Goal: Task Accomplishment & Management: Manage account settings

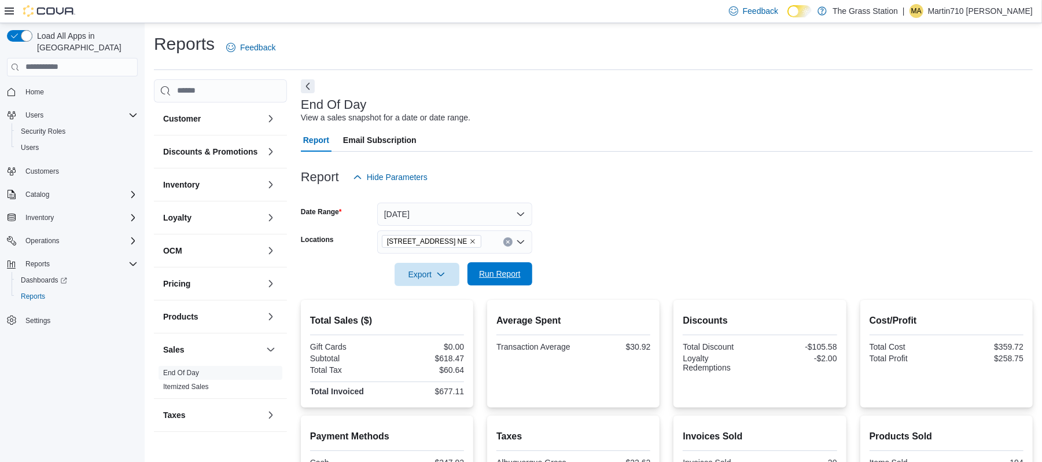
click at [517, 281] on span "Run Report" at bounding box center [499, 273] width 51 height 23
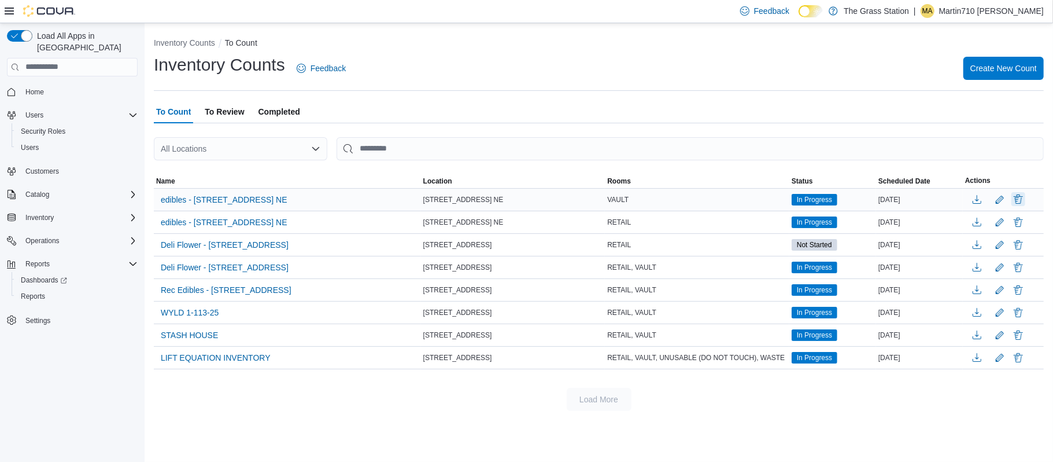
click at [1019, 198] on button "Delete" at bounding box center [1019, 199] width 14 height 14
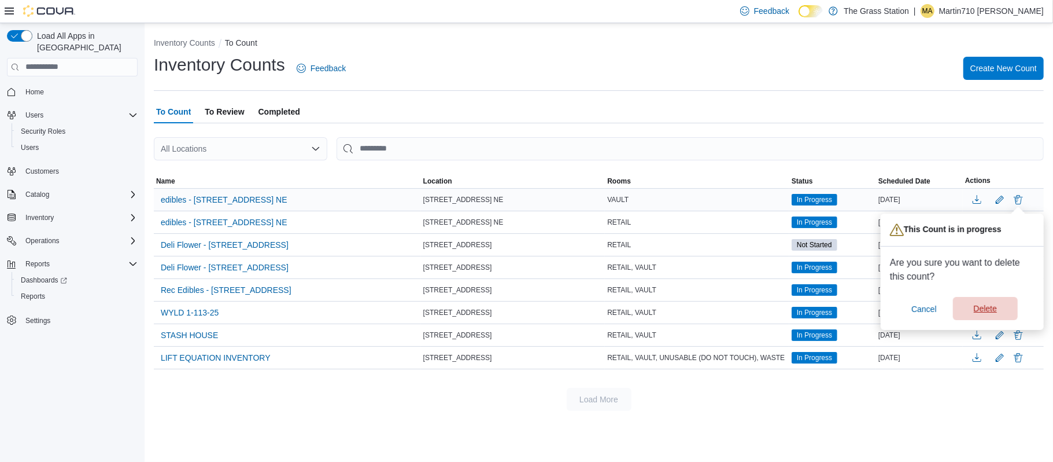
click at [986, 305] on span "Delete" at bounding box center [985, 309] width 23 height 12
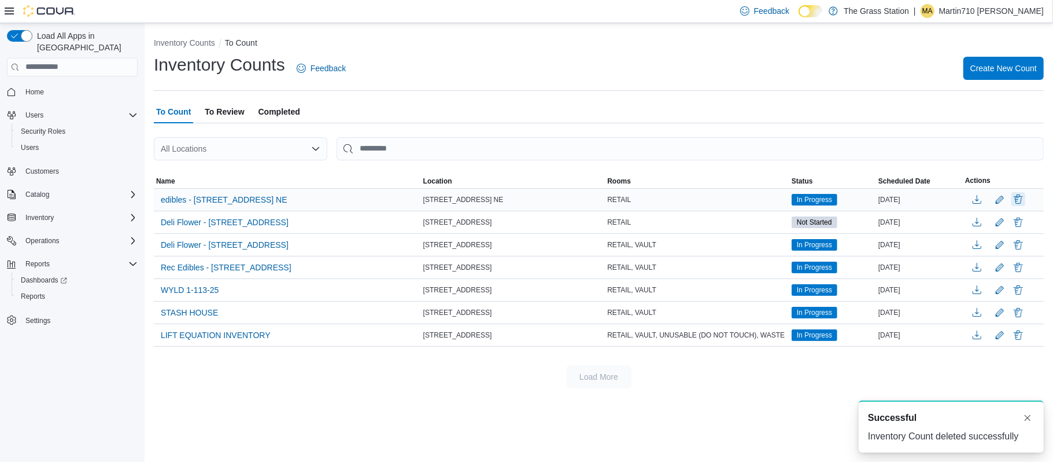
drag, startPoint x: 1027, startPoint y: 223, endPoint x: 1020, endPoint y: 199, distance: 25.3
click at [1020, 199] on button "Delete" at bounding box center [1019, 199] width 14 height 14
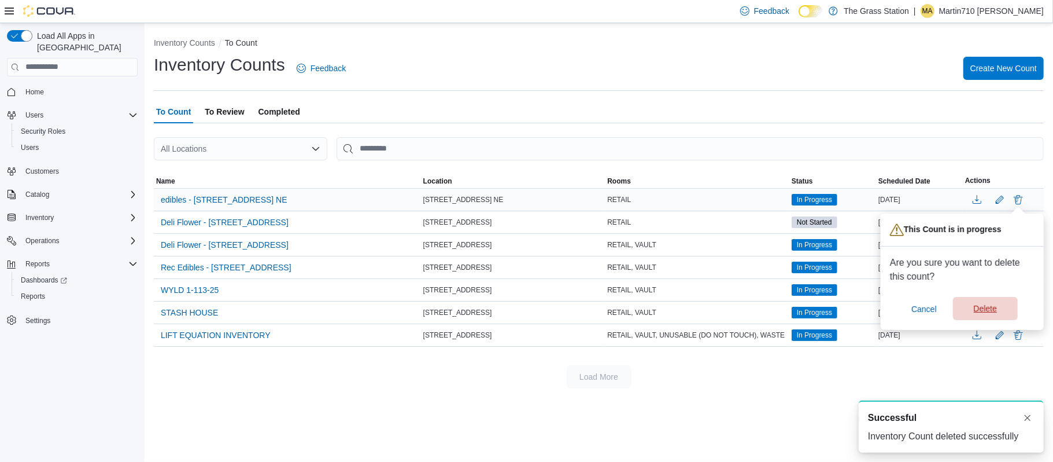
click at [968, 307] on span "Delete" at bounding box center [985, 308] width 51 height 23
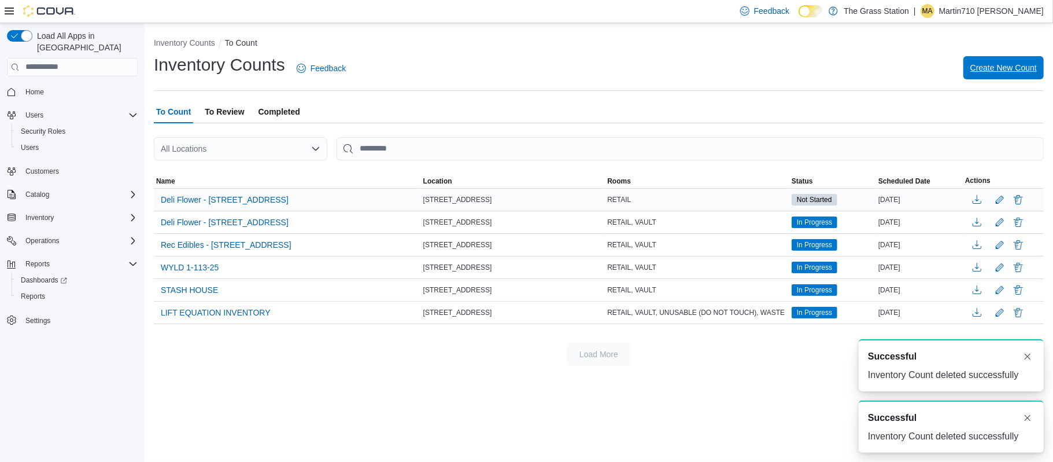
click at [1016, 63] on span "Create New Count" at bounding box center [1004, 68] width 67 height 12
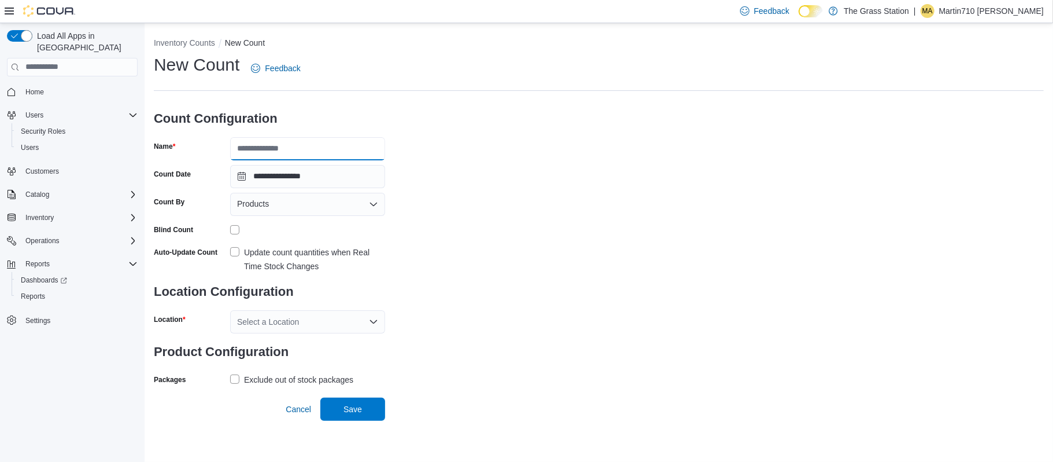
click at [290, 149] on input "Name" at bounding box center [307, 148] width 155 height 23
type input "*******"
click at [285, 212] on div "Products" at bounding box center [307, 204] width 155 height 23
click at [301, 241] on span "Classifications" at bounding box center [314, 241] width 127 height 12
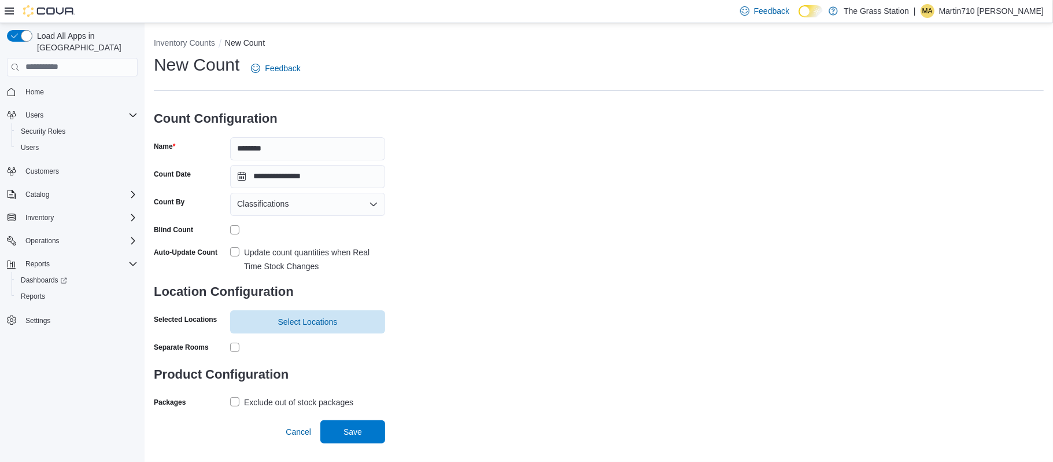
click at [235, 250] on label "Update count quantities when Real Time Stock Changes" at bounding box center [307, 259] width 155 height 28
click at [796, 202] on div "**********" at bounding box center [599, 232] width 890 height 358
click at [352, 312] on span "Select Locations" at bounding box center [307, 320] width 141 height 23
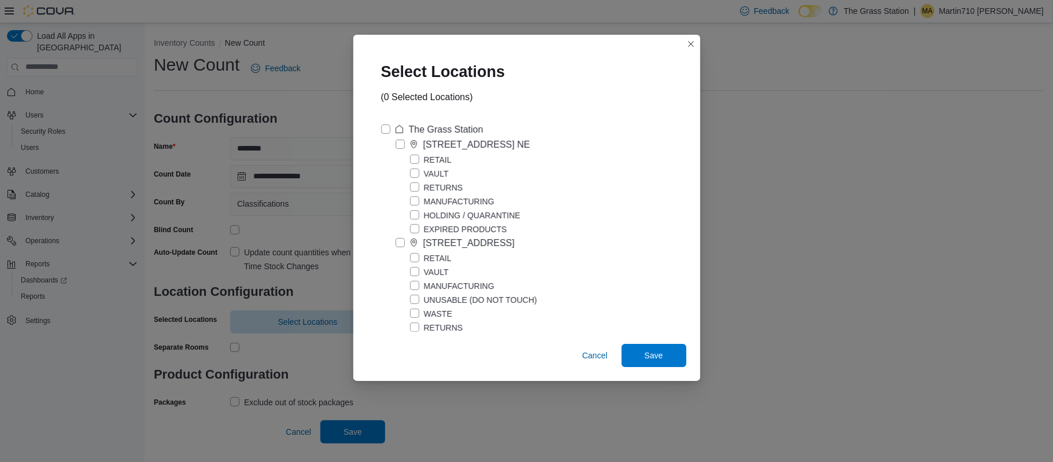
click at [428, 169] on label "VAULT" at bounding box center [429, 174] width 39 height 14
click at [420, 157] on label "RETAIL" at bounding box center [431, 160] width 42 height 14
click at [639, 348] on span "Save" at bounding box center [654, 354] width 51 height 23
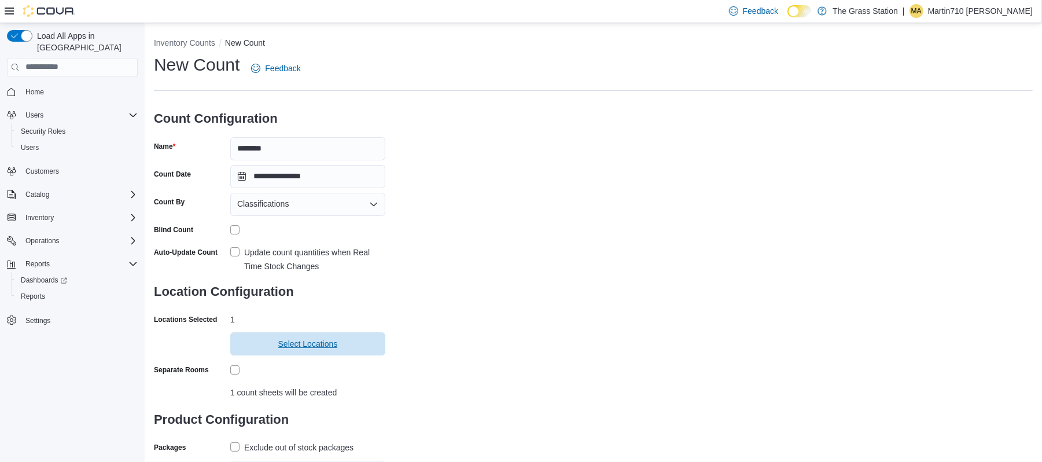
scroll to position [54, 0]
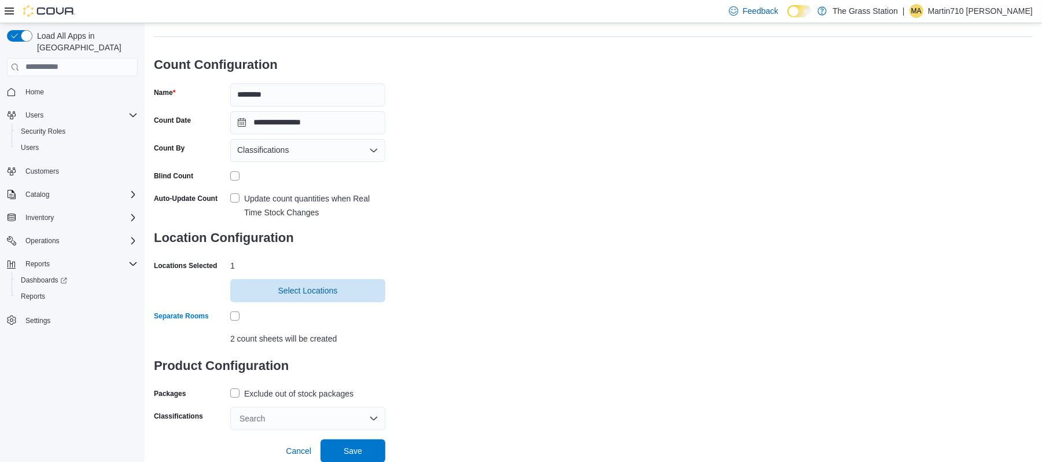
click at [236, 393] on label "Exclude out of stock packages" at bounding box center [291, 393] width 123 height 14
click at [264, 412] on div "Search" at bounding box center [307, 418] width 155 height 23
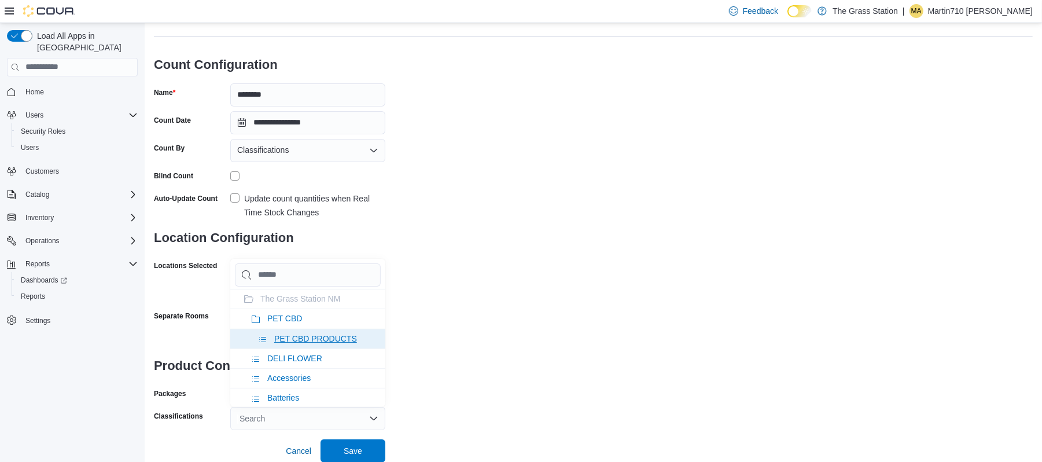
type input "*"
type input "**"
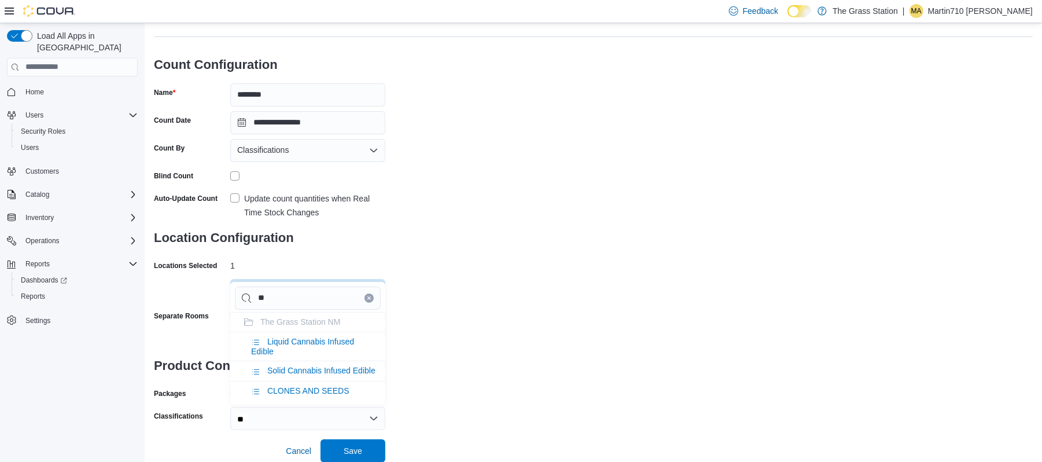
type input "**"
click at [307, 341] on span "Liquid Cannabis Infused Edible" at bounding box center [302, 346] width 103 height 19
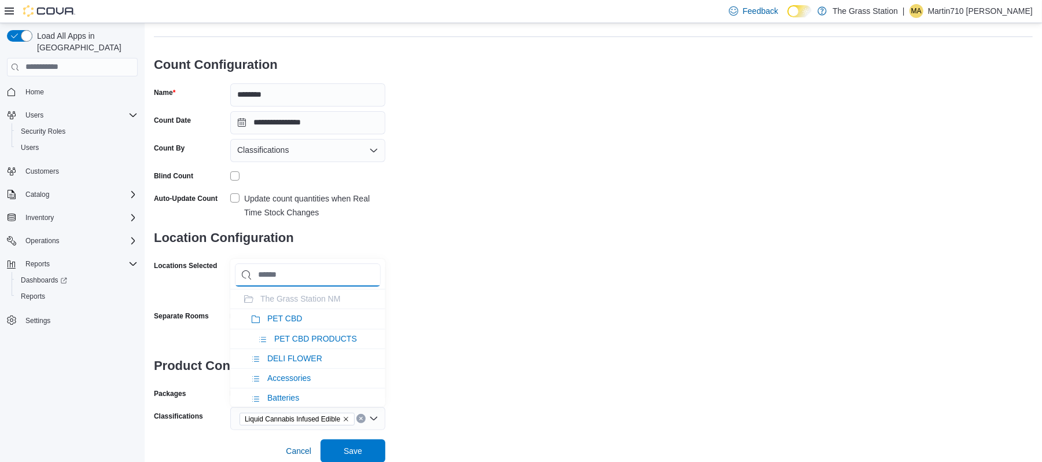
click at [331, 278] on input "Chip List selector" at bounding box center [308, 274] width 146 height 23
type input "*"
type input "**"
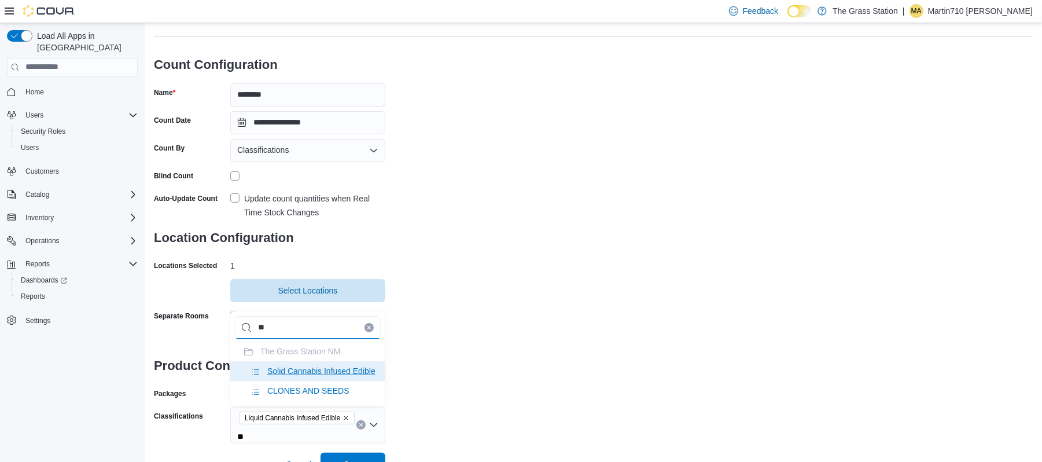
type input "**"
click at [320, 373] on span "Solid Cannabis Infused Edible" at bounding box center [321, 370] width 108 height 9
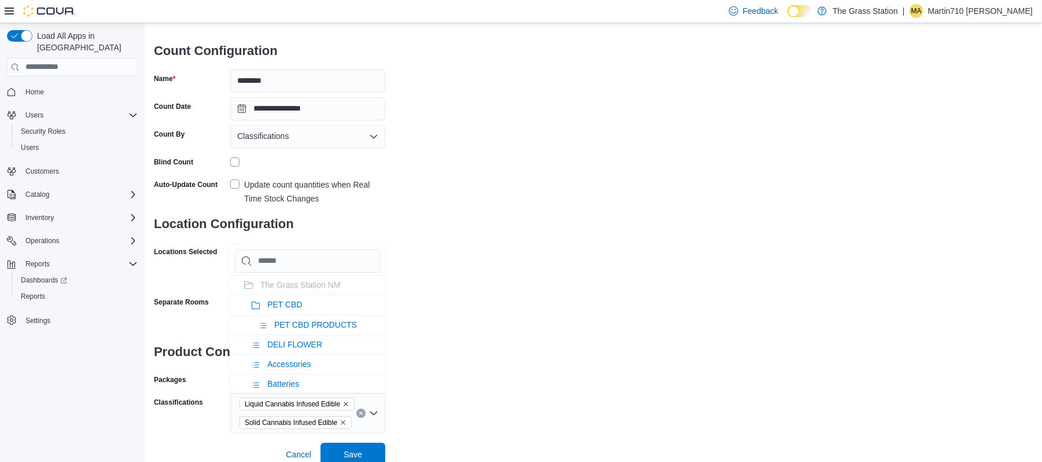
scroll to position [72, 0]
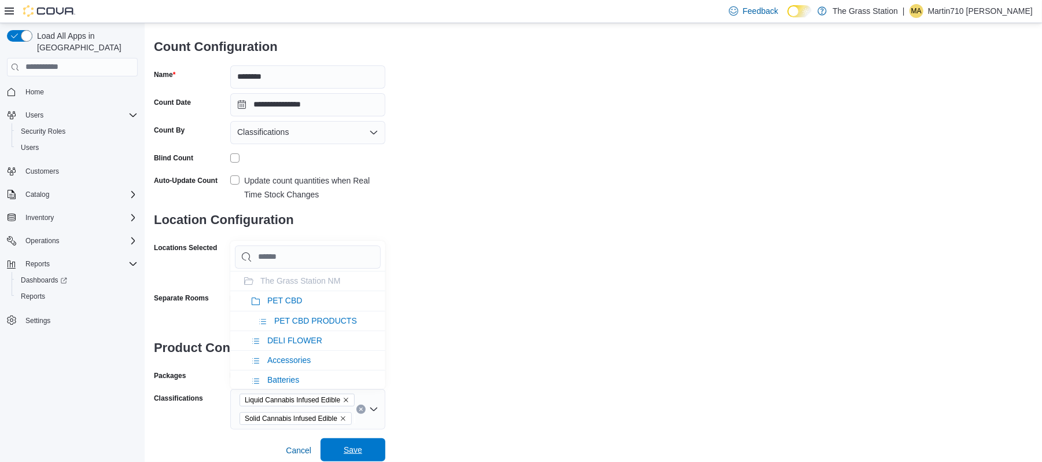
click at [376, 452] on span "Save" at bounding box center [352, 449] width 51 height 23
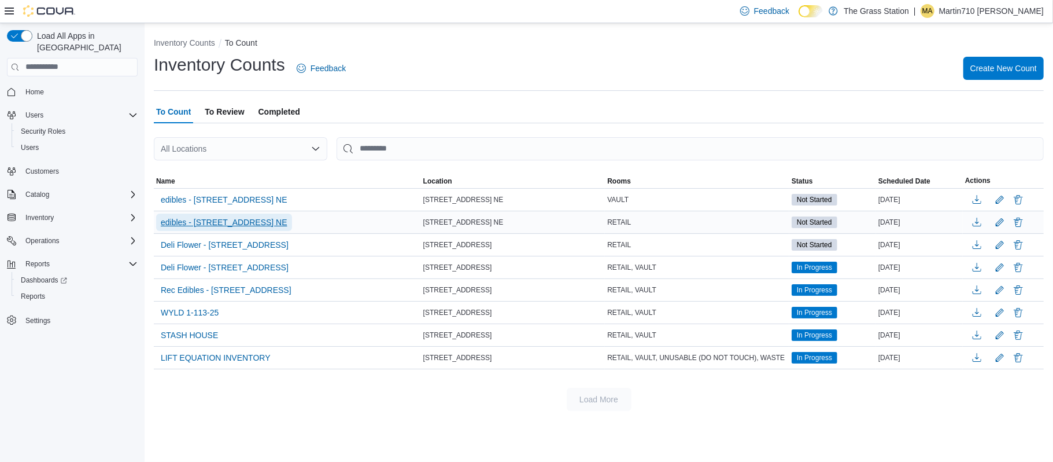
click at [252, 223] on span "edibles - 8920 Menaul Blvd. NE" at bounding box center [224, 222] width 127 height 12
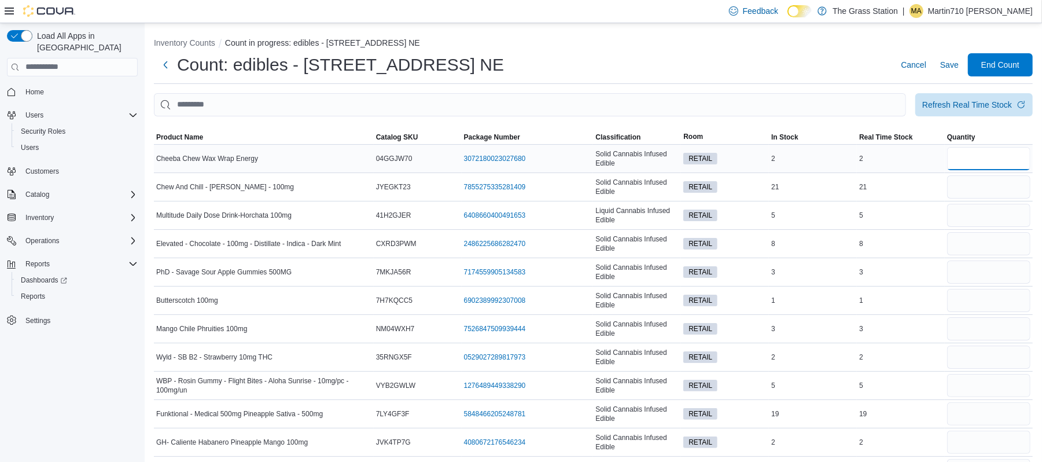
click at [995, 156] on input "number" at bounding box center [988, 158] width 83 height 23
type input "*"
click at [985, 190] on input "number" at bounding box center [988, 186] width 83 height 23
type input "**"
click at [987, 218] on input "number" at bounding box center [988, 215] width 83 height 23
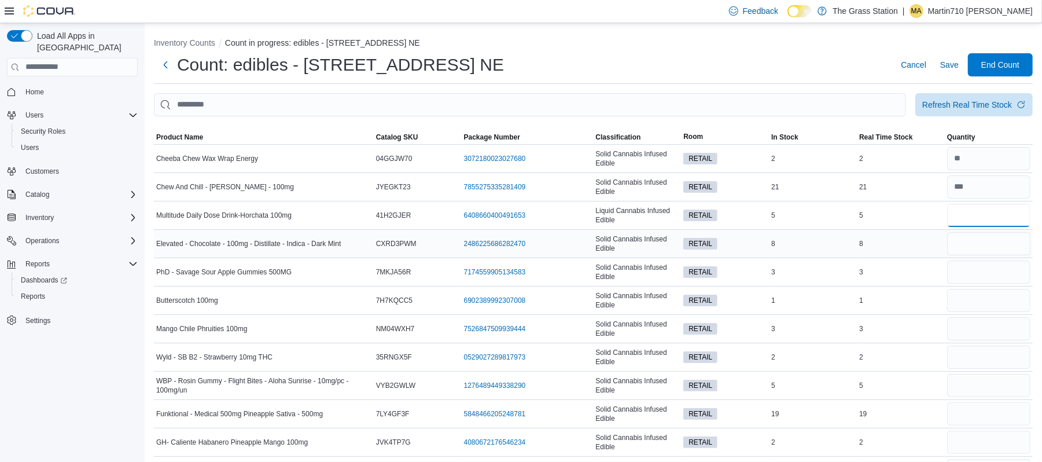
type input "*"
click at [984, 245] on input "number" at bounding box center [988, 243] width 83 height 23
click at [979, 215] on input "number" at bounding box center [988, 215] width 83 height 23
click at [970, 246] on input "number" at bounding box center [988, 243] width 83 height 23
type input "*"
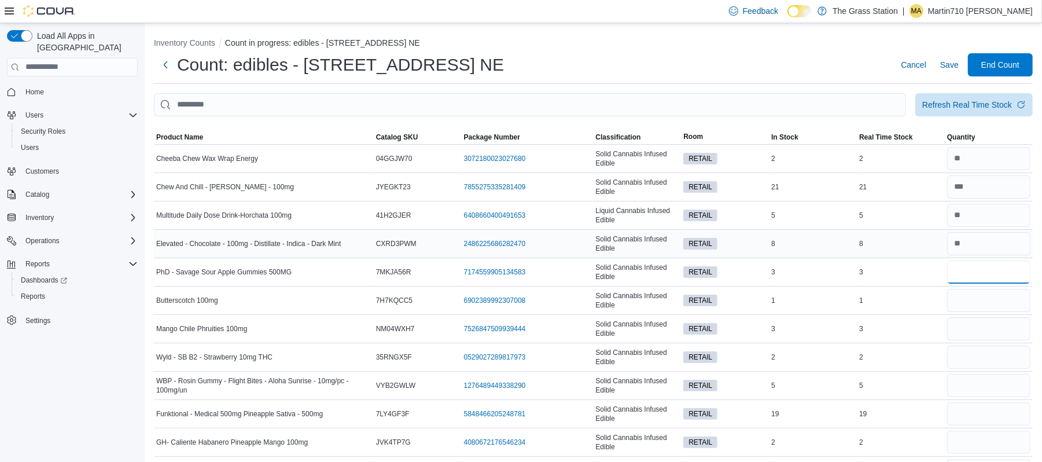
type input "*"
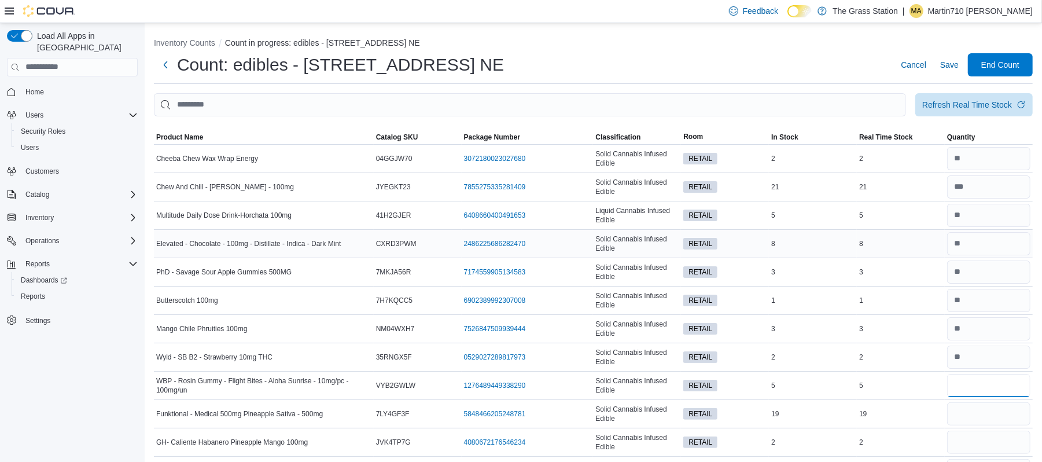
type input "*"
type input "**"
type input "*"
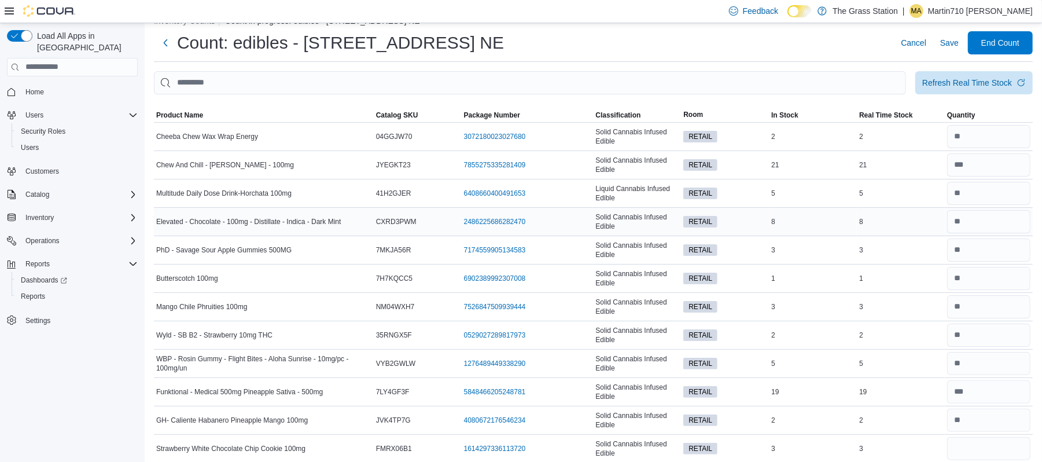
scroll to position [270, 0]
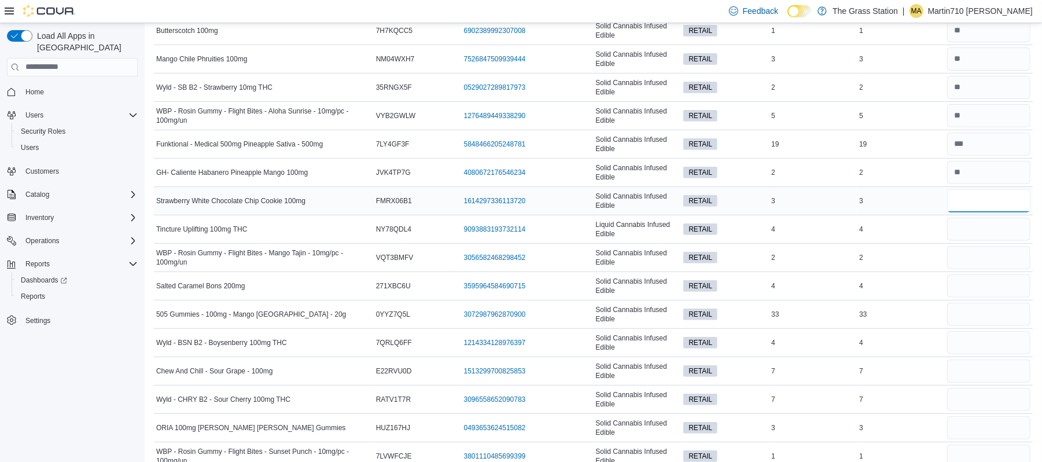
click at [989, 205] on input "number" at bounding box center [988, 200] width 83 height 23
type input "*"
click at [986, 234] on input "number" at bounding box center [988, 229] width 83 height 23
click at [989, 253] on input "number" at bounding box center [988, 257] width 83 height 23
type input "*"
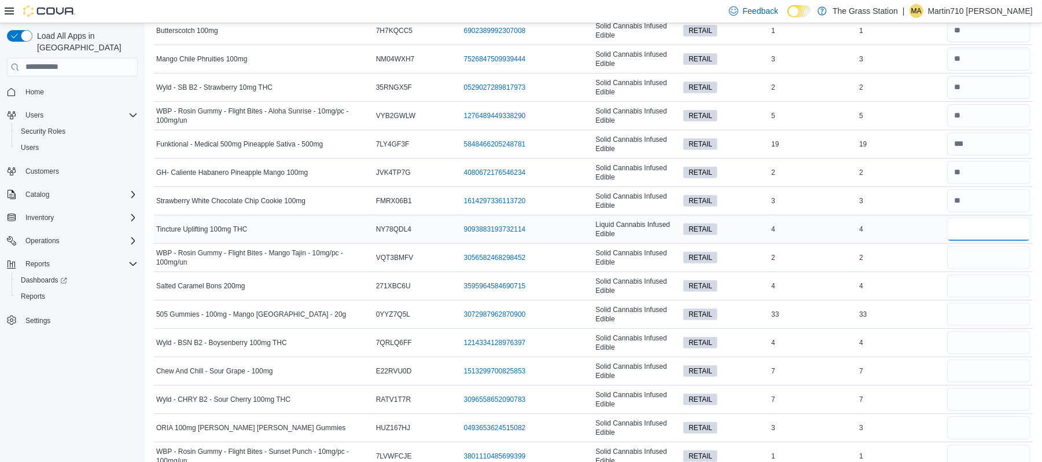
click at [982, 229] on input "number" at bounding box center [988, 229] width 83 height 23
click at [976, 290] on input "number" at bounding box center [988, 285] width 83 height 23
click at [989, 233] on input "number" at bounding box center [988, 229] width 83 height 23
type input "*"
click at [966, 297] on input "number" at bounding box center [988, 285] width 83 height 23
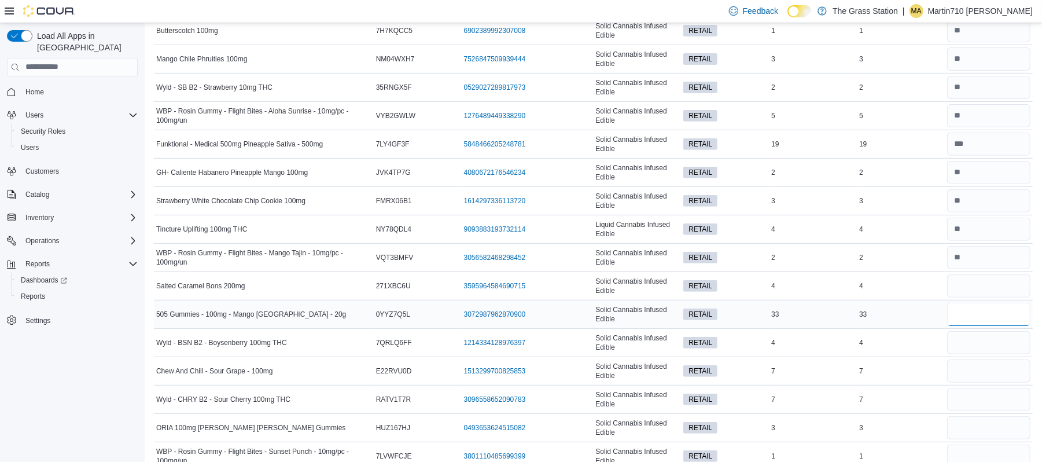
click at [989, 310] on input "number" at bounding box center [988, 314] width 83 height 23
click at [997, 287] on input "number" at bounding box center [988, 285] width 83 height 23
type input "*"
click at [993, 318] on input "number" at bounding box center [988, 314] width 83 height 23
click at [996, 311] on input "**" at bounding box center [988, 314] width 83 height 23
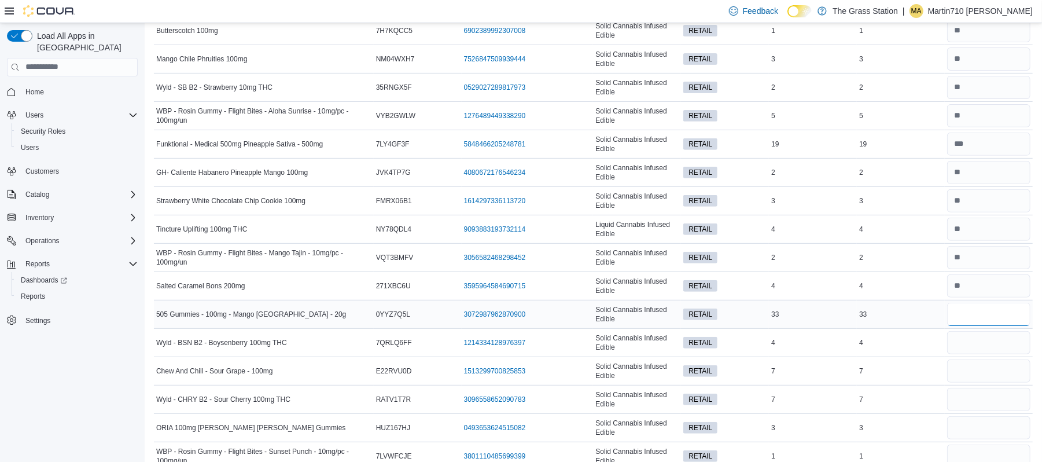
click at [996, 311] on input "**" at bounding box center [988, 314] width 83 height 23
type input "*"
type input "**"
click at [997, 339] on input "number" at bounding box center [988, 342] width 83 height 23
type input "*"
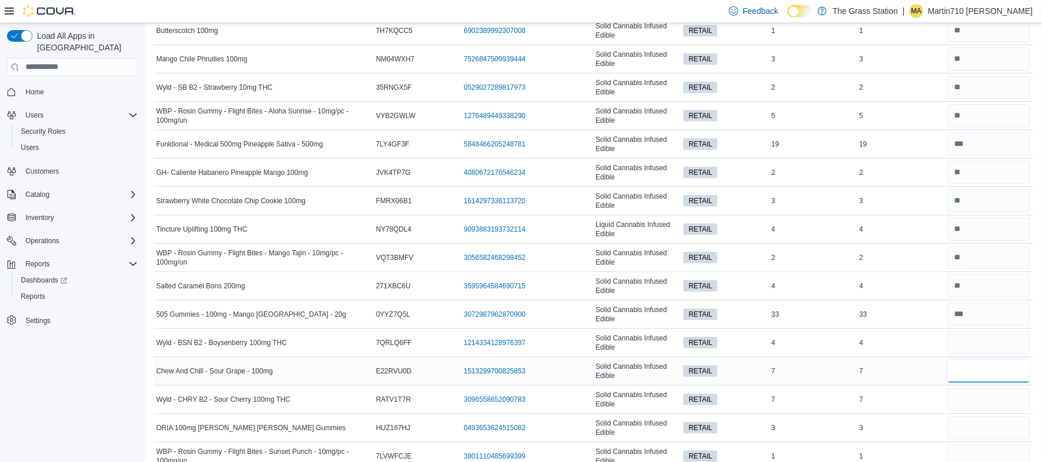
click at [1014, 373] on input "number" at bounding box center [988, 370] width 83 height 23
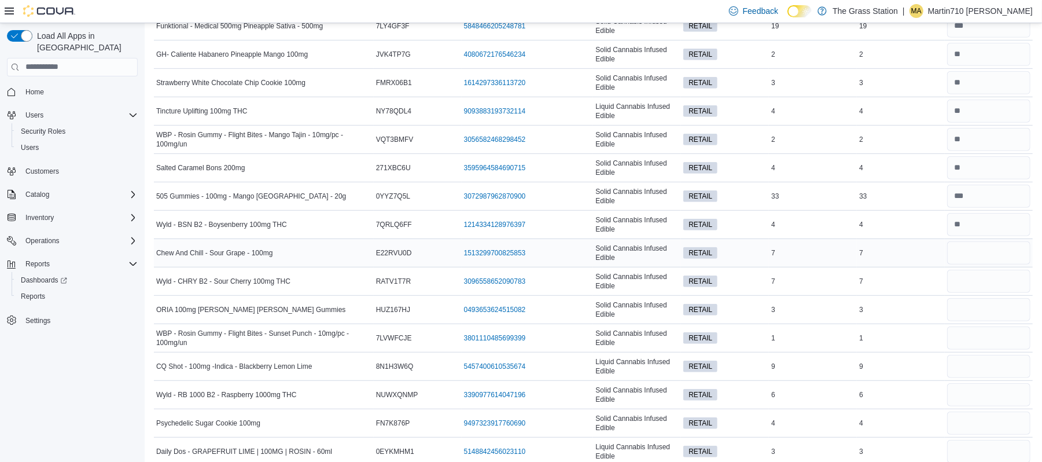
scroll to position [424, 0]
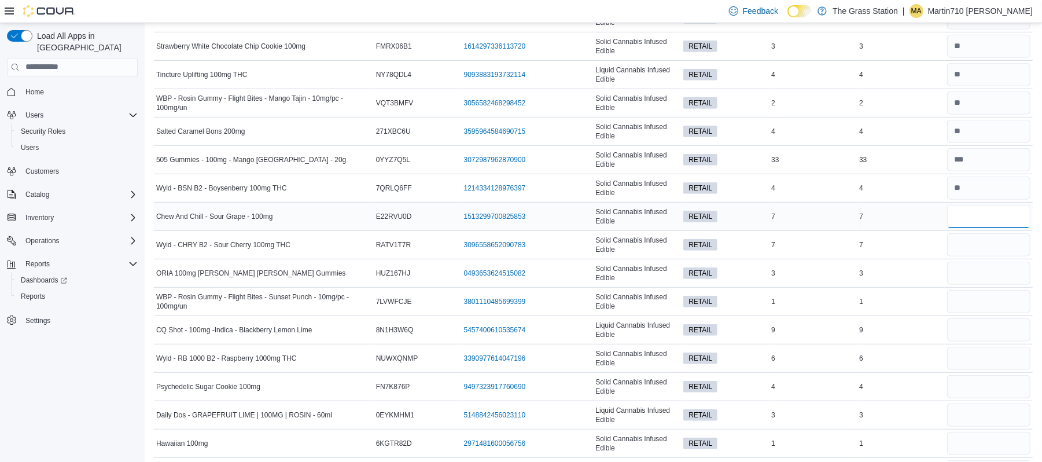
click at [985, 222] on input "number" at bounding box center [988, 216] width 83 height 23
type input "*"
click at [975, 248] on input "number" at bounding box center [988, 244] width 83 height 23
click at [991, 273] on input "number" at bounding box center [988, 272] width 83 height 23
type input "*"
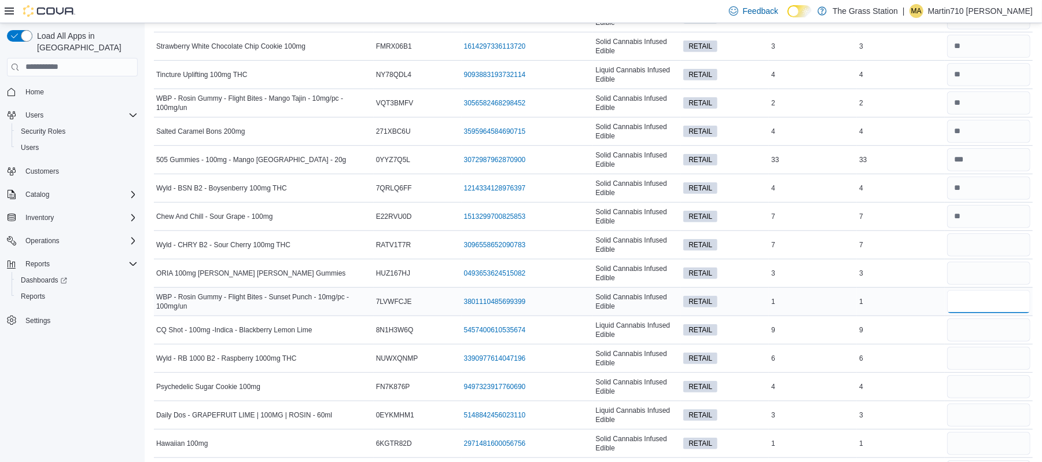
click at [996, 311] on input "number" at bounding box center [988, 301] width 83 height 23
click at [991, 252] on input "number" at bounding box center [988, 244] width 83 height 23
type input "*"
click at [973, 338] on input "number" at bounding box center [988, 329] width 83 height 23
type input "*"
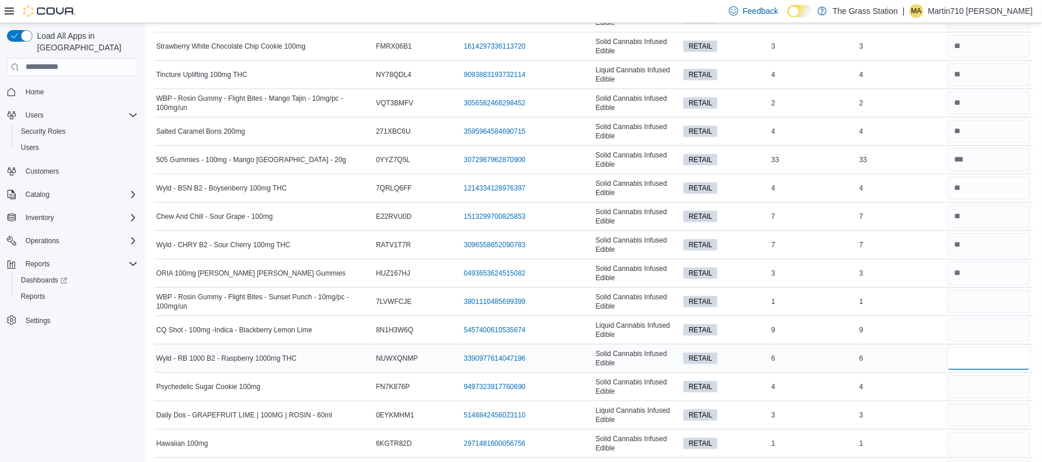
click at [987, 355] on input "number" at bounding box center [988, 358] width 83 height 23
click at [984, 390] on input "number" at bounding box center [988, 386] width 83 height 23
type input "*"
click at [975, 421] on input "number" at bounding box center [988, 414] width 83 height 23
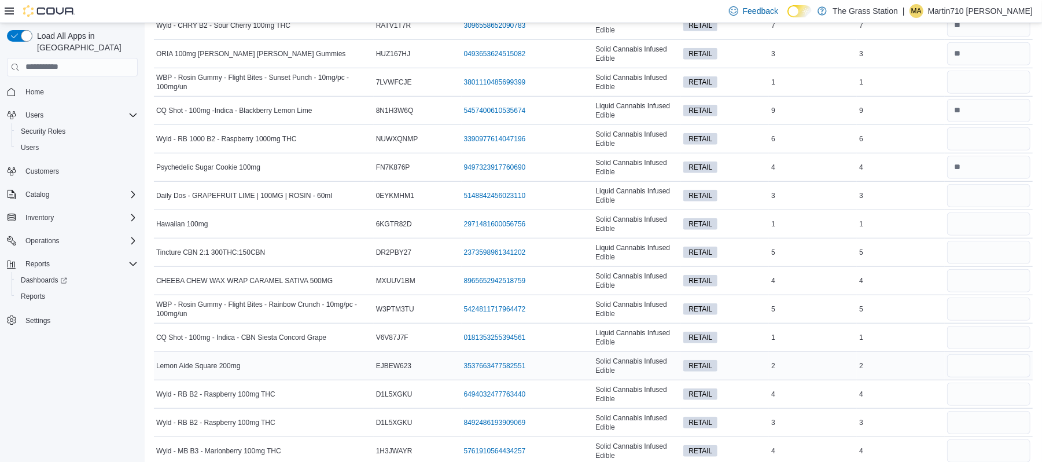
scroll to position [655, 0]
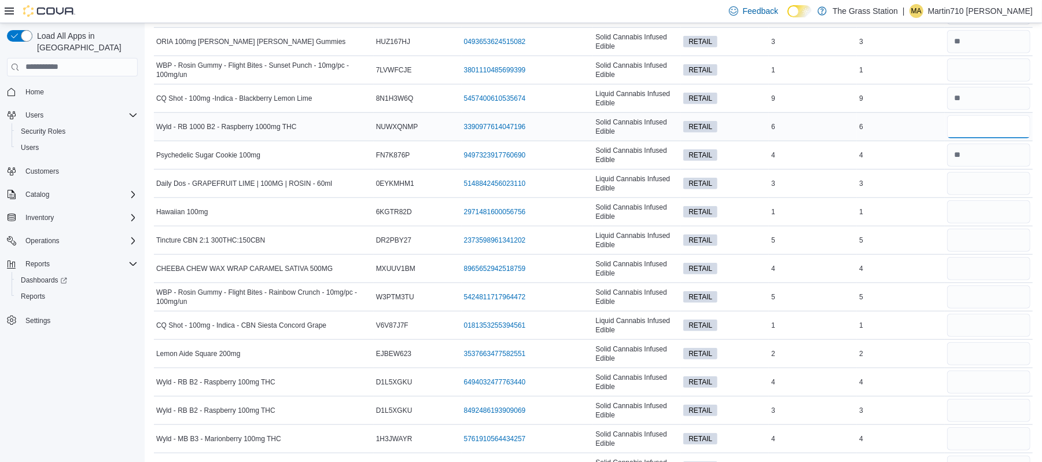
click at [1019, 135] on input "number" at bounding box center [988, 126] width 83 height 23
type input "*"
click at [1014, 184] on input "number" at bounding box center [988, 183] width 83 height 23
click at [1003, 212] on input "number" at bounding box center [988, 211] width 83 height 23
click at [496, 215] on link "2971481600056756 (opens in a new tab or window)" at bounding box center [495, 211] width 62 height 9
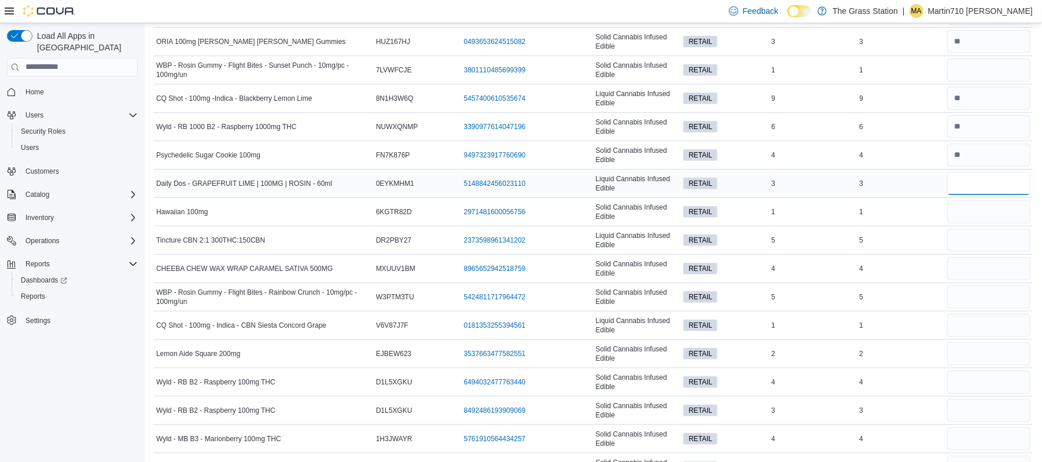
click at [983, 180] on input "number" at bounding box center [988, 183] width 83 height 23
click at [980, 213] on input "number" at bounding box center [988, 211] width 83 height 23
click at [996, 185] on input "number" at bounding box center [988, 183] width 83 height 23
type input "*"
click at [1015, 77] on input "number" at bounding box center [988, 69] width 83 height 23
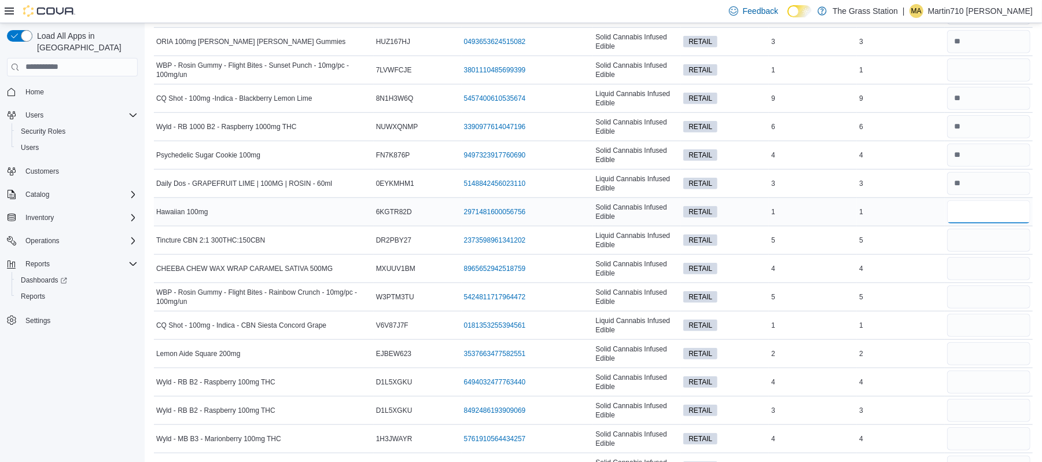
click at [983, 213] on input "number" at bounding box center [988, 211] width 83 height 23
type input "*"
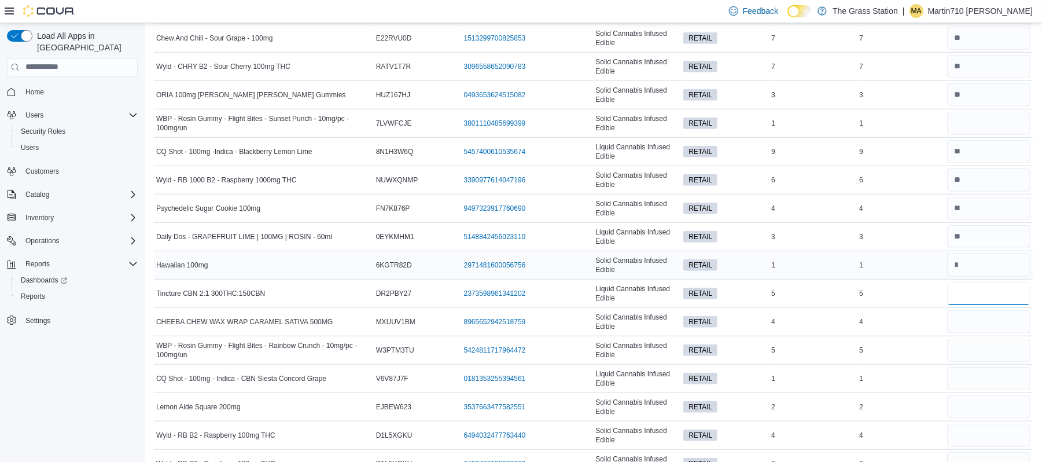
scroll to position [501, 0]
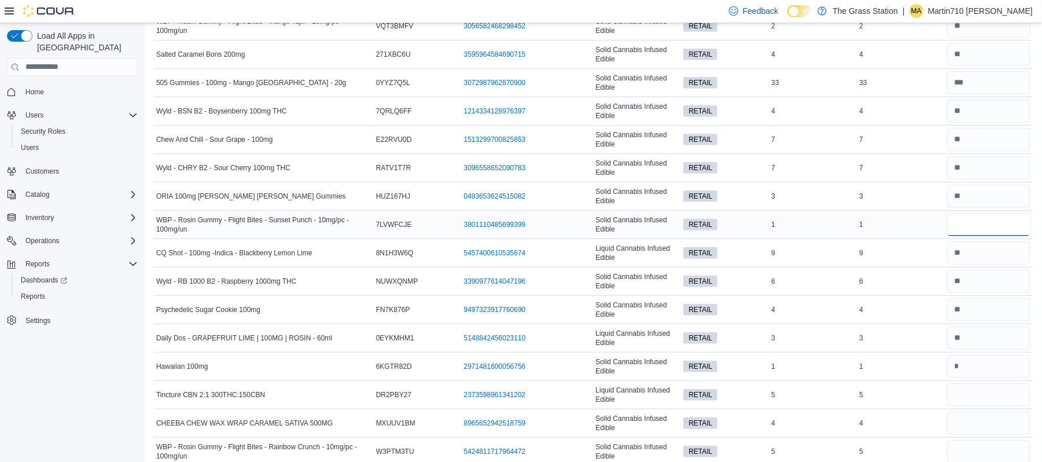
click at [979, 230] on input "number" at bounding box center [988, 224] width 83 height 23
type input "*"
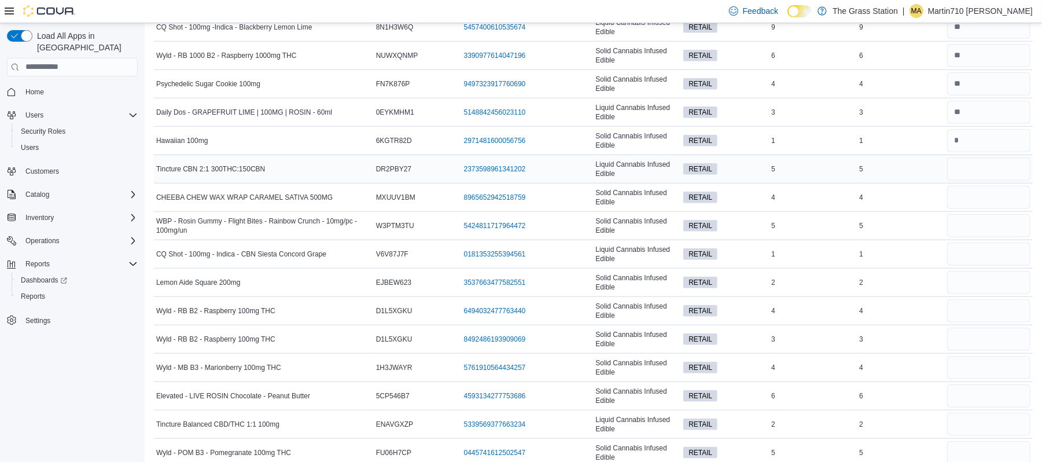
scroll to position [732, 0]
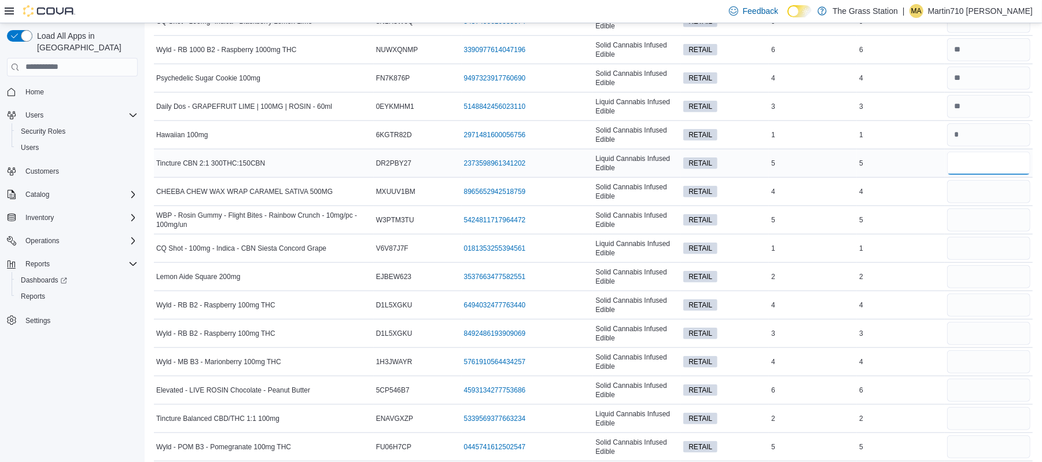
click at [984, 160] on input "number" at bounding box center [988, 163] width 83 height 23
click at [974, 191] on input "number" at bounding box center [988, 191] width 83 height 23
type input "*"
click at [996, 211] on div at bounding box center [989, 220] width 88 height 28
click at [996, 219] on input "number" at bounding box center [988, 219] width 83 height 23
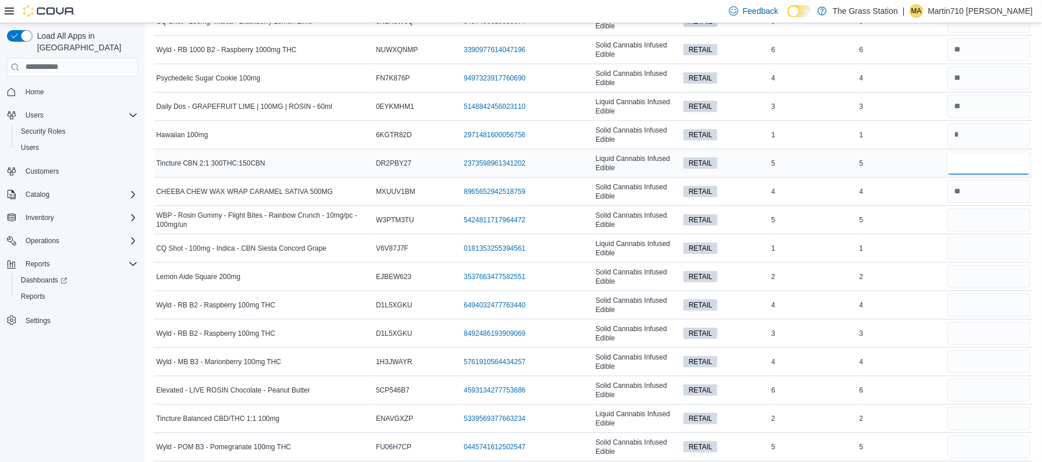
click at [970, 172] on input "number" at bounding box center [988, 163] width 83 height 23
type input "*"
click at [974, 231] on input "number" at bounding box center [988, 219] width 83 height 23
click at [986, 169] on input "number" at bounding box center [988, 163] width 83 height 23
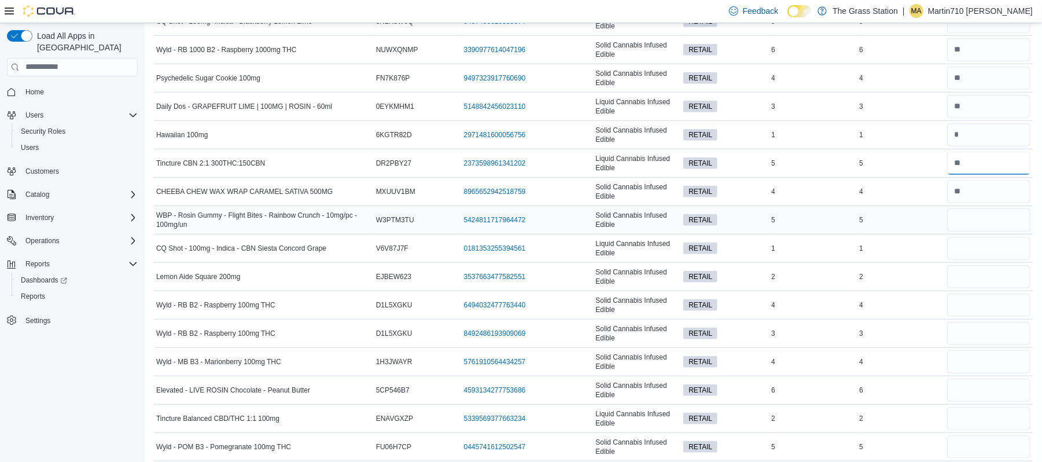
type input "*"
click at [994, 220] on input "number" at bounding box center [988, 219] width 83 height 23
type input "*"
drag, startPoint x: 991, startPoint y: 255, endPoint x: 998, endPoint y: 237, distance: 19.4
click at [992, 249] on input "number" at bounding box center [988, 248] width 83 height 23
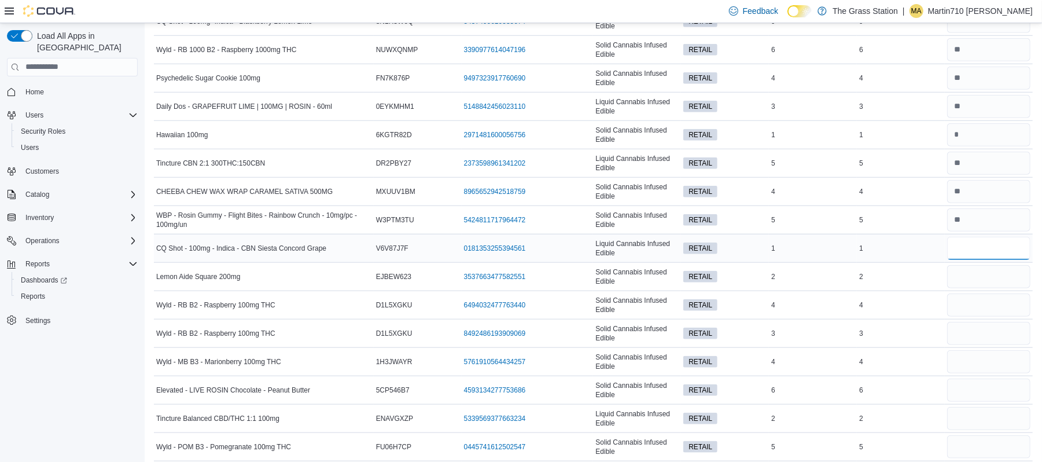
type input "*"
click at [1005, 250] on input "number" at bounding box center [988, 248] width 83 height 23
type input "*"
click at [986, 277] on input "number" at bounding box center [988, 276] width 83 height 23
type input "*"
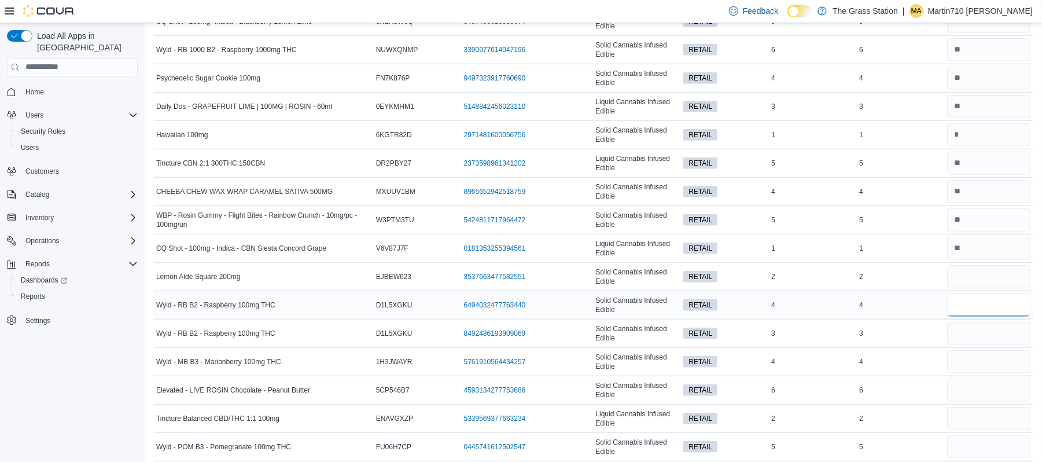
click at [966, 313] on input "number" at bounding box center [988, 304] width 83 height 23
type input "*"
click at [966, 334] on input "number" at bounding box center [988, 333] width 83 height 23
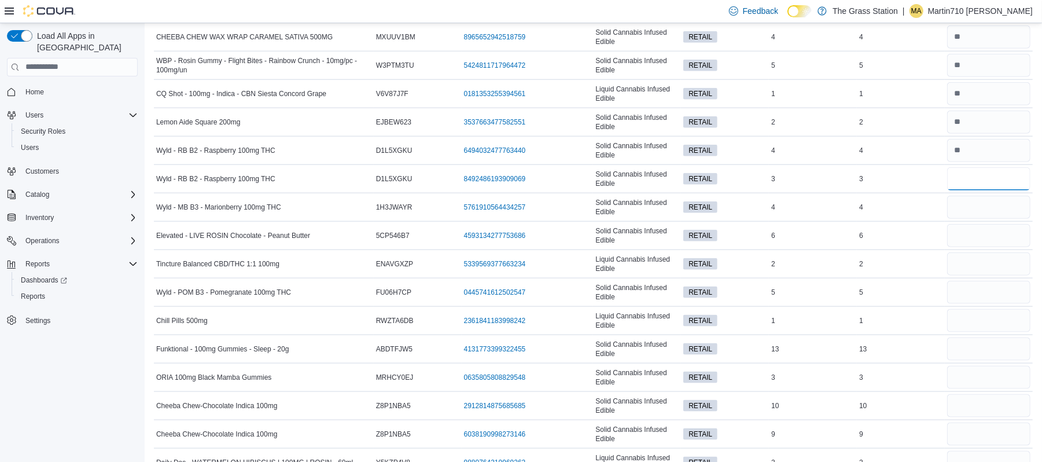
scroll to position [964, 0]
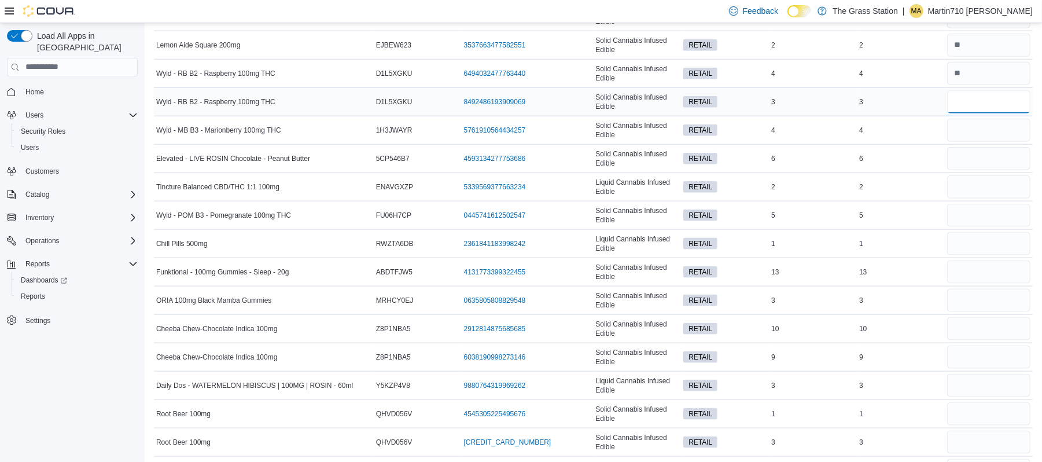
click at [982, 102] on input "number" at bounding box center [988, 101] width 83 height 23
click at [982, 138] on input "number" at bounding box center [988, 130] width 83 height 23
click at [990, 105] on input "number" at bounding box center [988, 101] width 83 height 23
type input "*"
click at [996, 164] on input "number" at bounding box center [988, 158] width 83 height 23
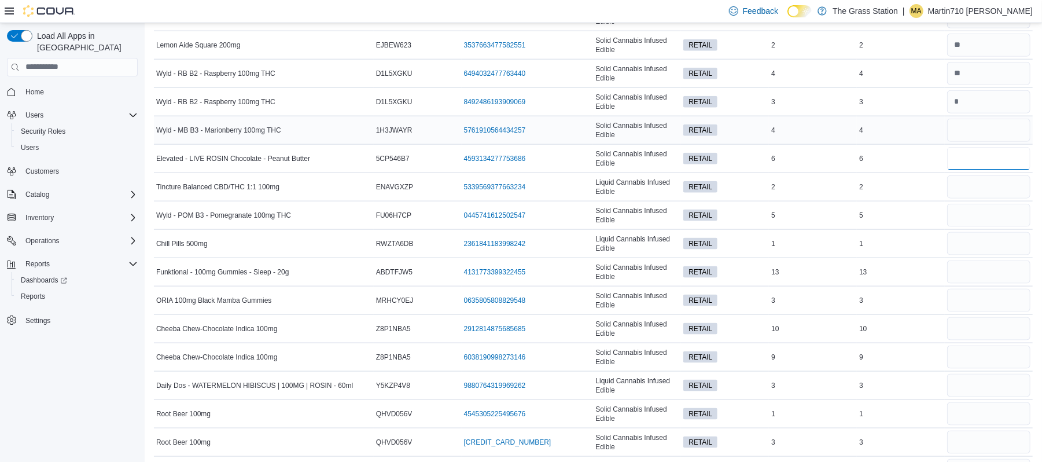
type input "*"
click at [1000, 139] on input "number" at bounding box center [988, 130] width 83 height 23
type input "*"
click at [967, 190] on input "number" at bounding box center [988, 186] width 83 height 23
click at [983, 194] on input "number" at bounding box center [988, 186] width 83 height 23
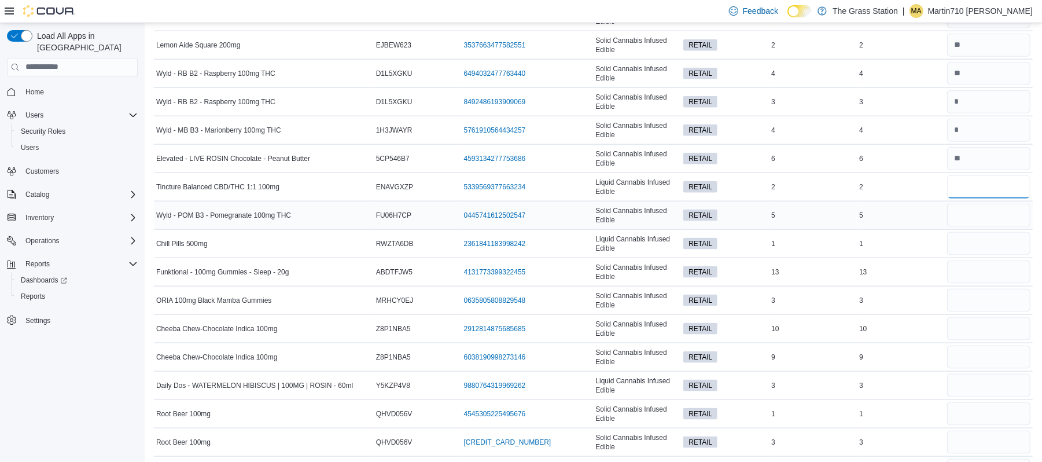
type input "*"
click at [1023, 223] on input "number" at bounding box center [988, 215] width 83 height 23
click at [989, 219] on input "number" at bounding box center [988, 215] width 83 height 23
type input "*"
click at [993, 248] on input "number" at bounding box center [988, 243] width 83 height 23
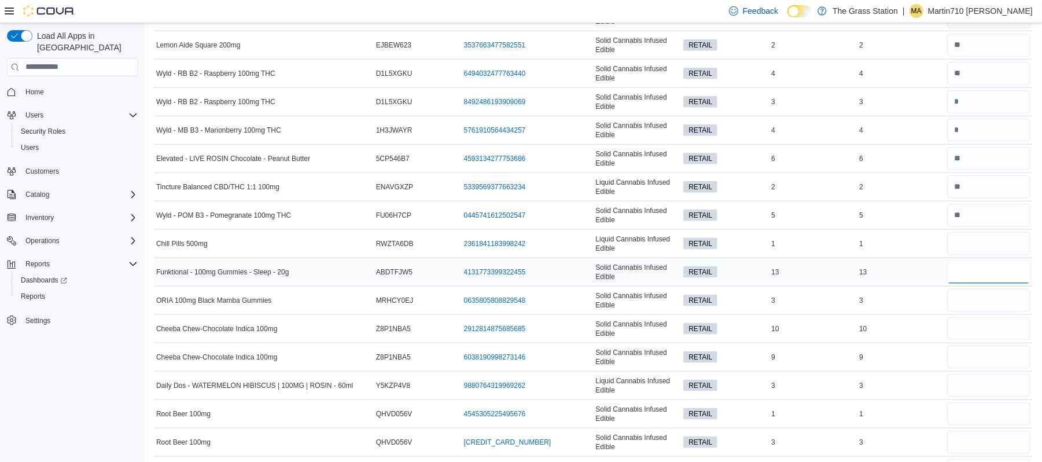
click at [1000, 279] on input "number" at bounding box center [988, 271] width 83 height 23
click at [1019, 255] on input "number" at bounding box center [988, 243] width 83 height 23
click at [982, 248] on input "number" at bounding box center [988, 243] width 83 height 23
click at [996, 283] on input "number" at bounding box center [988, 271] width 83 height 23
click at [987, 246] on input "number" at bounding box center [988, 243] width 83 height 23
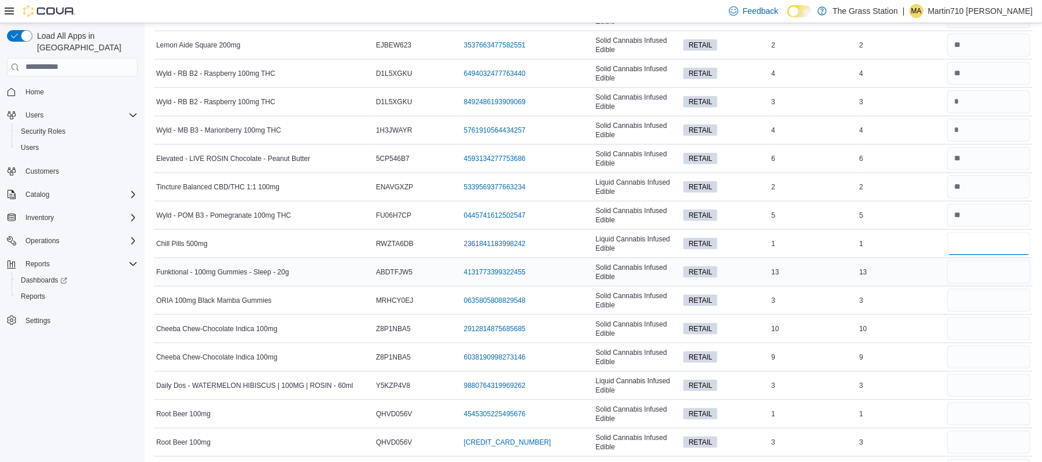
type input "*"
click at [975, 276] on input "number" at bounding box center [988, 271] width 83 height 23
type input "**"
click at [988, 308] on input "number" at bounding box center [988, 300] width 83 height 23
type input "*"
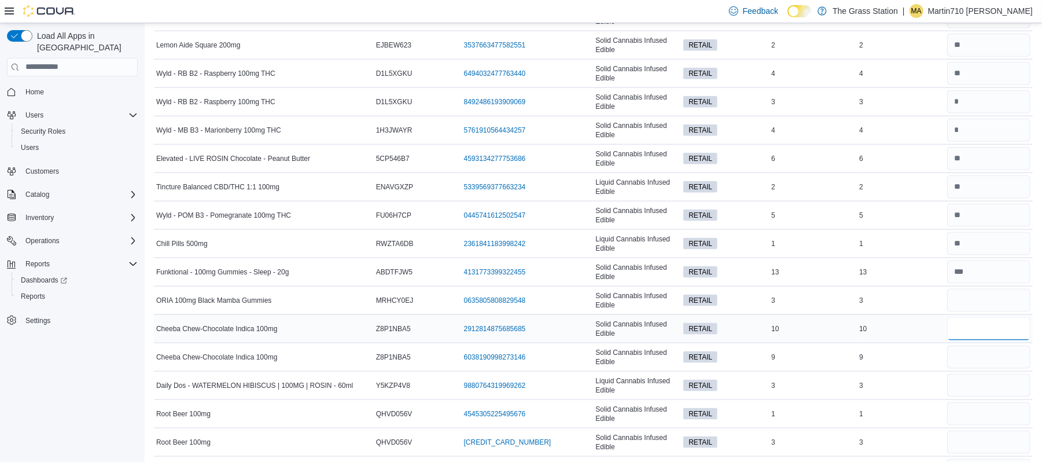
click at [986, 330] on input "number" at bounding box center [988, 328] width 83 height 23
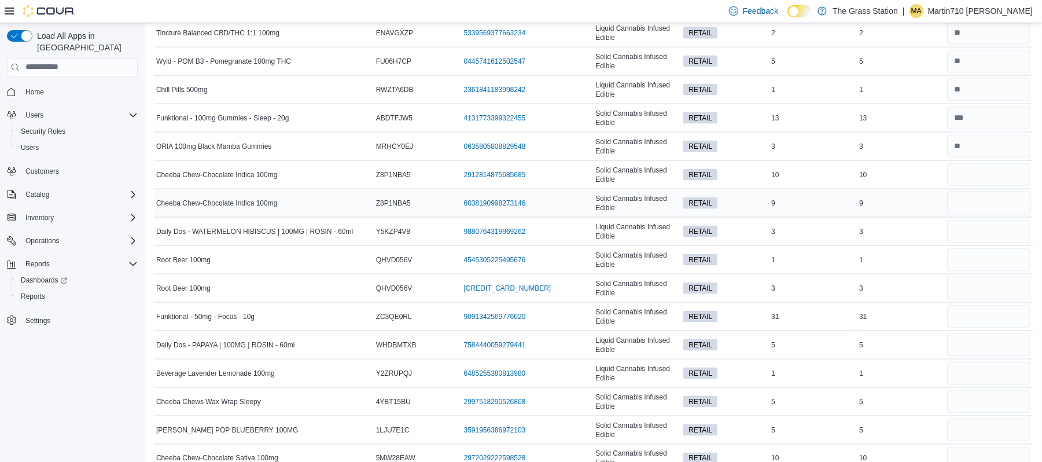
scroll to position [1118, 0]
click at [982, 186] on input "number" at bounding box center [988, 174] width 83 height 23
type input "*"
click at [995, 241] on input "number" at bounding box center [988, 230] width 83 height 23
click at [993, 183] on input "number" at bounding box center [988, 174] width 83 height 23
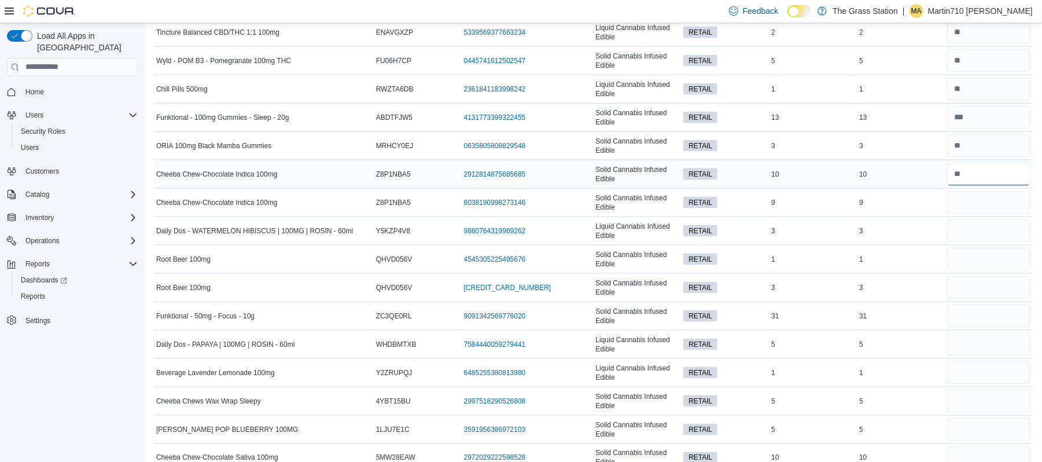
click at [993, 183] on input "number" at bounding box center [988, 174] width 83 height 23
click at [989, 185] on input "number" at bounding box center [988, 174] width 83 height 23
click at [983, 209] on input "number" at bounding box center [988, 202] width 83 height 23
click at [985, 205] on input "number" at bounding box center [988, 202] width 83 height 23
type input "*"
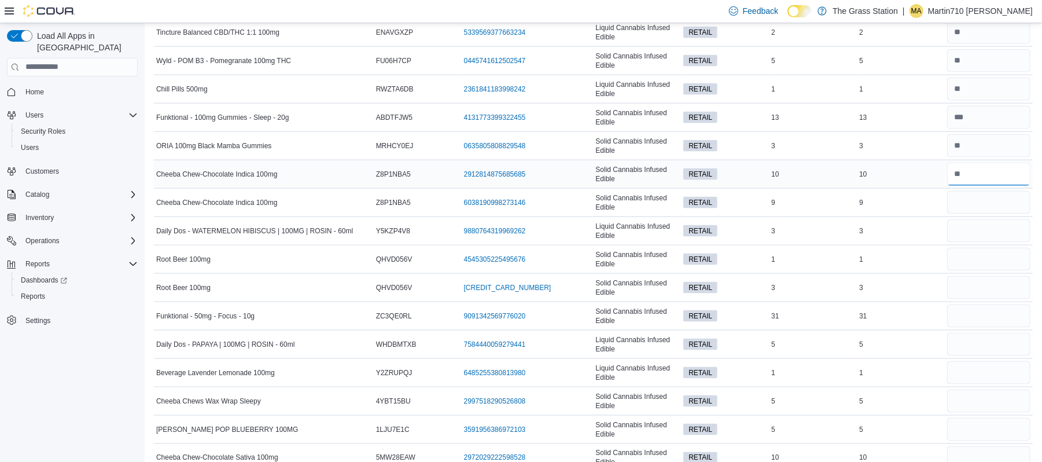
click at [1022, 183] on input "number" at bounding box center [988, 174] width 83 height 23
click at [1020, 184] on input "number" at bounding box center [988, 174] width 83 height 23
click at [1019, 185] on input "number" at bounding box center [988, 174] width 83 height 23
click at [998, 181] on input "**" at bounding box center [988, 174] width 83 height 23
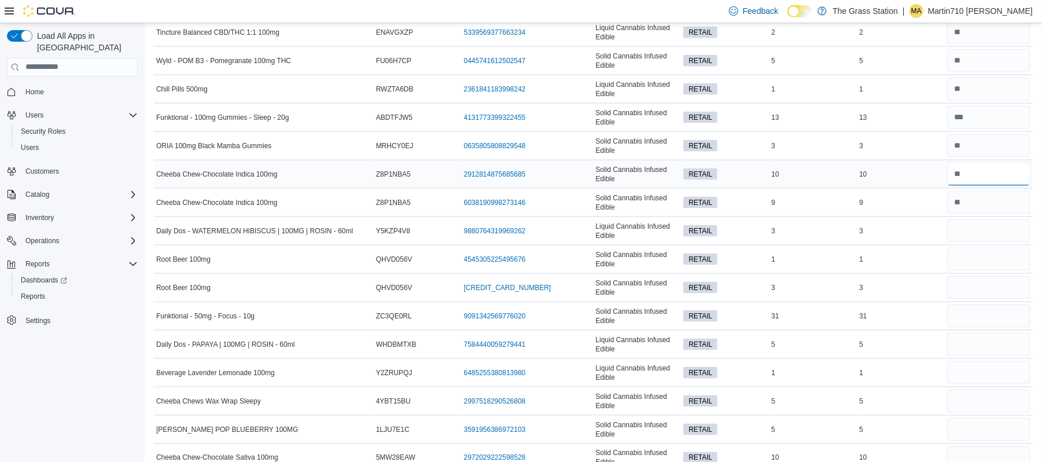
click at [998, 181] on input "**" at bounding box center [988, 174] width 83 height 23
type input "**"
type input "*"
click at [1016, 234] on input "number" at bounding box center [988, 230] width 83 height 23
click at [1014, 265] on input "number" at bounding box center [988, 259] width 83 height 23
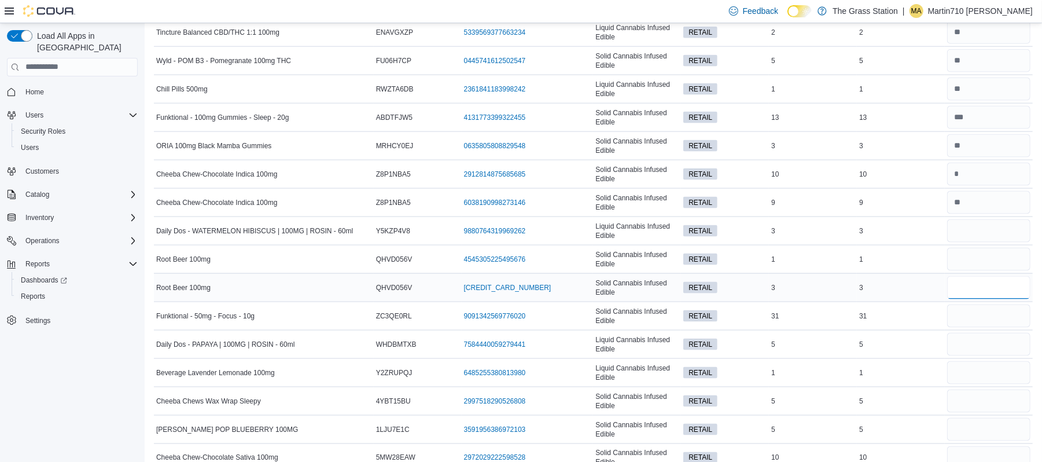
click at [1007, 297] on input "number" at bounding box center [988, 287] width 83 height 23
type input "*"
click at [986, 255] on div at bounding box center [989, 259] width 88 height 28
click at [983, 271] on input "number" at bounding box center [988, 259] width 83 height 23
type input "*"
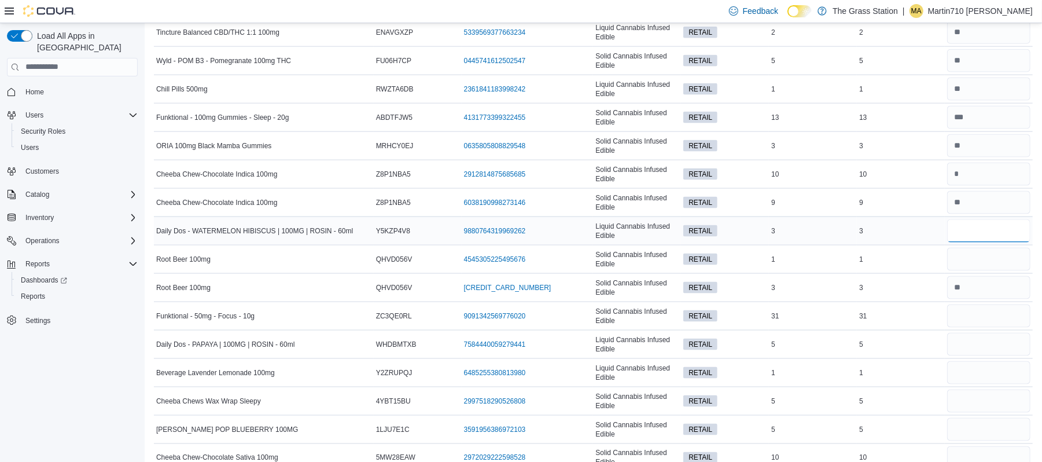
click at [996, 239] on input "number" at bounding box center [988, 230] width 83 height 23
type input "*"
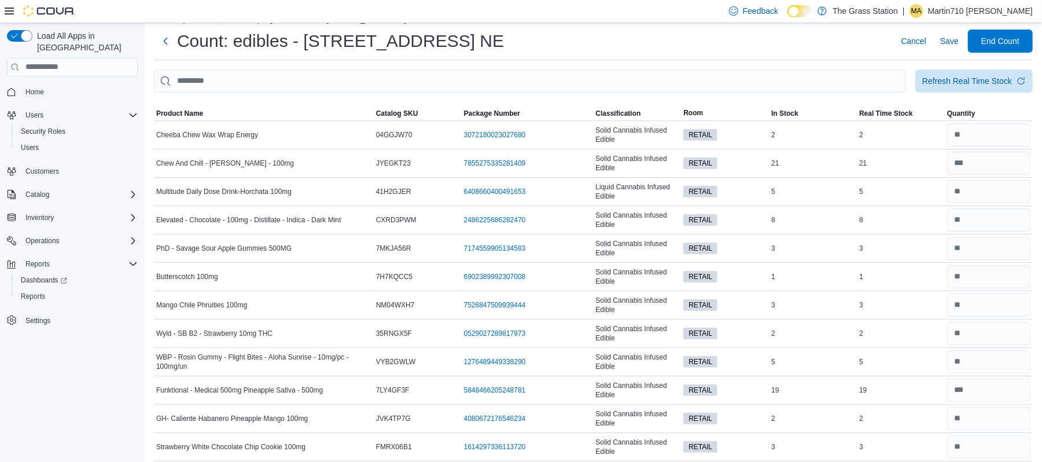
scroll to position [0, 0]
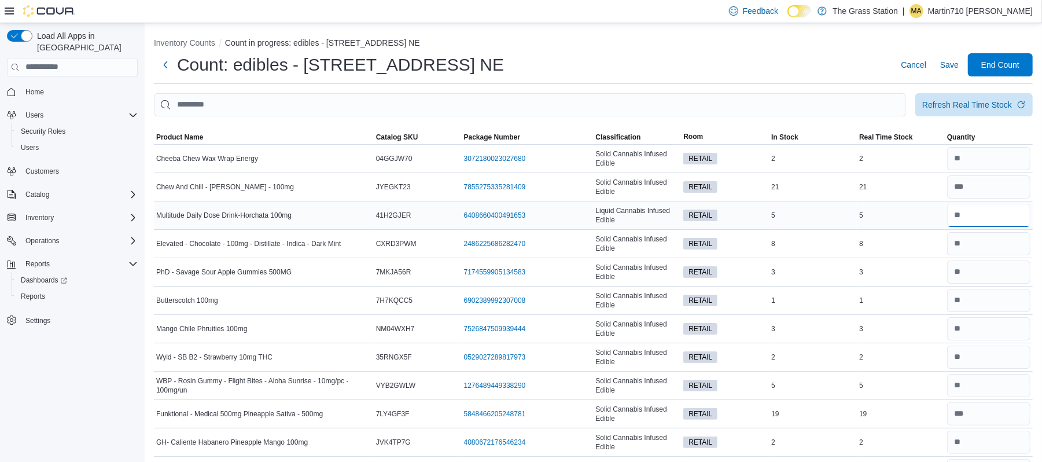
click at [989, 213] on input "number" at bounding box center [988, 215] width 83 height 23
type input "*"
click at [982, 271] on input "number" at bounding box center [988, 271] width 83 height 23
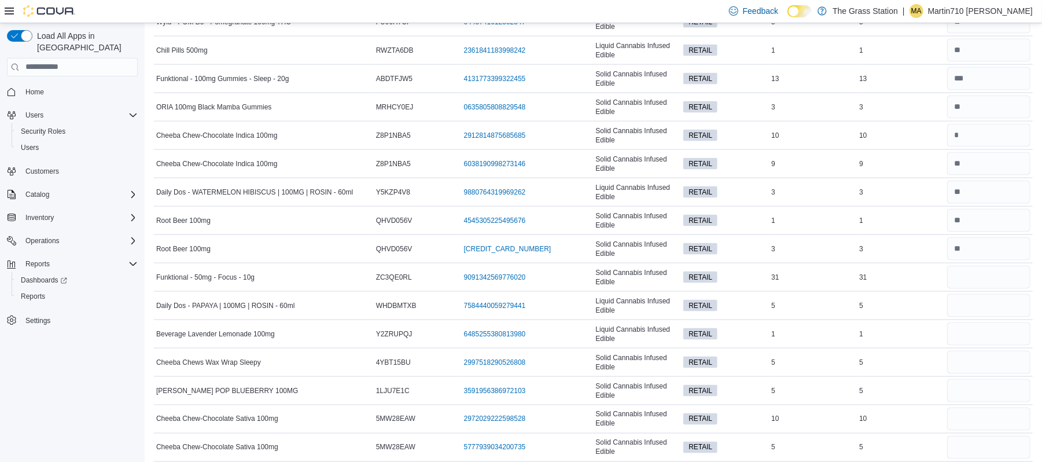
scroll to position [1234, 0]
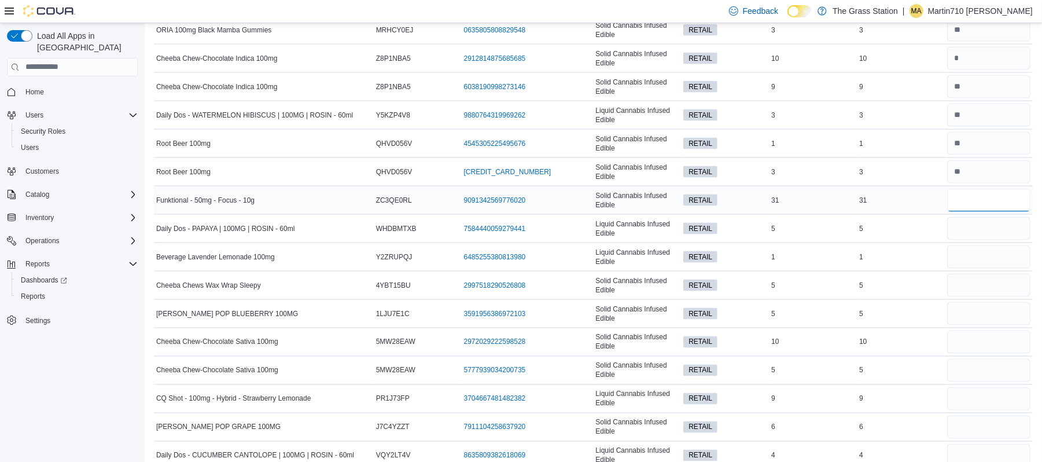
click at [967, 208] on input "number" at bounding box center [988, 200] width 83 height 23
click at [972, 240] on input "number" at bounding box center [988, 228] width 83 height 23
type input "*"
click at [976, 212] on input "number" at bounding box center [988, 200] width 83 height 23
type input "**"
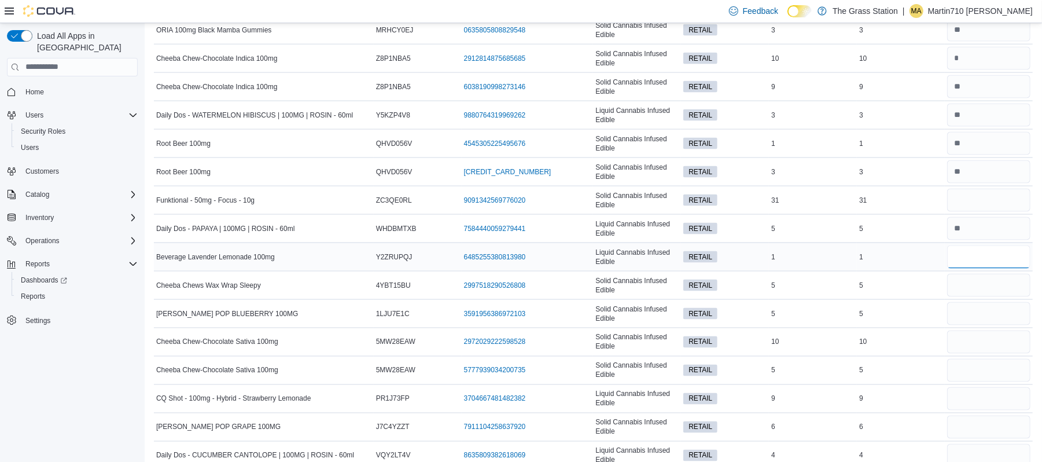
click at [984, 261] on input "number" at bounding box center [988, 256] width 83 height 23
click at [988, 234] on input "number" at bounding box center [988, 228] width 83 height 23
click at [993, 257] on input "number" at bounding box center [988, 256] width 83 height 23
click at [1007, 211] on input "number" at bounding box center [988, 200] width 83 height 23
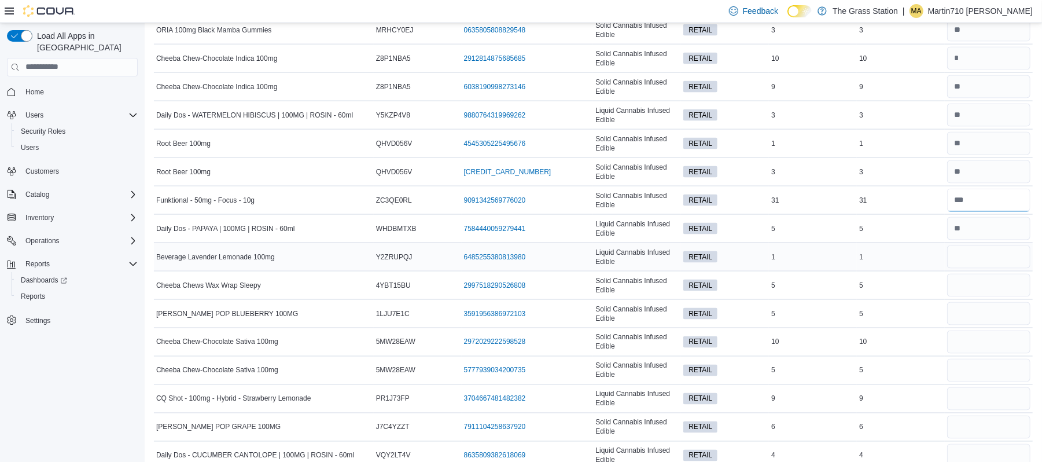
type input "**"
click at [1004, 260] on input "number" at bounding box center [988, 256] width 83 height 23
click at [1005, 289] on input "number" at bounding box center [988, 285] width 83 height 23
click at [1012, 258] on input "number" at bounding box center [988, 256] width 83 height 23
type input "*"
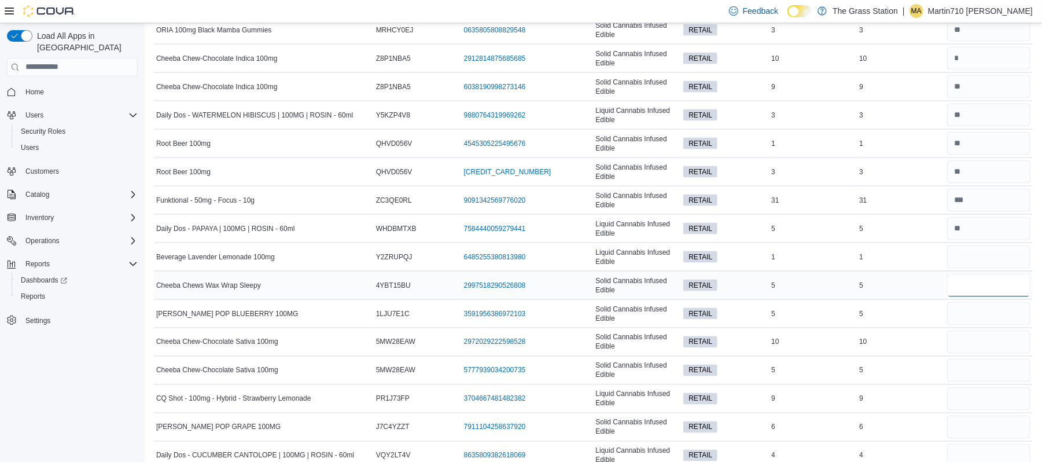
click at [992, 297] on input "number" at bounding box center [988, 285] width 83 height 23
type input "*"
click at [975, 325] on input "number" at bounding box center [988, 313] width 83 height 23
click at [995, 320] on input "number" at bounding box center [988, 313] width 83 height 23
click at [979, 353] on input "number" at bounding box center [988, 341] width 83 height 23
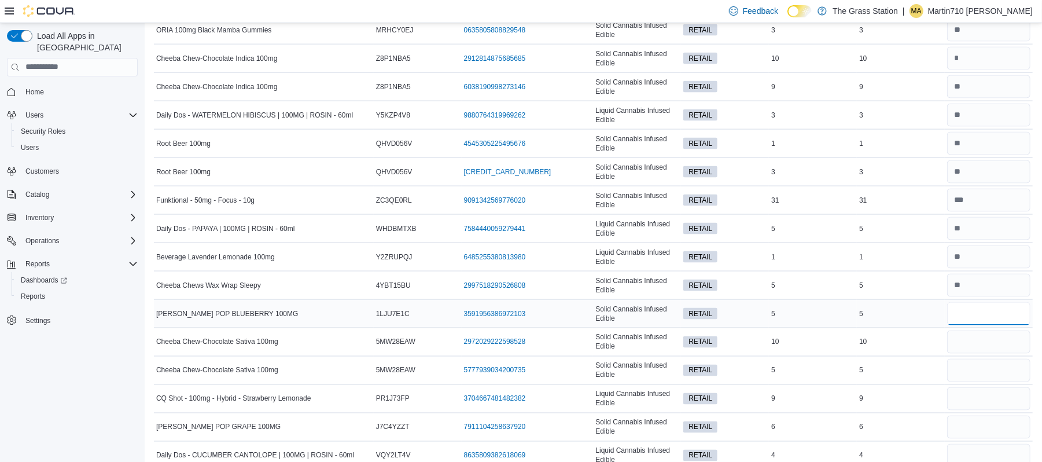
click at [982, 322] on input "number" at bounding box center [988, 313] width 83 height 23
type input "*"
click at [1000, 348] on input "number" at bounding box center [988, 341] width 83 height 23
click at [989, 375] on input "number" at bounding box center [988, 370] width 83 height 23
type input "*"
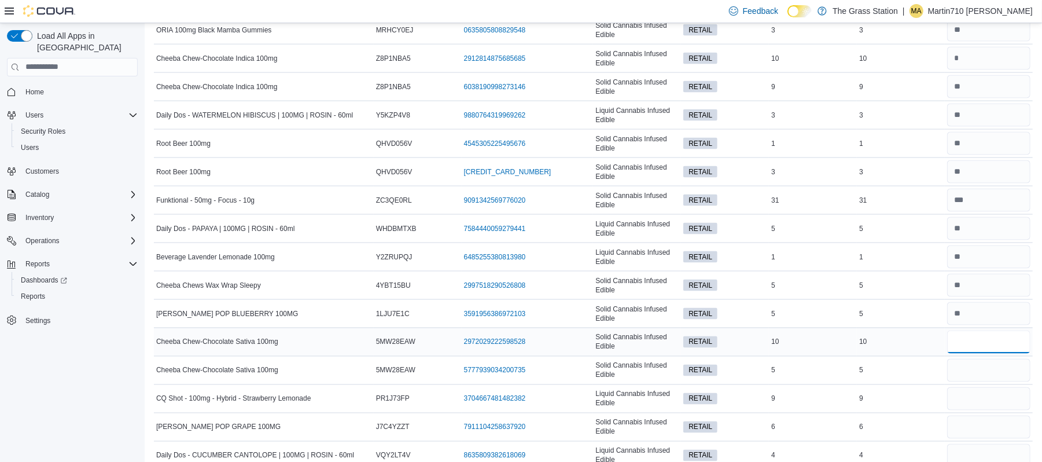
click at [985, 353] on input "number" at bounding box center [988, 341] width 83 height 23
type input "**"
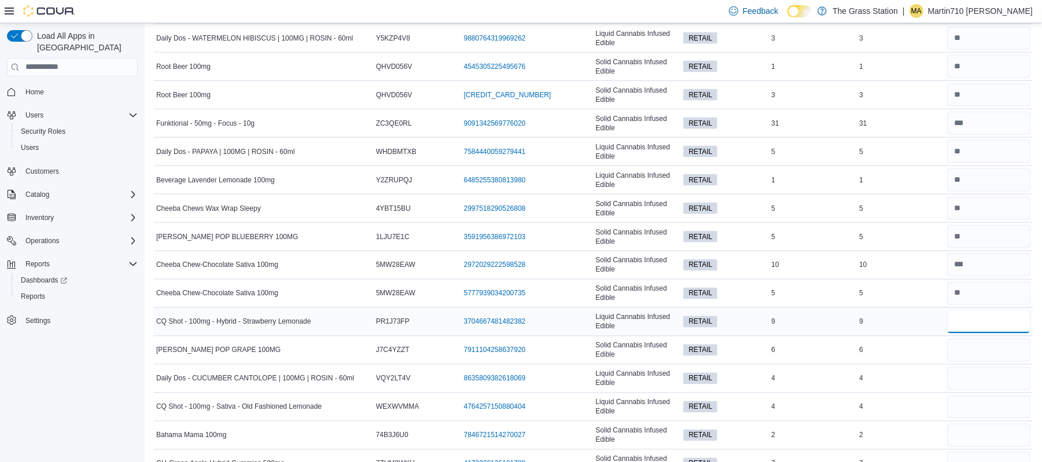
click at [1002, 327] on input "number" at bounding box center [988, 321] width 83 height 23
click at [983, 359] on input "number" at bounding box center [988, 349] width 83 height 23
type input "*"
click at [983, 390] on input "number" at bounding box center [988, 378] width 83 height 23
click at [979, 329] on input "number" at bounding box center [988, 321] width 83 height 23
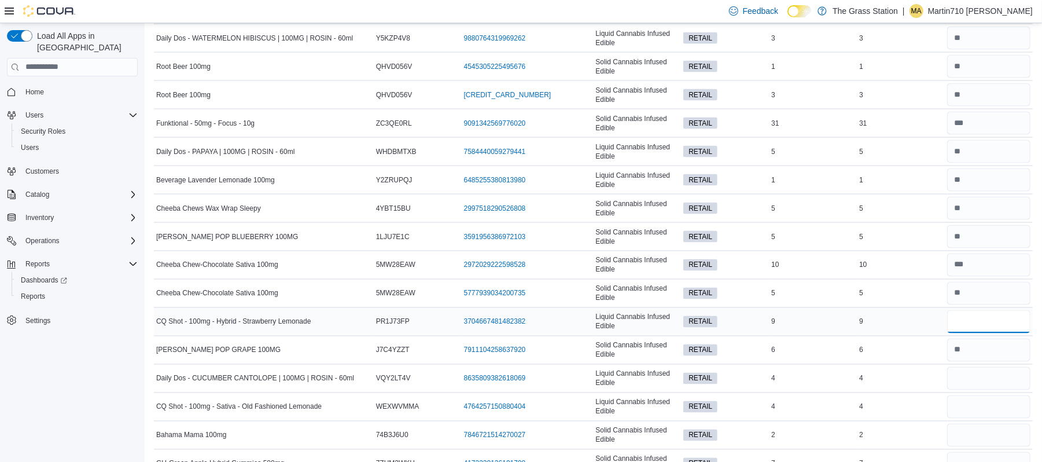
type input "*"
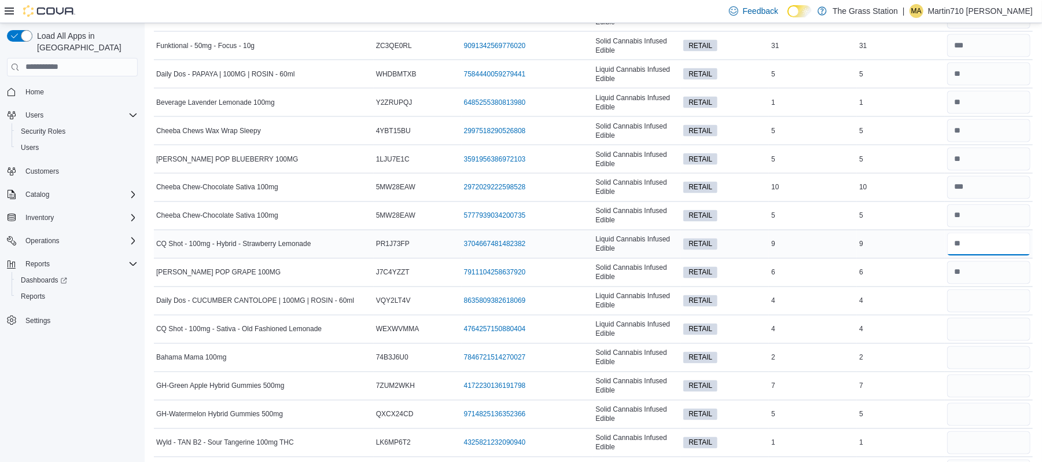
click at [979, 256] on input "number" at bounding box center [988, 244] width 83 height 23
type input "**"
click at [987, 311] on input "number" at bounding box center [988, 300] width 83 height 23
click at [976, 341] on input "number" at bounding box center [988, 329] width 83 height 23
click at [979, 302] on input "number" at bounding box center [988, 300] width 83 height 23
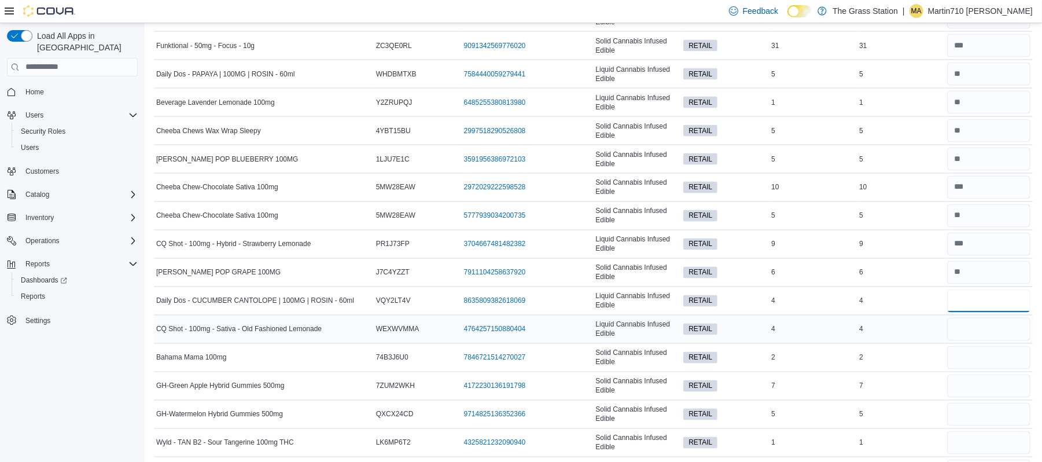
type input "*"
click at [978, 341] on input "number" at bounding box center [988, 329] width 83 height 23
type input "*"
click at [986, 363] on input "number" at bounding box center [988, 357] width 83 height 23
type input "*"
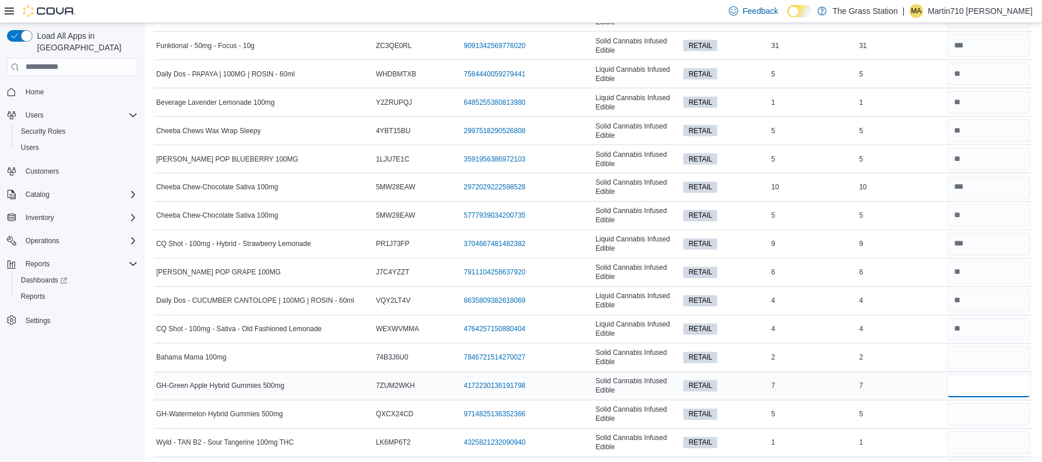
click at [989, 397] on input "number" at bounding box center [988, 385] width 83 height 23
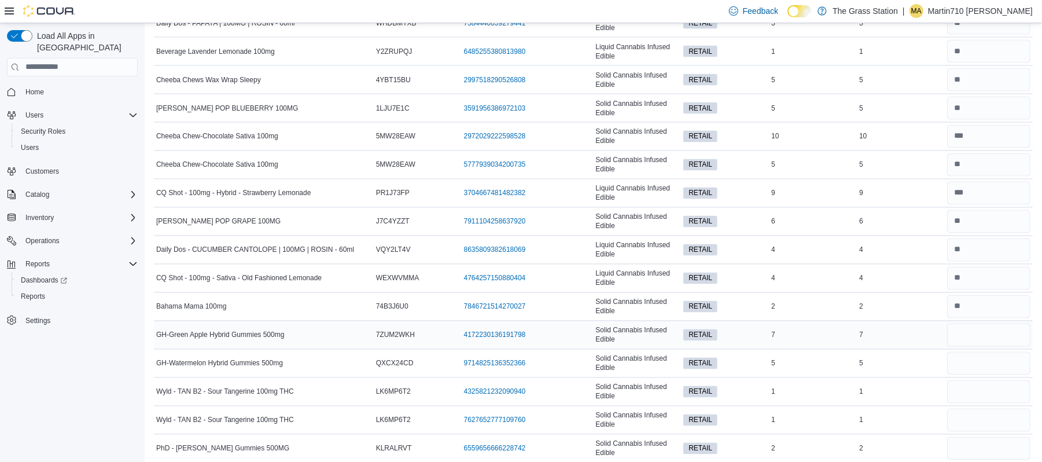
scroll to position [1465, 0]
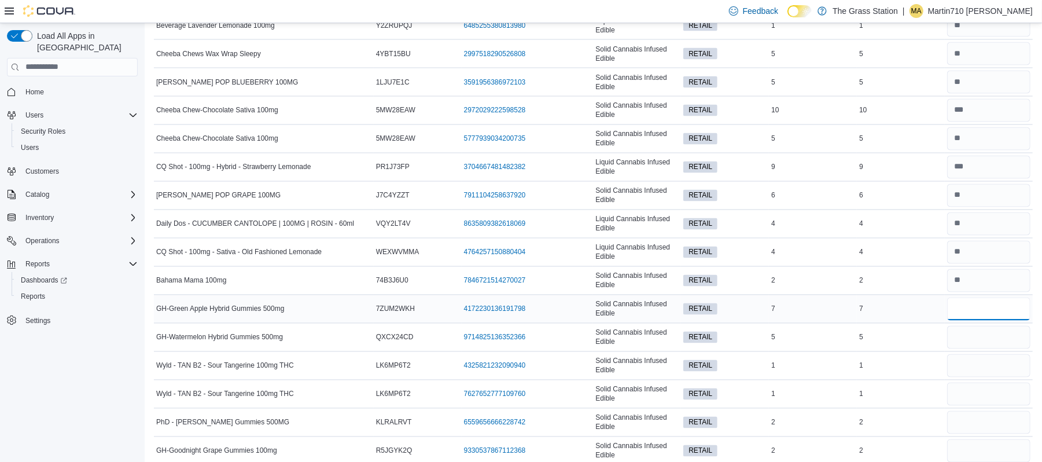
click at [986, 320] on input "number" at bounding box center [988, 308] width 83 height 23
type input "*"
click at [996, 346] on input "number" at bounding box center [988, 337] width 83 height 23
click at [1012, 374] on input "number" at bounding box center [988, 365] width 83 height 23
type input "*"
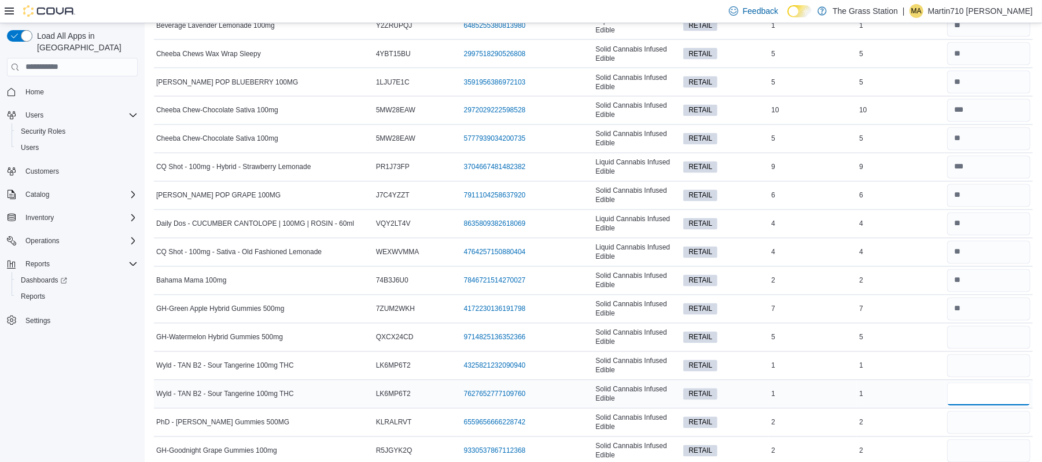
click at [1008, 396] on input "number" at bounding box center [988, 393] width 83 height 23
click at [1007, 377] on input "number" at bounding box center [988, 365] width 83 height 23
type input "*"
click at [989, 406] on input "number" at bounding box center [988, 393] width 83 height 23
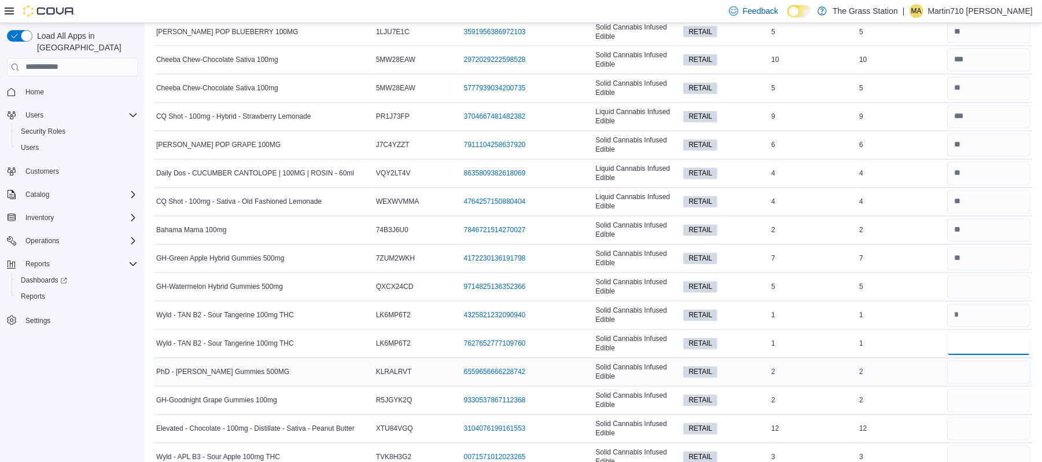
scroll to position [1542, 0]
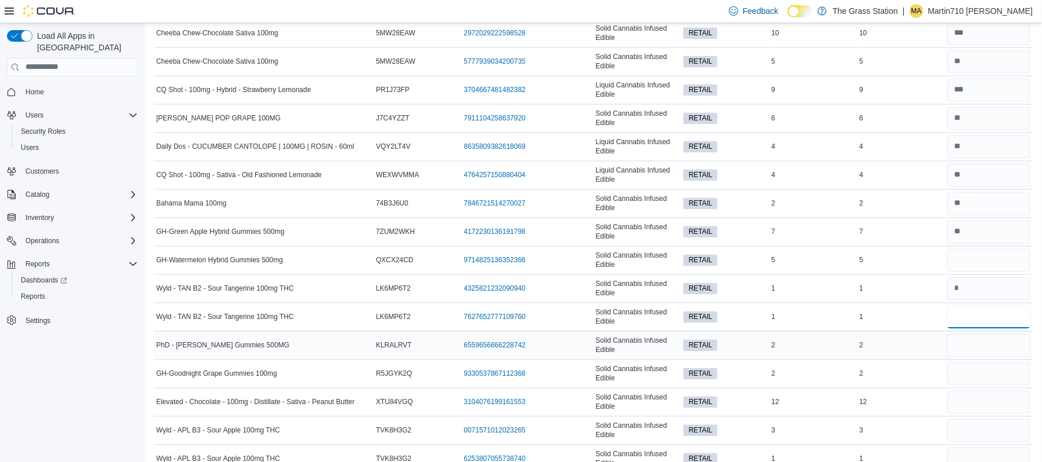
type input "*"
click at [985, 355] on input "number" at bounding box center [988, 345] width 83 height 23
type input "*"
click at [966, 385] on input "number" at bounding box center [988, 373] width 83 height 23
type input "*"
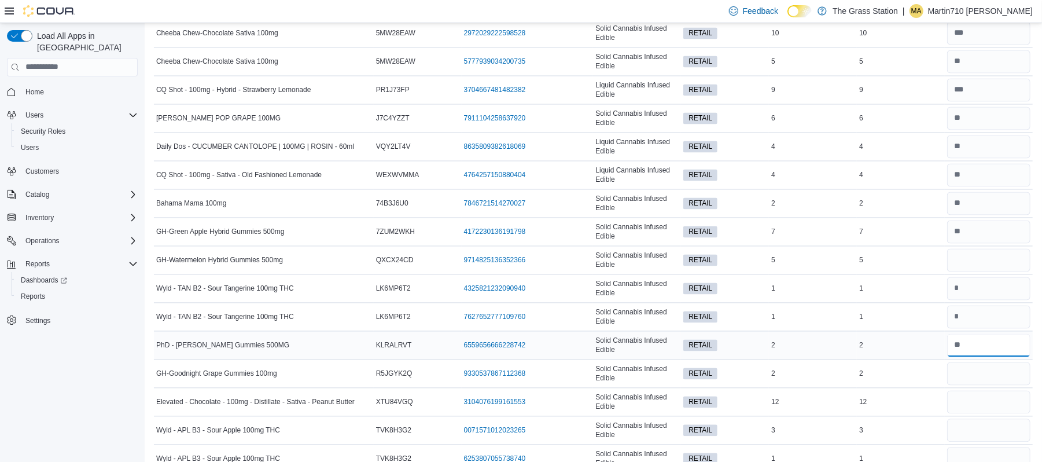
click at [984, 357] on input "number" at bounding box center [988, 345] width 83 height 23
type input "*"
click at [990, 385] on input "number" at bounding box center [988, 373] width 83 height 23
type input "*"
click at [992, 271] on input "number" at bounding box center [988, 260] width 83 height 23
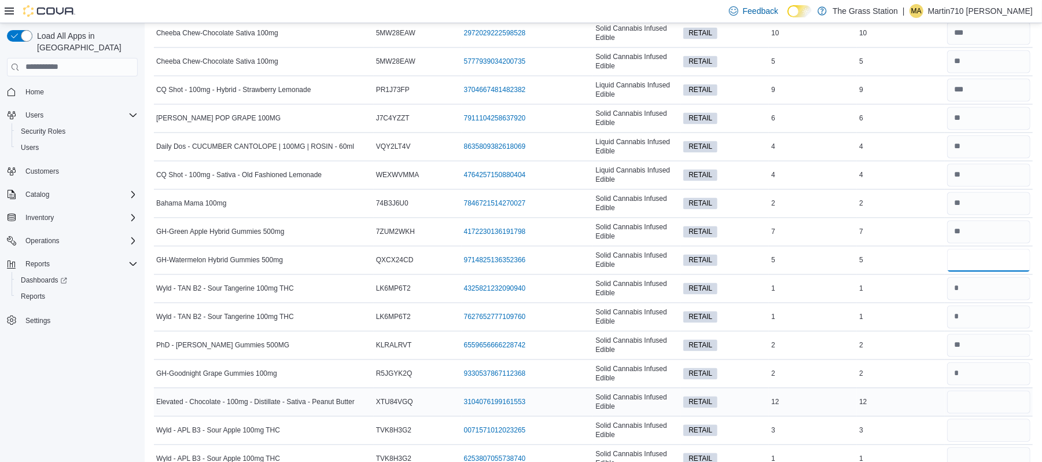
type input "*"
click at [984, 413] on input "number" at bounding box center [988, 401] width 83 height 23
type input "*"
type input "**"
click at [973, 436] on input "number" at bounding box center [988, 430] width 83 height 23
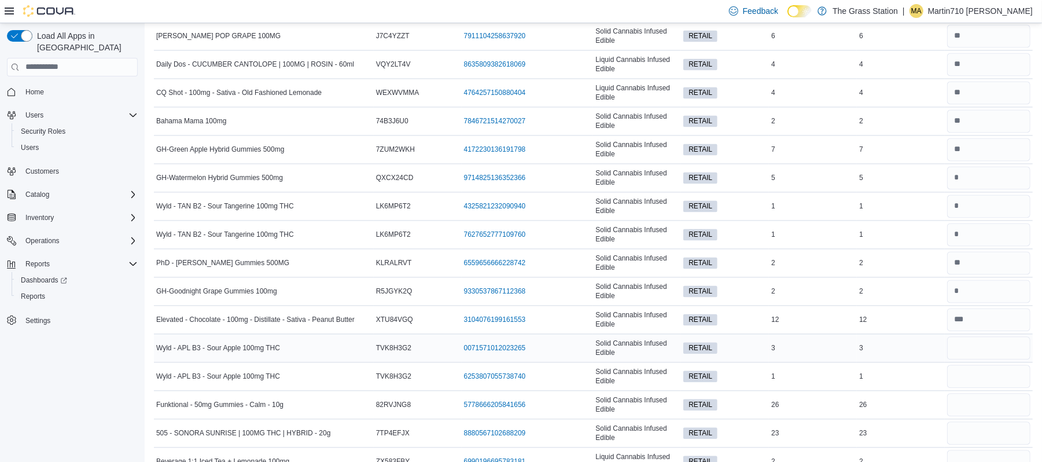
scroll to position [1697, 0]
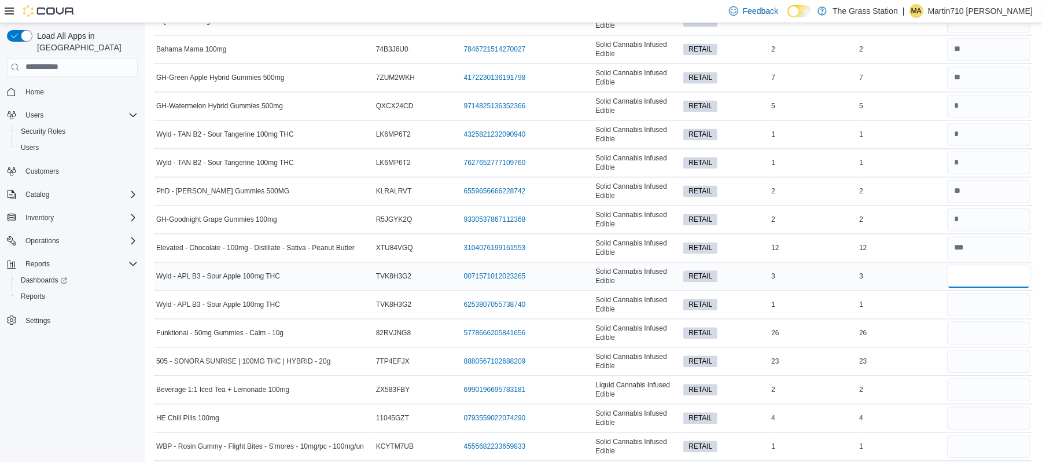
click at [976, 288] on input "number" at bounding box center [988, 275] width 83 height 23
click at [994, 344] on input "number" at bounding box center [988, 332] width 83 height 23
type input "**"
click at [1000, 316] on input "number" at bounding box center [988, 304] width 83 height 23
type input "*"
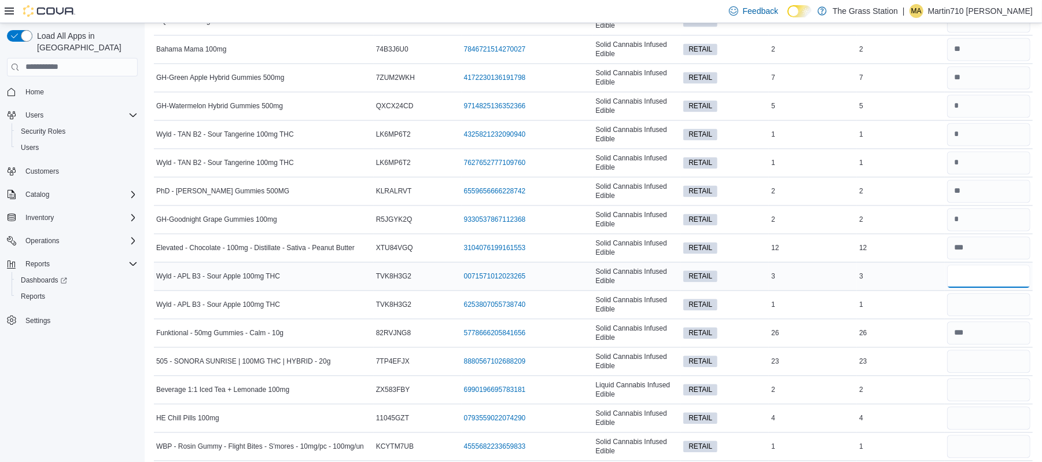
click at [998, 288] on input "number" at bounding box center [988, 275] width 83 height 23
type input "*"
click at [991, 368] on input "number" at bounding box center [988, 360] width 83 height 23
click at [992, 399] on input "number" at bounding box center [988, 389] width 83 height 23
type input "*"
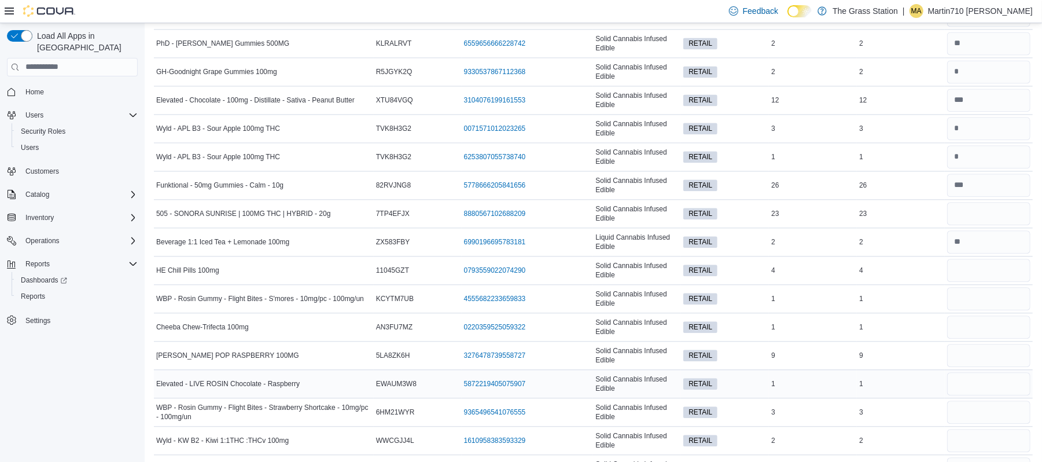
scroll to position [1851, 0]
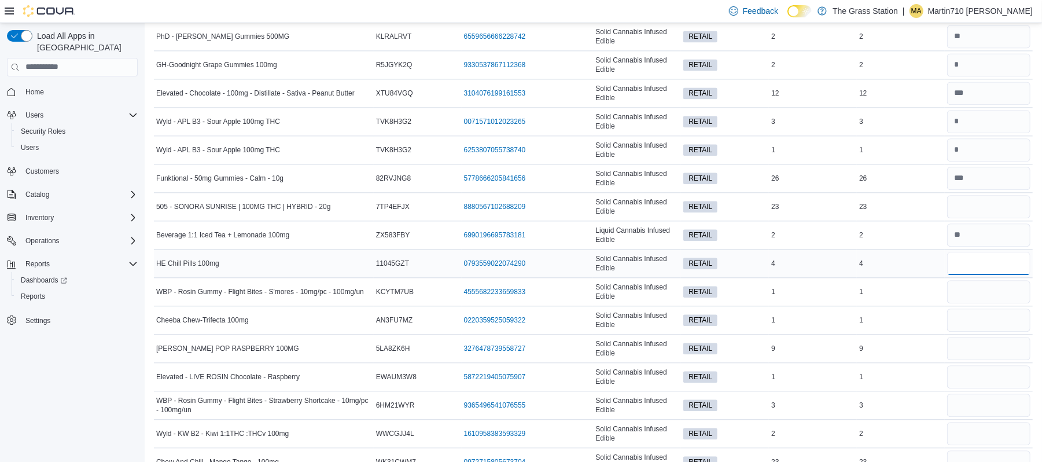
click at [979, 273] on input "number" at bounding box center [988, 263] width 83 height 23
click at [1005, 218] on input "number" at bounding box center [988, 206] width 83 height 23
type input "**"
click at [992, 271] on input "number" at bounding box center [988, 263] width 83 height 23
click at [987, 301] on input "number" at bounding box center [988, 291] width 83 height 23
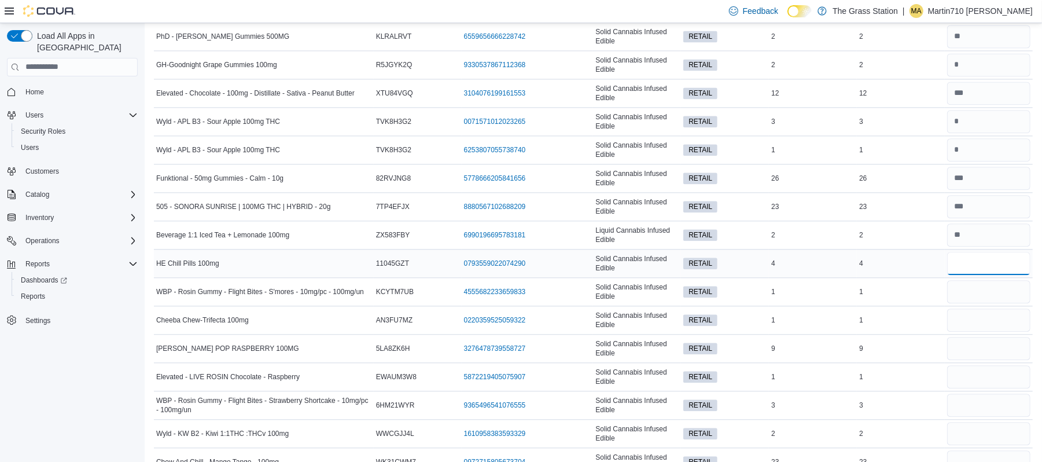
click at [1000, 275] on input "number" at bounding box center [988, 263] width 83 height 23
type input "*"
click at [975, 331] on input "number" at bounding box center [988, 319] width 83 height 23
click at [979, 303] on input "number" at bounding box center [988, 291] width 83 height 23
type input "*"
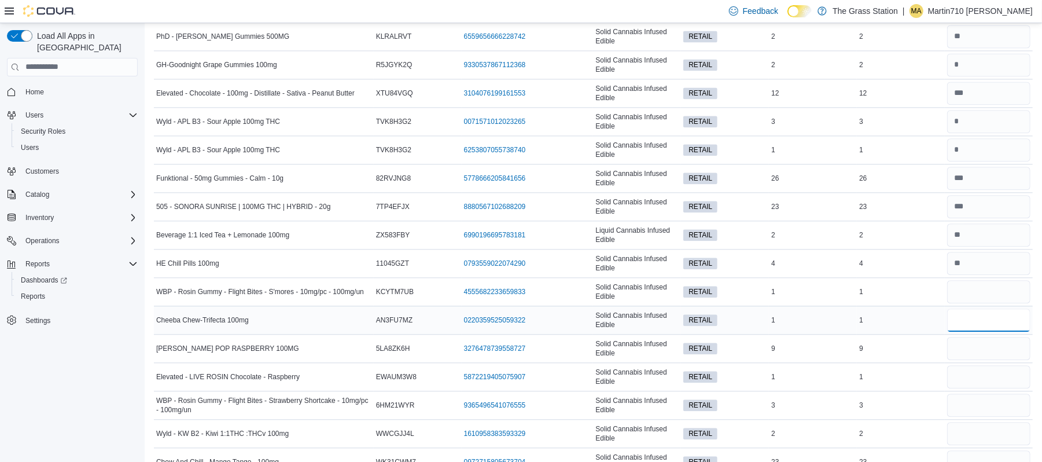
click at [982, 331] on input "number" at bounding box center [988, 319] width 83 height 23
type input "*"
click at [988, 360] on input "number" at bounding box center [988, 348] width 83 height 23
click at [990, 331] on input "number" at bounding box center [988, 319] width 83 height 23
type input "*"
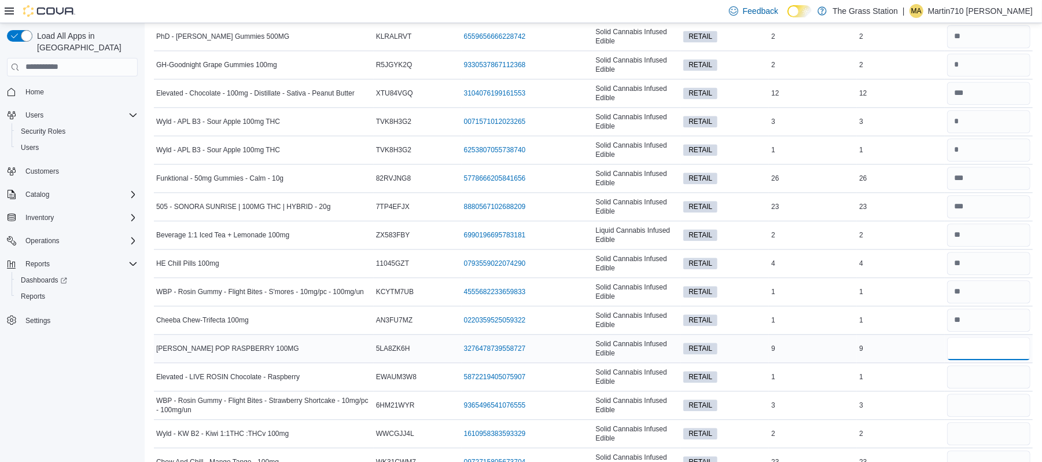
click at [972, 360] on input "number" at bounding box center [988, 348] width 83 height 23
type input "*"
click at [984, 331] on input "number" at bounding box center [988, 319] width 83 height 23
type input "*"
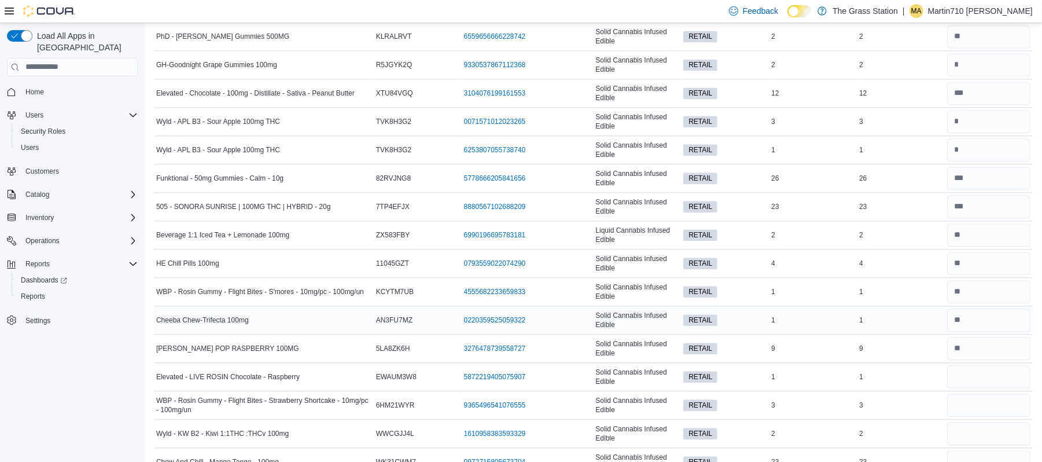
scroll to position [1928, 0]
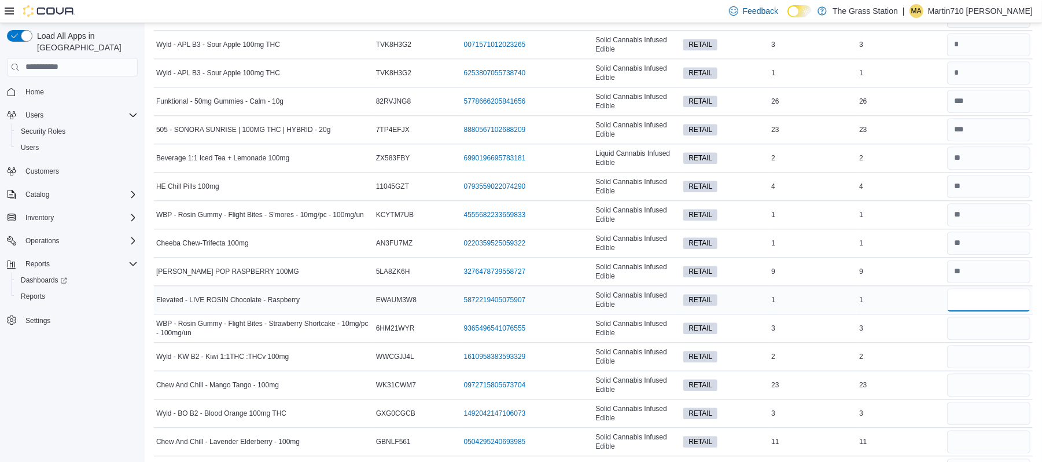
click at [983, 311] on input "number" at bounding box center [988, 299] width 83 height 23
type input "*"
click at [979, 340] on input "number" at bounding box center [988, 327] width 83 height 23
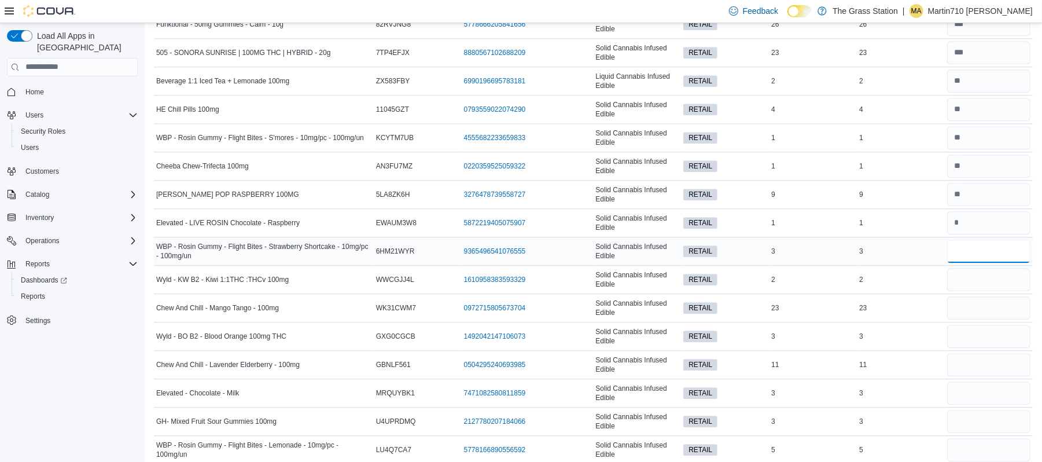
click at [1012, 263] on input "number" at bounding box center [988, 250] width 83 height 23
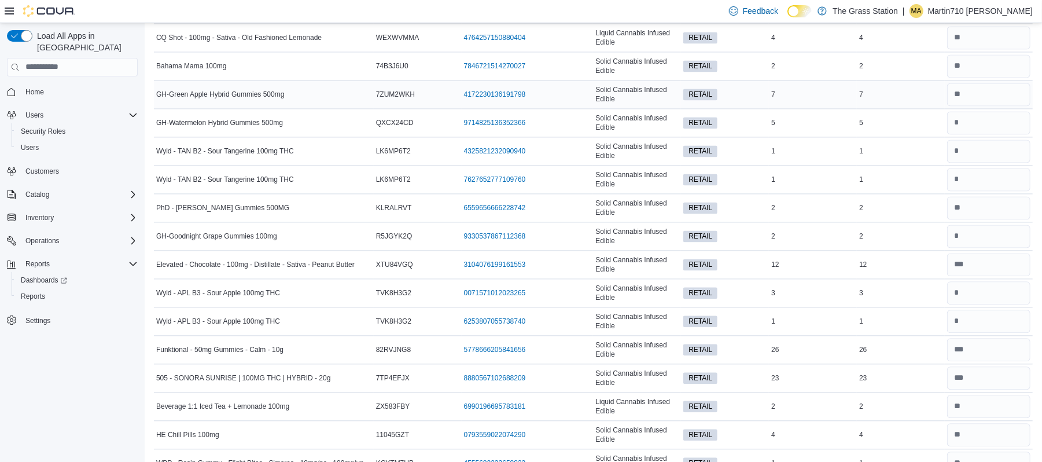
scroll to position [2047, 0]
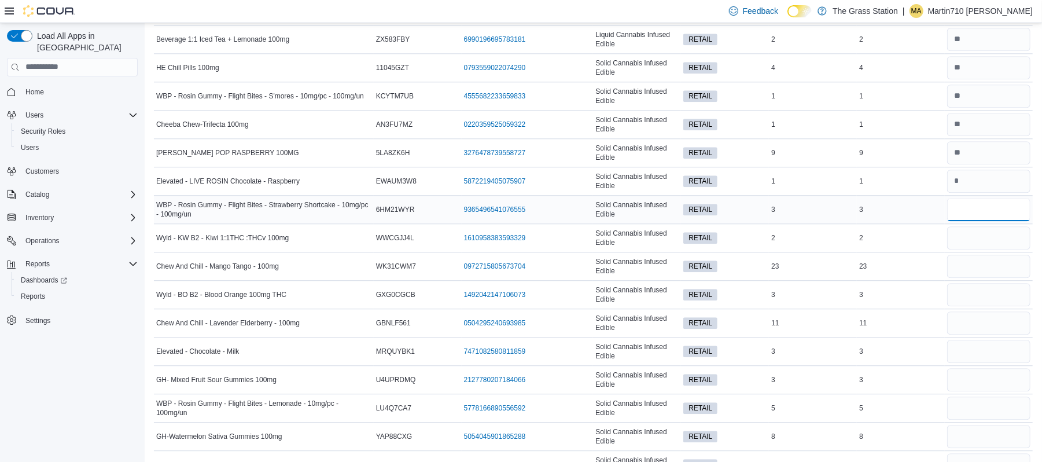
click at [986, 221] on input "number" at bounding box center [988, 209] width 83 height 23
type input "*"
click at [996, 246] on input "number" at bounding box center [988, 237] width 83 height 23
type input "*"
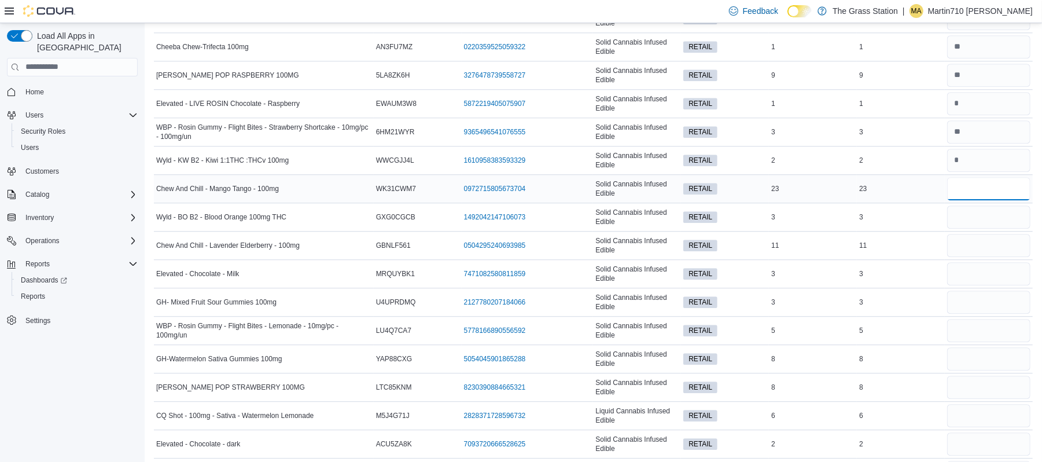
click at [975, 197] on input "number" at bounding box center [988, 188] width 83 height 23
type input "**"
click at [974, 229] on input "number" at bounding box center [988, 216] width 83 height 23
type input "*"
click at [1008, 252] on input "number" at bounding box center [988, 245] width 83 height 23
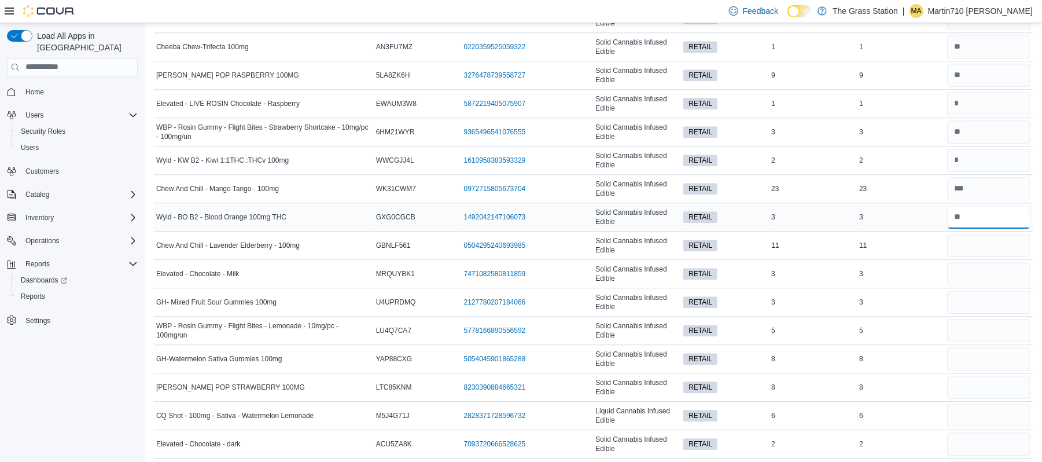
click at [976, 229] on input "number" at bounding box center [988, 216] width 83 height 23
click at [985, 229] on input "number" at bounding box center [988, 216] width 83 height 23
click at [985, 228] on input "number" at bounding box center [988, 216] width 83 height 23
type input "*"
click at [996, 257] on input "number" at bounding box center [988, 245] width 83 height 23
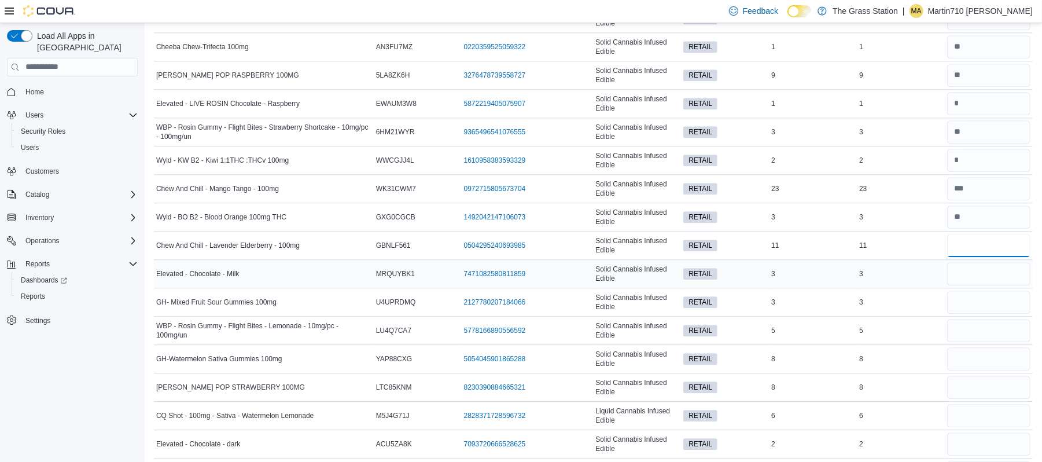
type input "**"
click at [993, 285] on input "number" at bounding box center [988, 273] width 83 height 23
type input "*"
click at [975, 285] on input "number" at bounding box center [988, 273] width 83 height 23
type input "*"
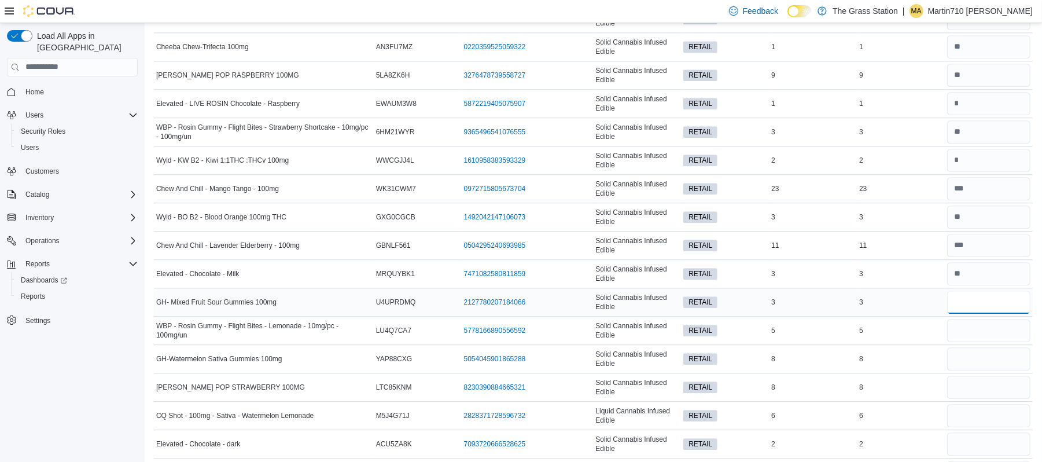
click at [970, 311] on input "number" at bounding box center [988, 301] width 83 height 23
type input "*"
click at [990, 339] on input "number" at bounding box center [988, 330] width 83 height 23
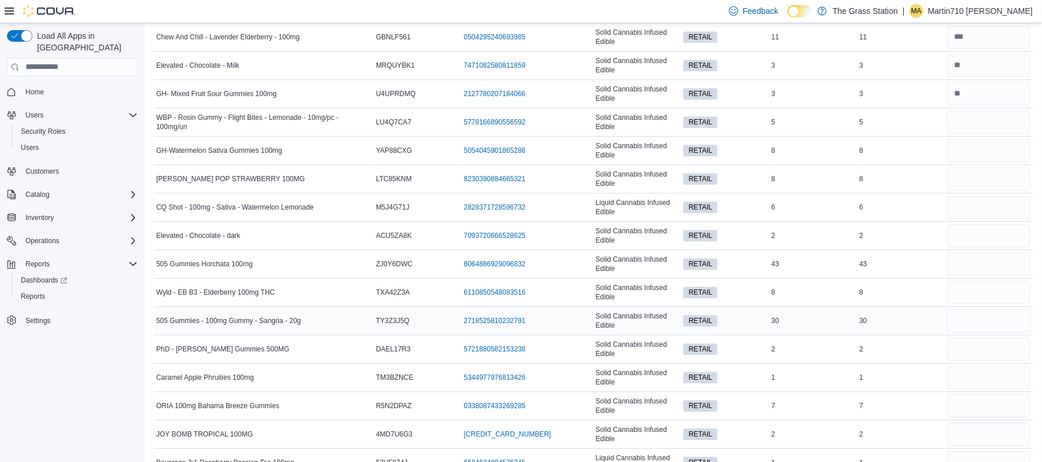
scroll to position [2356, 0]
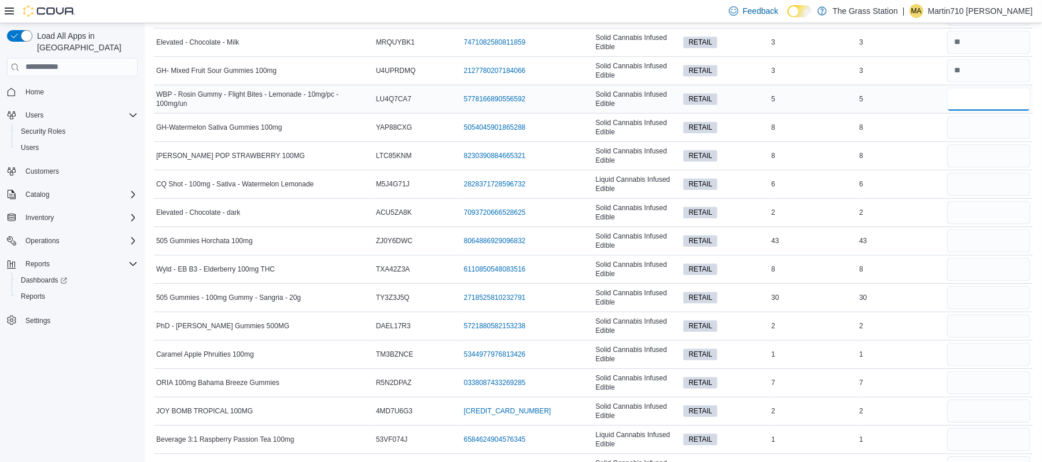
click at [1022, 110] on input "number" at bounding box center [988, 98] width 83 height 23
type input "*"
click at [1008, 137] on input "number" at bounding box center [988, 127] width 83 height 23
click at [989, 252] on input "number" at bounding box center [988, 240] width 83 height 23
click at [984, 278] on input "number" at bounding box center [988, 268] width 83 height 23
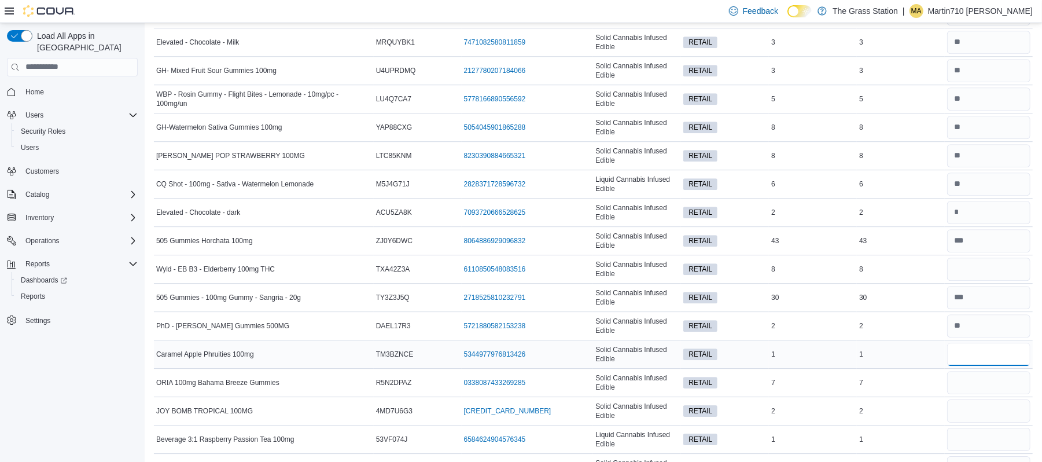
click at [980, 366] on input "number" at bounding box center [988, 353] width 83 height 23
click at [986, 394] on input "number" at bounding box center [988, 382] width 83 height 23
click at [977, 364] on input "number" at bounding box center [988, 353] width 83 height 23
click at [987, 394] on input "number" at bounding box center [988, 382] width 83 height 23
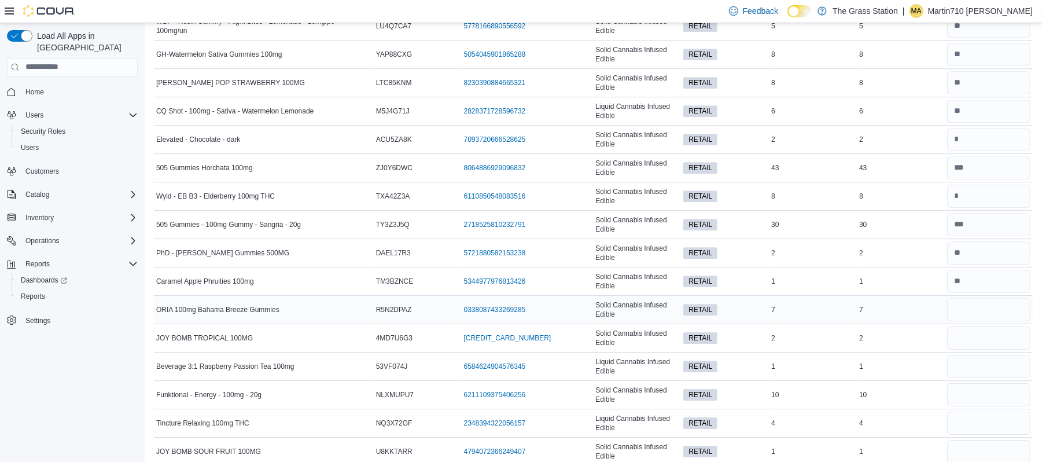
scroll to position [2439, 0]
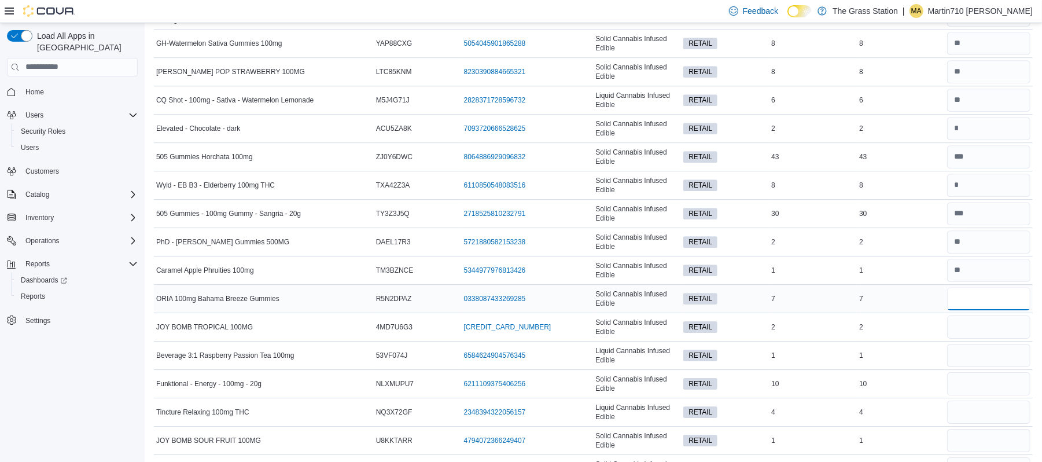
click at [994, 310] on input "number" at bounding box center [988, 298] width 83 height 23
click at [985, 338] on input "number" at bounding box center [988, 326] width 83 height 23
drag, startPoint x: 1027, startPoint y: 314, endPoint x: 1040, endPoint y: 327, distance: 18.0
click at [968, 367] on input "number" at bounding box center [988, 355] width 83 height 23
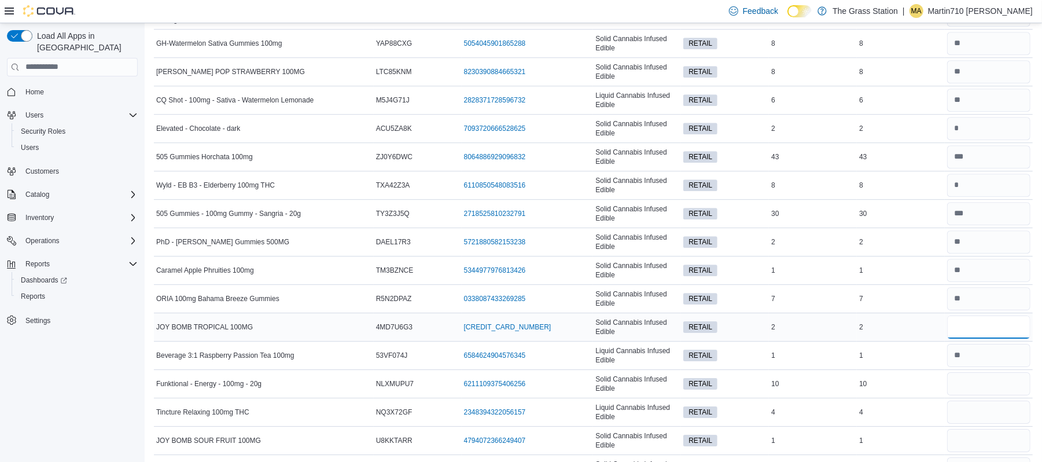
click at [979, 338] on input "number" at bounding box center [988, 326] width 83 height 23
click at [979, 395] on input "number" at bounding box center [988, 383] width 83 height 23
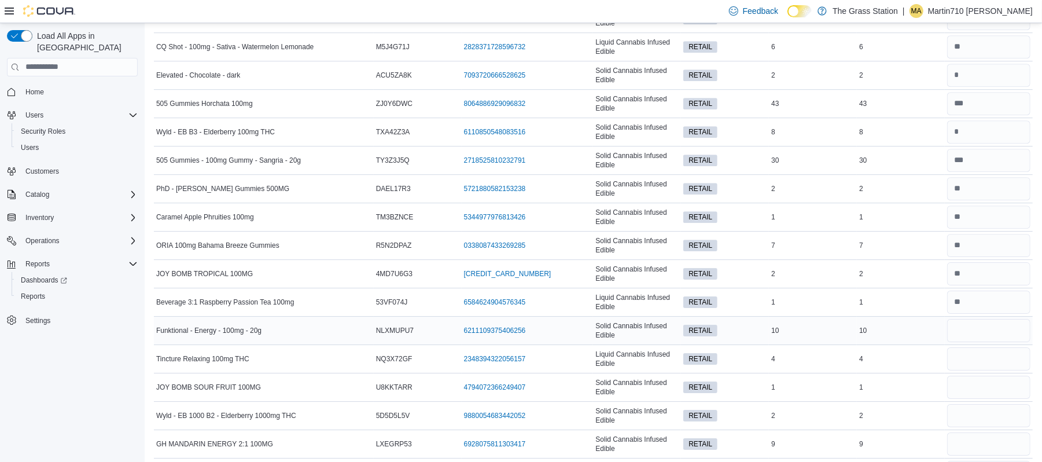
scroll to position [2516, 0]
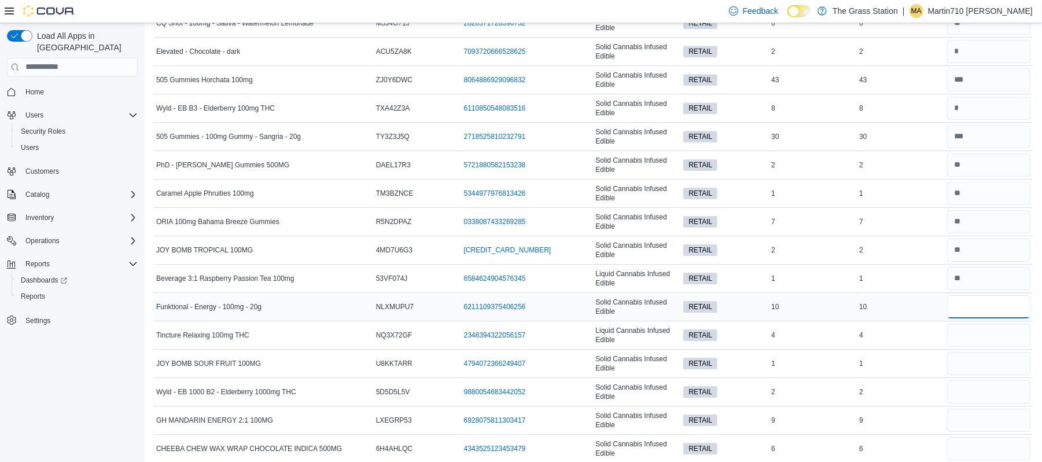
click at [994, 318] on input "number" at bounding box center [988, 306] width 83 height 23
click at [977, 347] on input "number" at bounding box center [988, 334] width 83 height 23
click at [1014, 371] on input "number" at bounding box center [988, 363] width 83 height 23
click at [1009, 403] on input "number" at bounding box center [988, 391] width 83 height 23
click at [1016, 347] on input "number" at bounding box center [988, 334] width 83 height 23
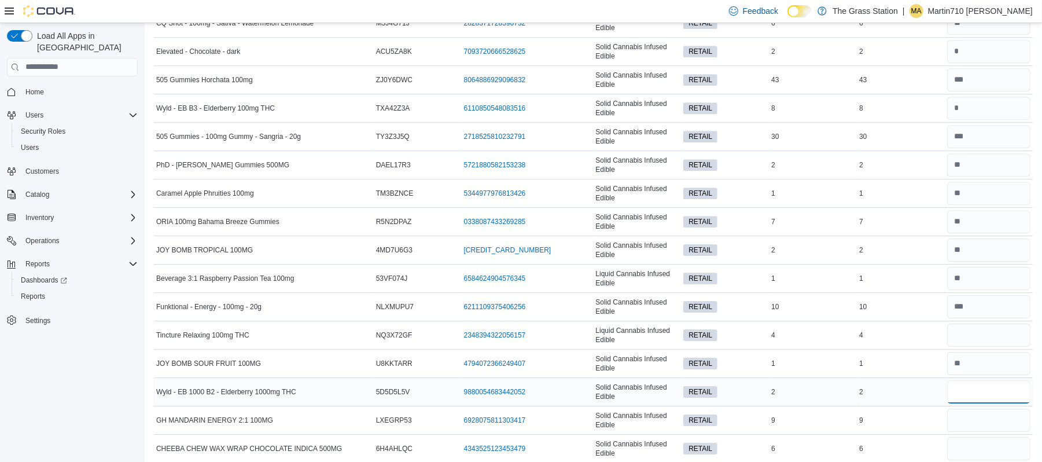
click at [992, 403] on input "number" at bounding box center [988, 391] width 83 height 23
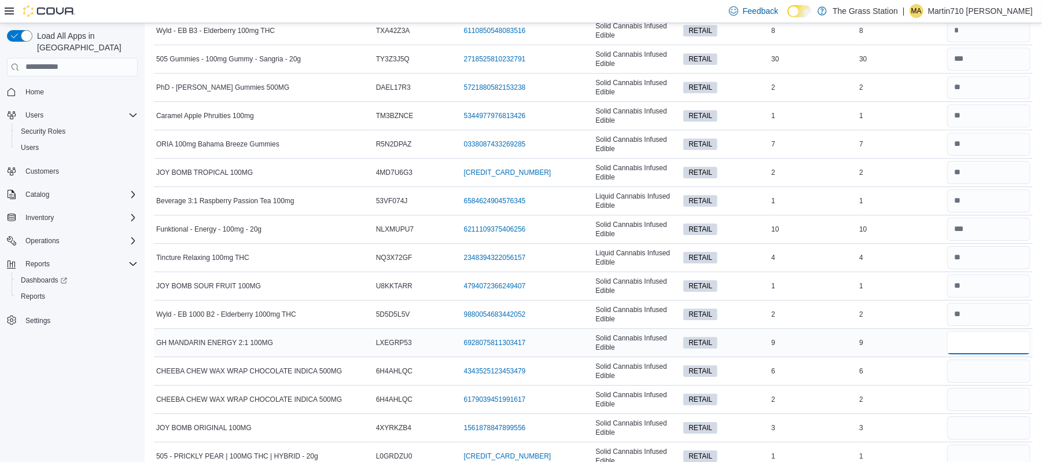
click at [983, 354] on input "number" at bounding box center [988, 342] width 83 height 23
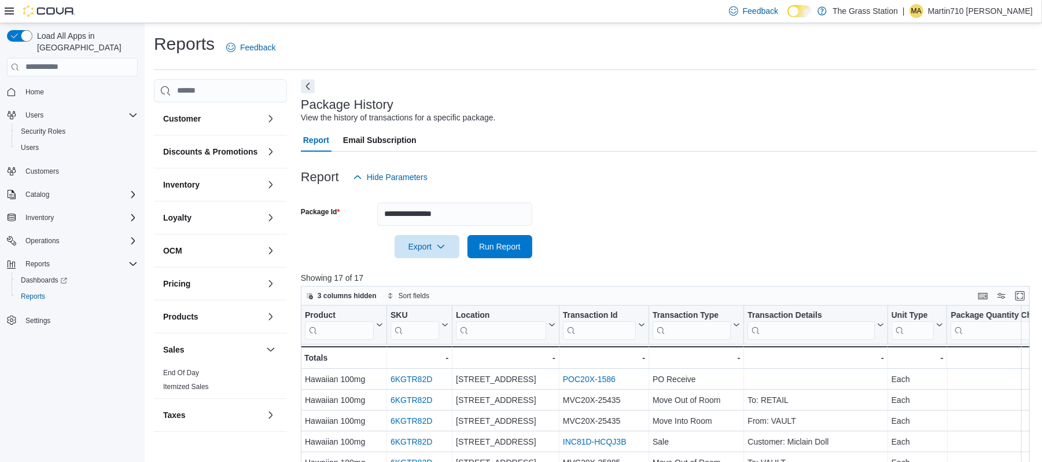
scroll to position [77, 0]
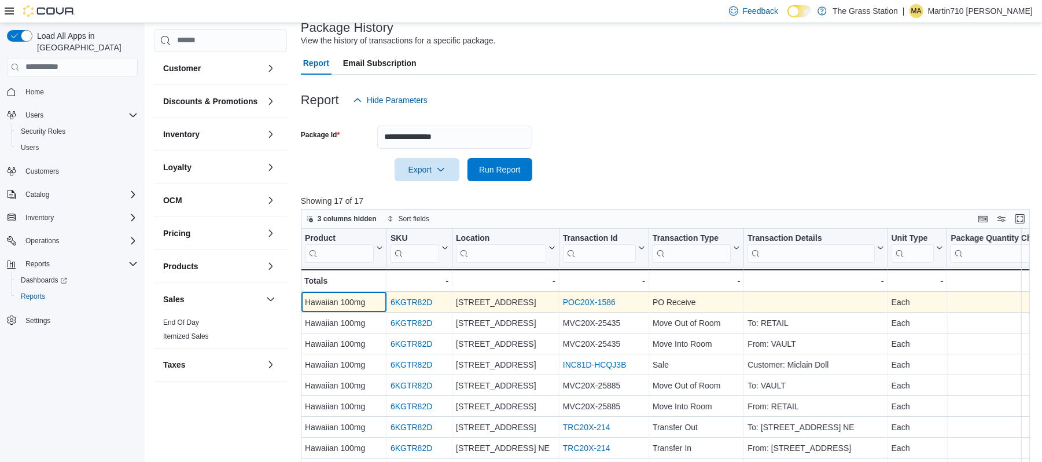
click at [370, 307] on div "Hawaiian 100mg" at bounding box center [344, 302] width 78 height 14
click at [400, 303] on link "6KGTR82D" at bounding box center [411, 301] width 42 height 9
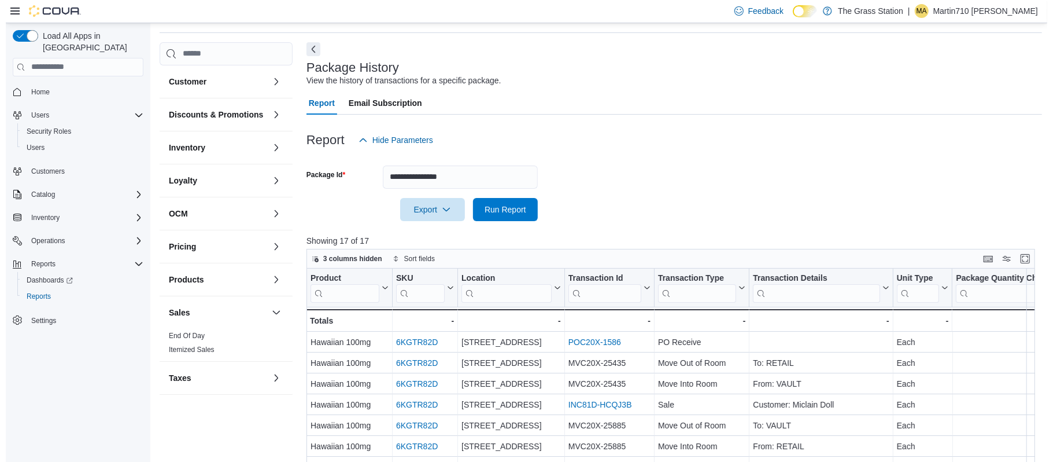
scroll to position [0, 0]
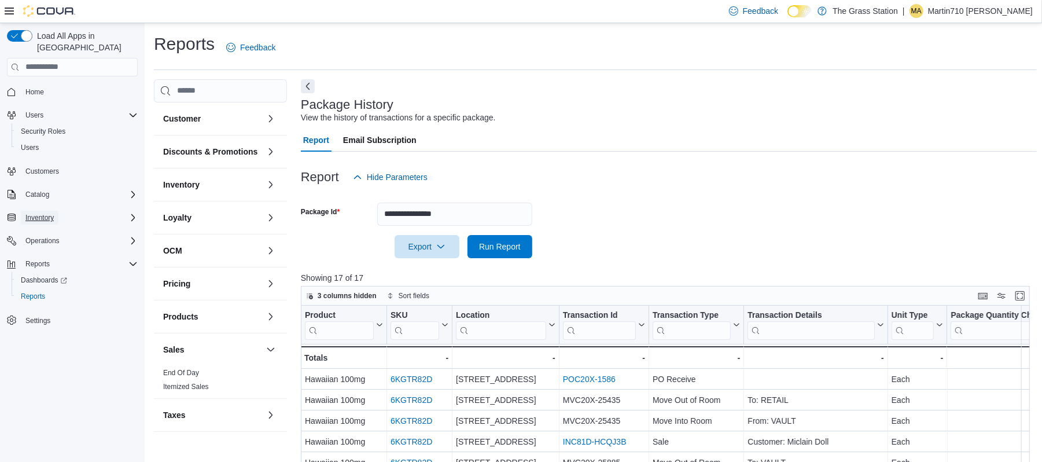
click at [45, 213] on span "Inventory" at bounding box center [39, 217] width 28 height 9
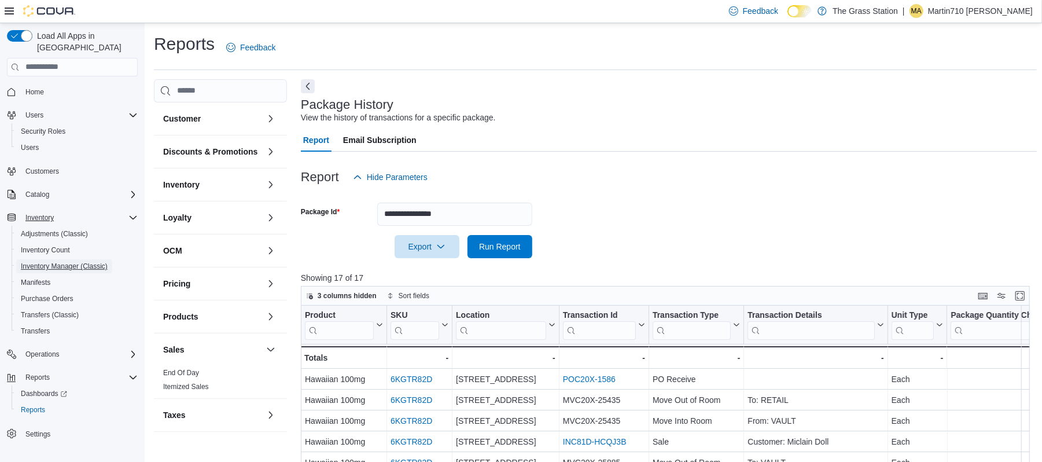
drag, startPoint x: 54, startPoint y: 251, endPoint x: 226, endPoint y: 257, distance: 171.3
click at [56, 261] on span "Inventory Manager (Classic)" at bounding box center [64, 265] width 87 height 9
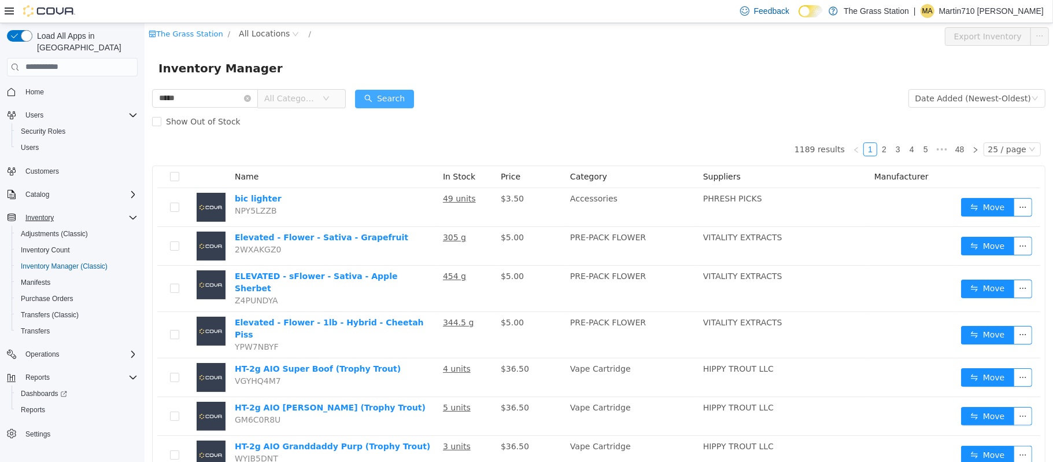
type input "*****"
click at [410, 102] on button "Search" at bounding box center [384, 98] width 59 height 19
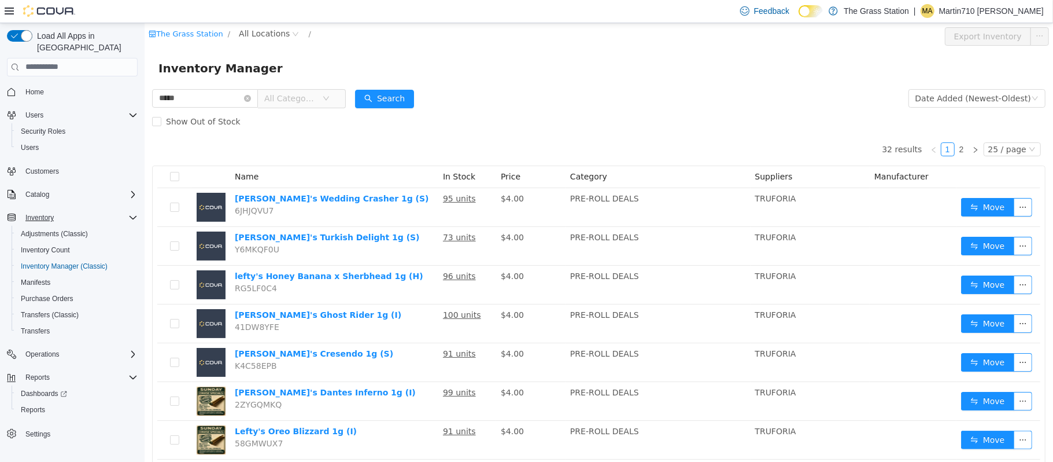
drag, startPoint x: 268, startPoint y: 28, endPoint x: 264, endPoint y: 41, distance: 13.8
click at [268, 28] on span "All Locations" at bounding box center [263, 33] width 51 height 13
click at [306, 93] on span "[STREET_ADDRESS] NE" at bounding box center [304, 95] width 94 height 9
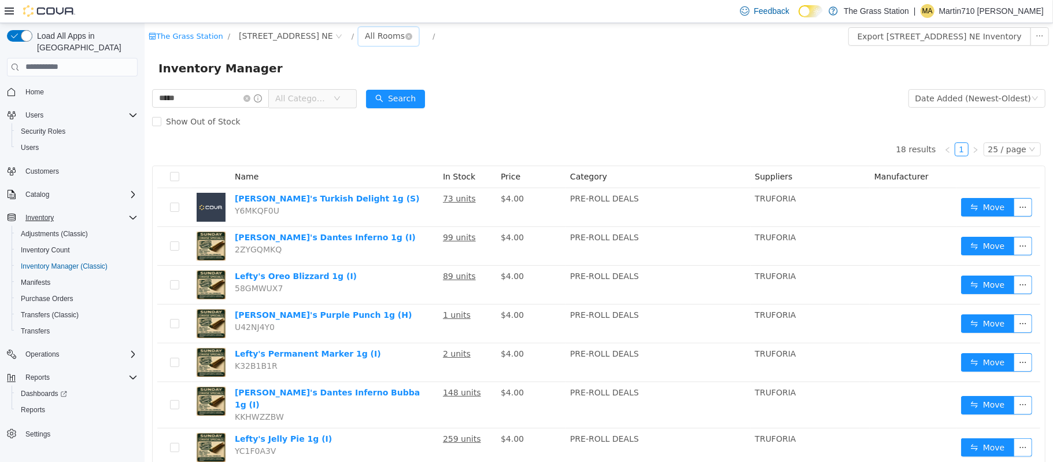
click at [364, 38] on div "All Rooms" at bounding box center [384, 35] width 40 height 17
click at [389, 79] on li "RETAIL" at bounding box center [370, 77] width 69 height 19
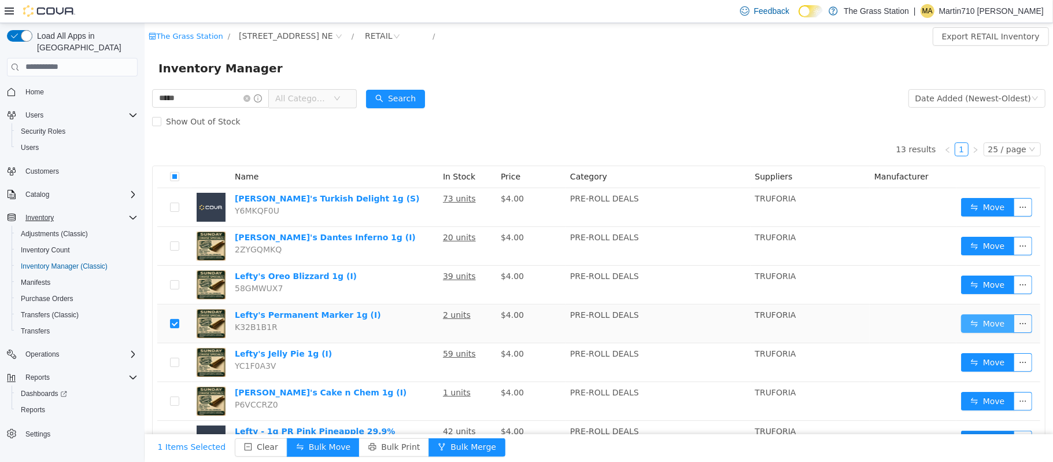
click at [961, 324] on button "Move" at bounding box center [987, 323] width 53 height 19
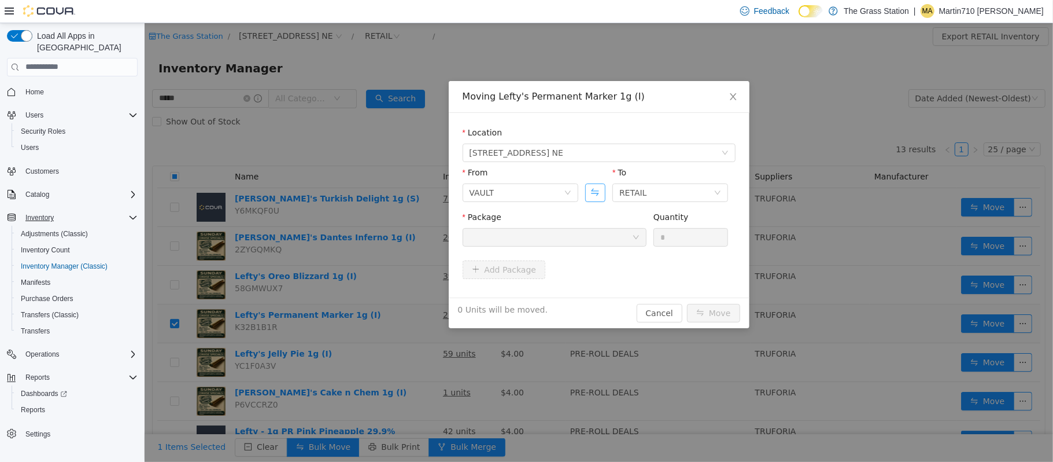
click at [586, 194] on button "Swap" at bounding box center [595, 192] width 20 height 19
click at [590, 238] on div at bounding box center [550, 236] width 163 height 17
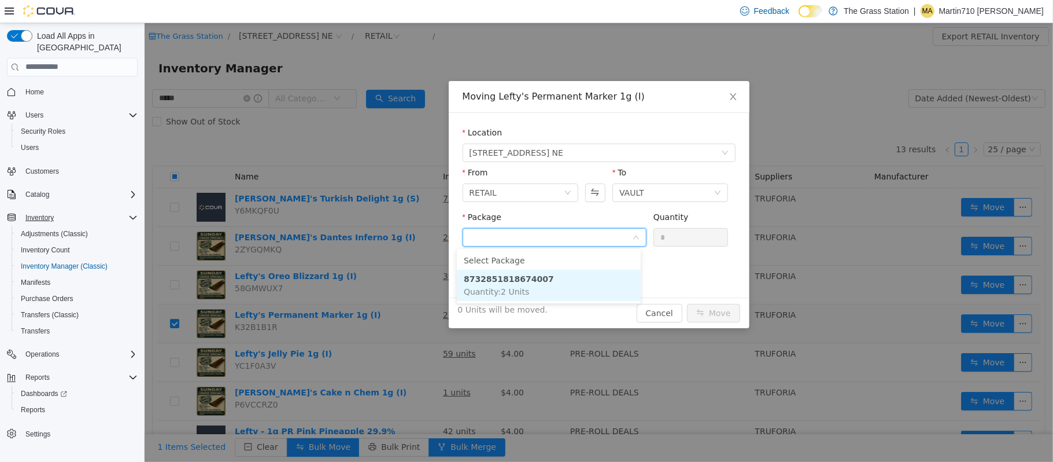
click at [569, 288] on li "8732851818674007 Quantity : 2 Units" at bounding box center [548, 284] width 184 height 31
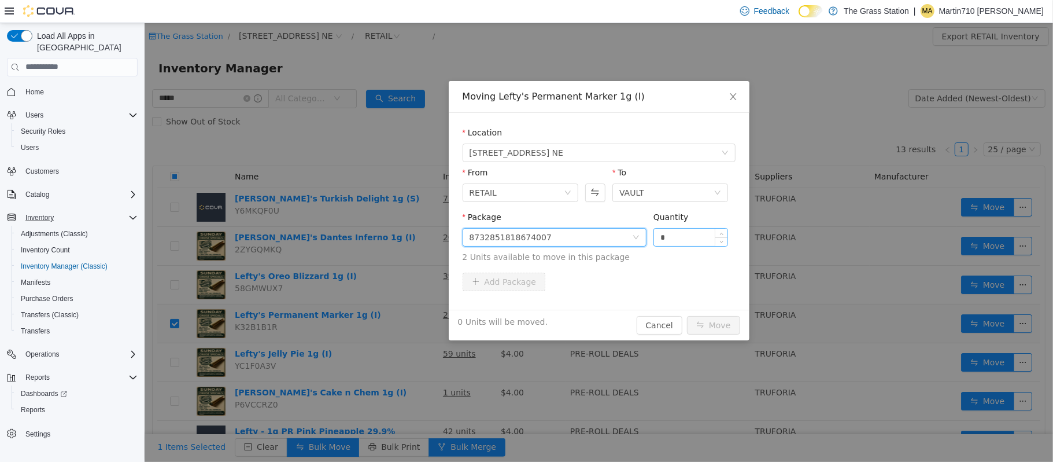
click at [687, 241] on input "*" at bounding box center [691, 236] width 74 height 17
type input "*"
drag, startPoint x: 705, startPoint y: 337, endPoint x: 707, endPoint y: 329, distance: 8.4
click at [706, 337] on div "2 Units will be moved. Cancel Move" at bounding box center [598, 324] width 301 height 31
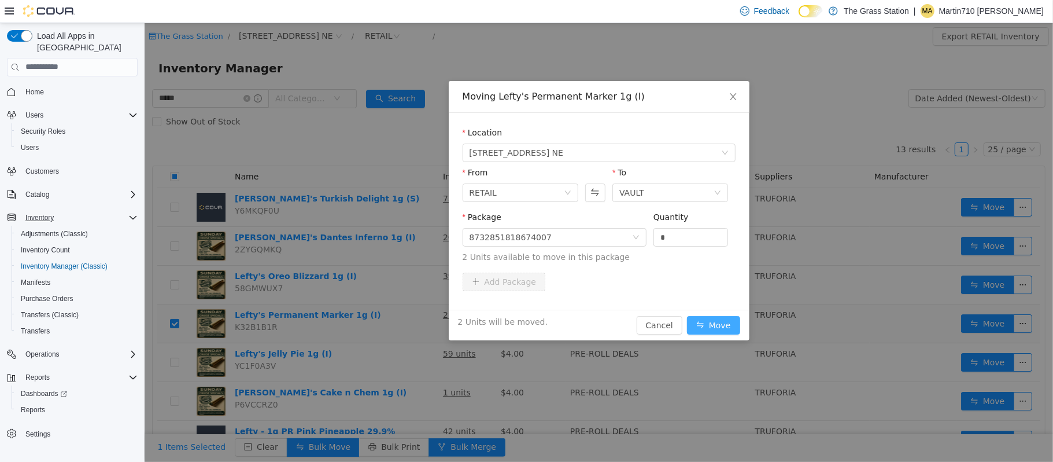
click at [709, 328] on button "Move" at bounding box center [713, 324] width 53 height 19
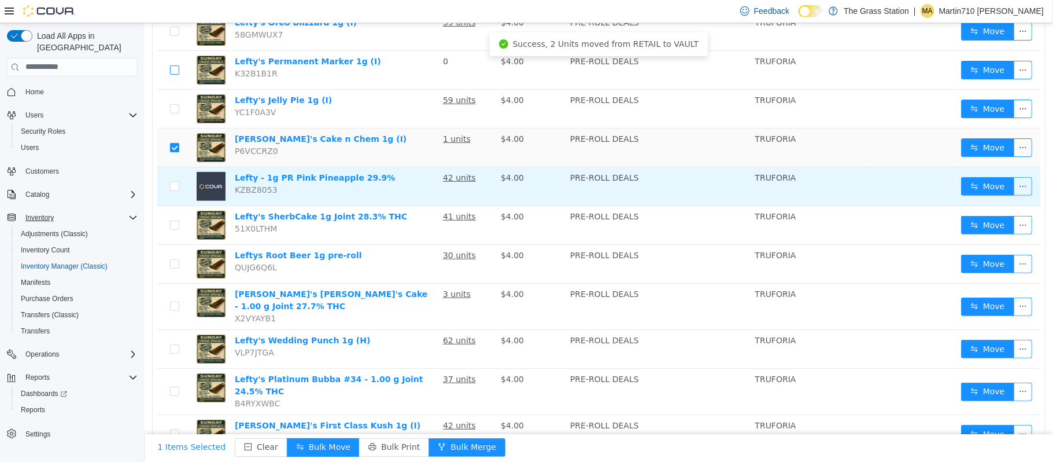
scroll to position [265, 0]
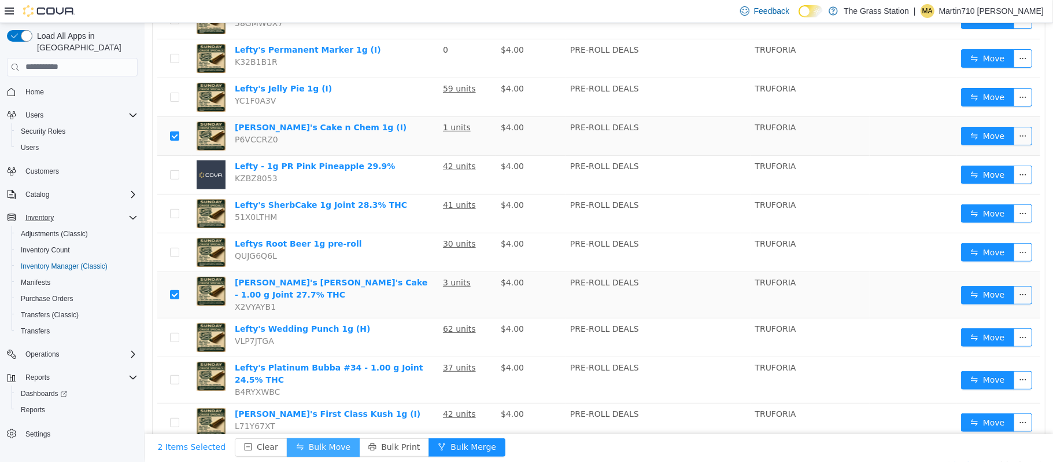
click at [308, 442] on button "Bulk Move" at bounding box center [322, 446] width 73 height 19
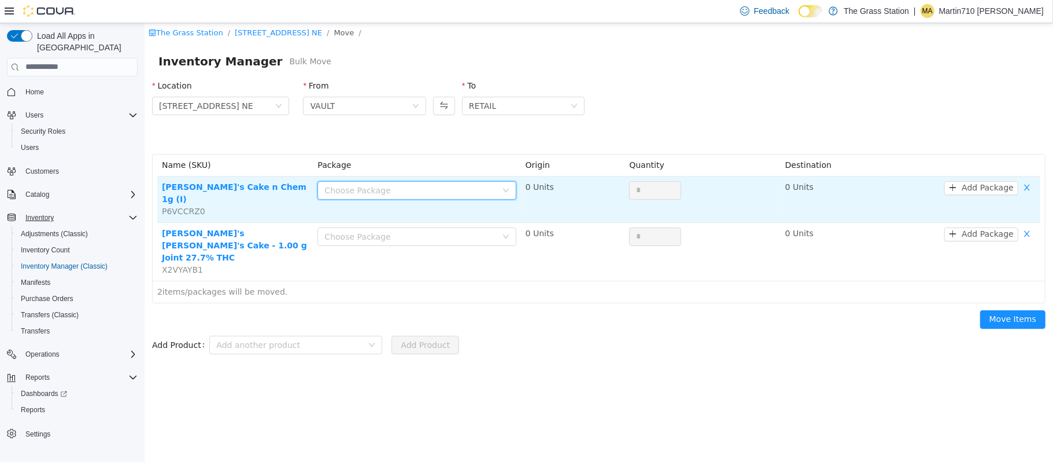
click at [389, 183] on div "Choose Package" at bounding box center [412, 189] width 177 height 17
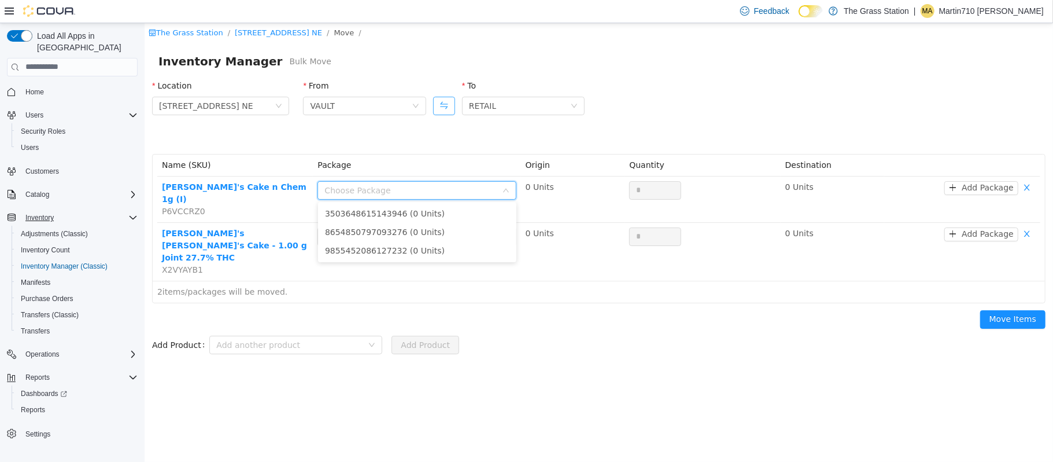
click at [446, 106] on button "Swap" at bounding box center [444, 105] width 22 height 19
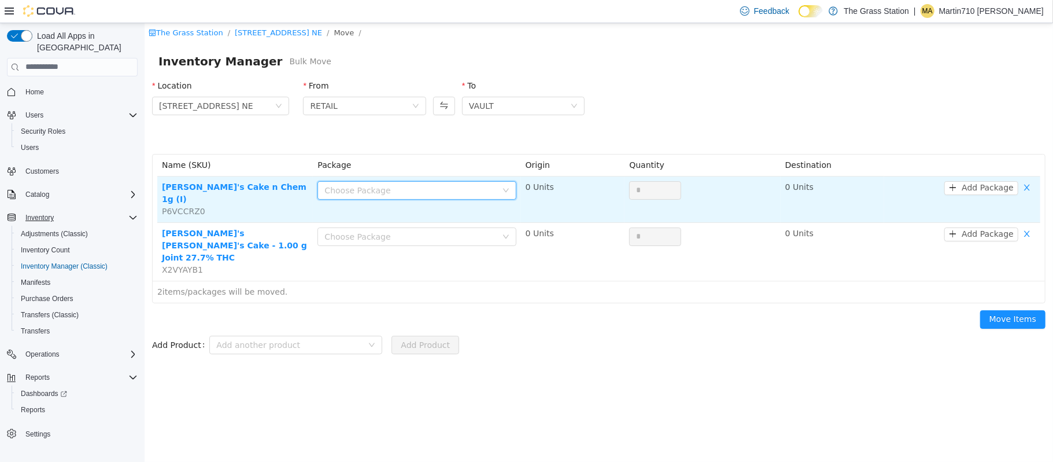
click at [453, 183] on div "Choose Package" at bounding box center [412, 189] width 177 height 17
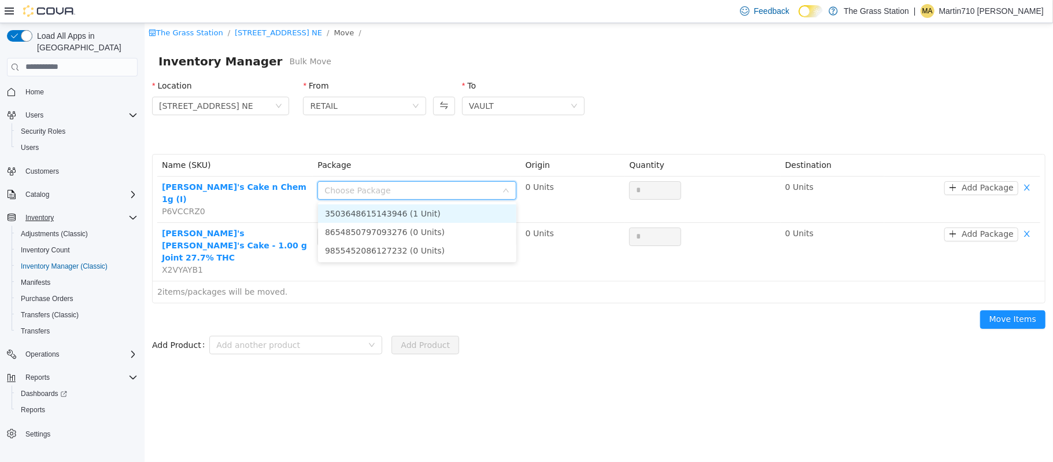
click at [449, 220] on li "3503648615143946 (1 Unit)" at bounding box center [417, 213] width 198 height 19
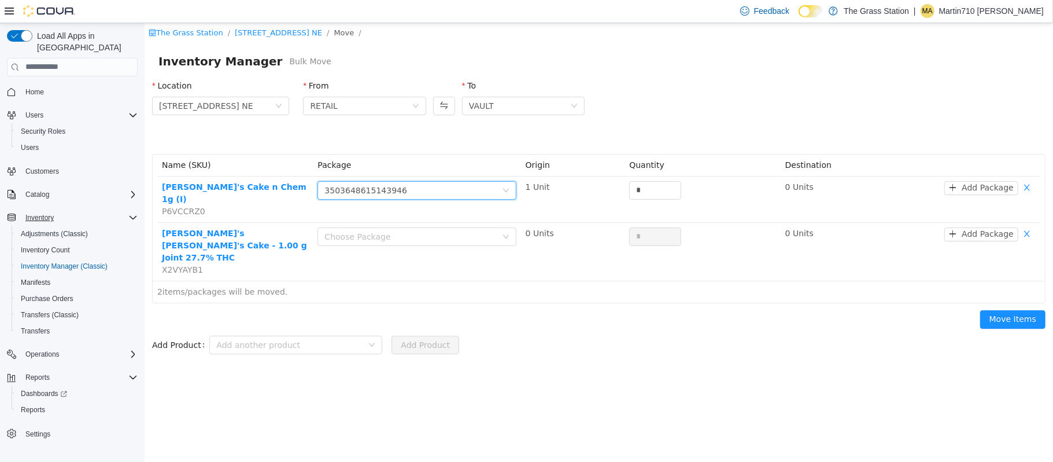
click at [449, 230] on div "Choose Package" at bounding box center [410, 236] width 172 height 12
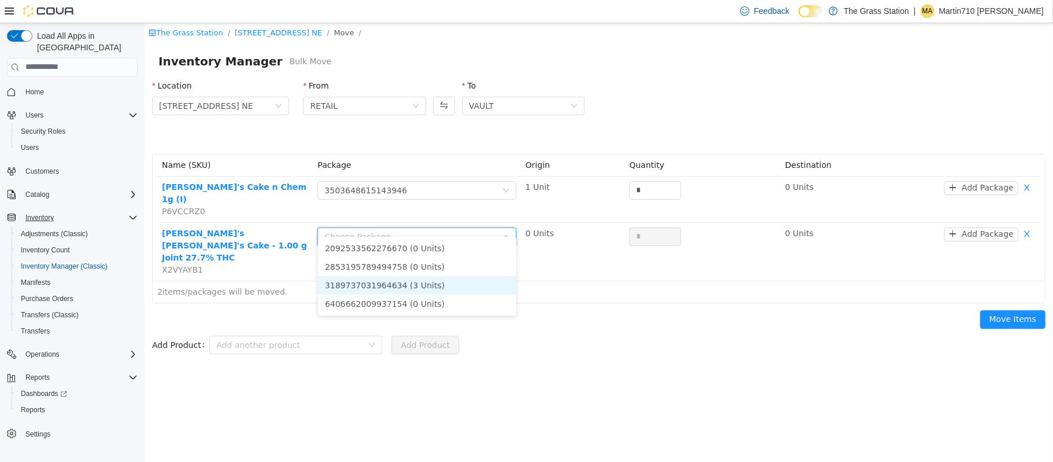
click at [436, 287] on li "3189737031964634 (3 Units)" at bounding box center [417, 284] width 198 height 19
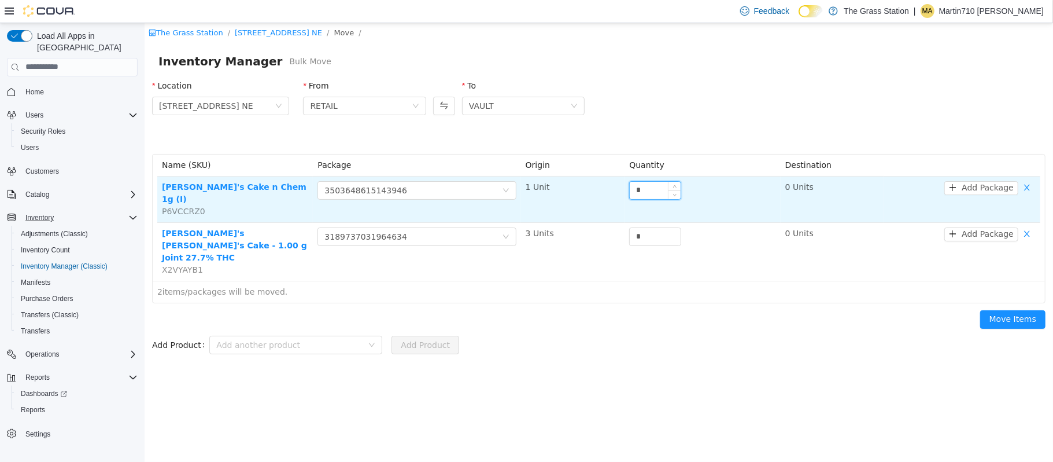
click at [647, 188] on input "*" at bounding box center [654, 189] width 51 height 17
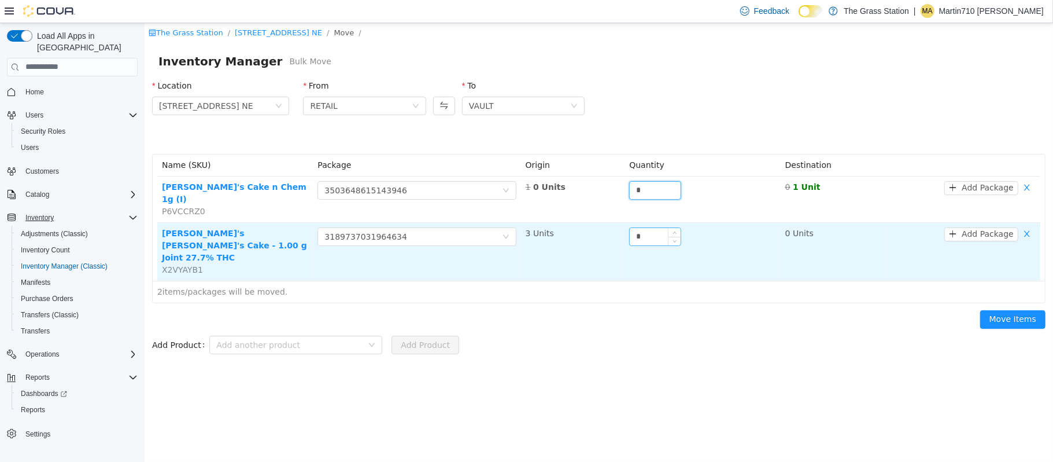
type input "*"
click at [646, 227] on input "*" at bounding box center [654, 235] width 51 height 17
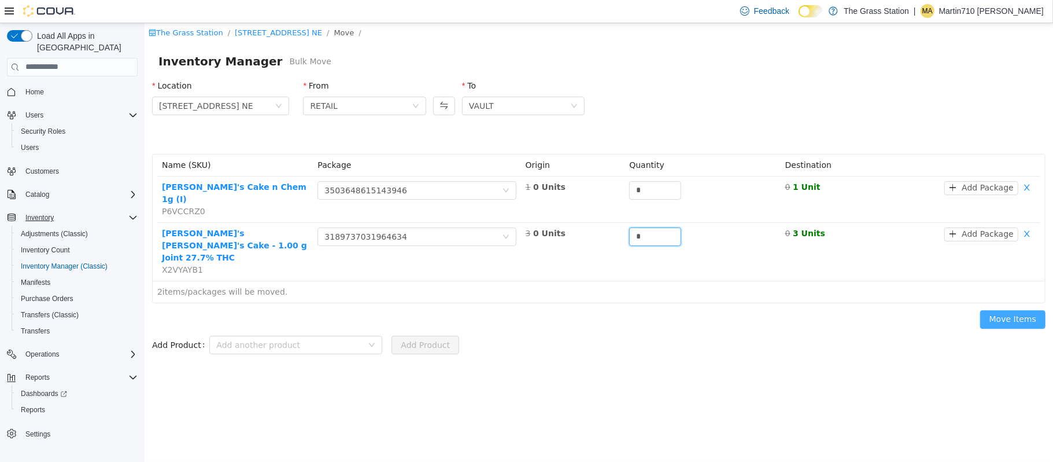
type input "*"
click at [998, 309] on button "Move Items" at bounding box center [1012, 318] width 65 height 19
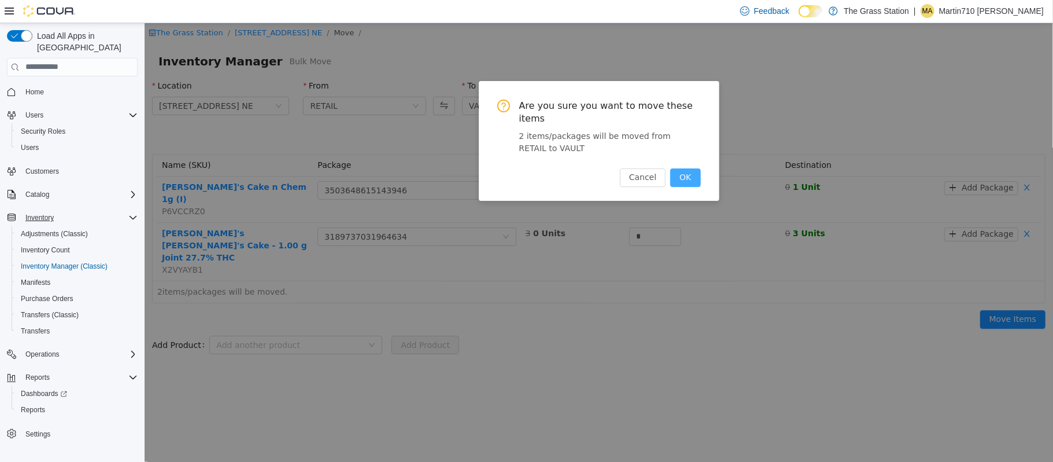
click at [699, 168] on button "OK" at bounding box center [685, 177] width 30 height 19
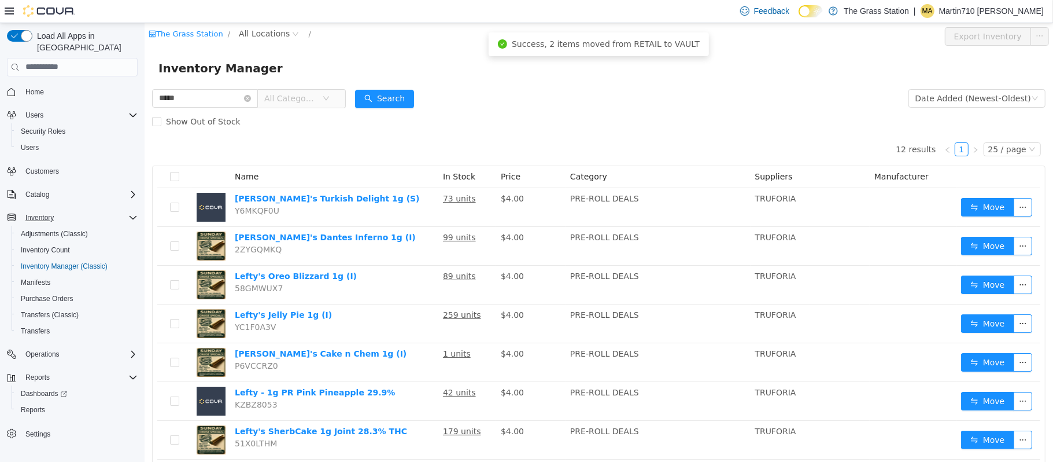
click at [255, 25] on div "The Grass Station / All Locations / Export Inventory" at bounding box center [598, 36] width 909 height 27
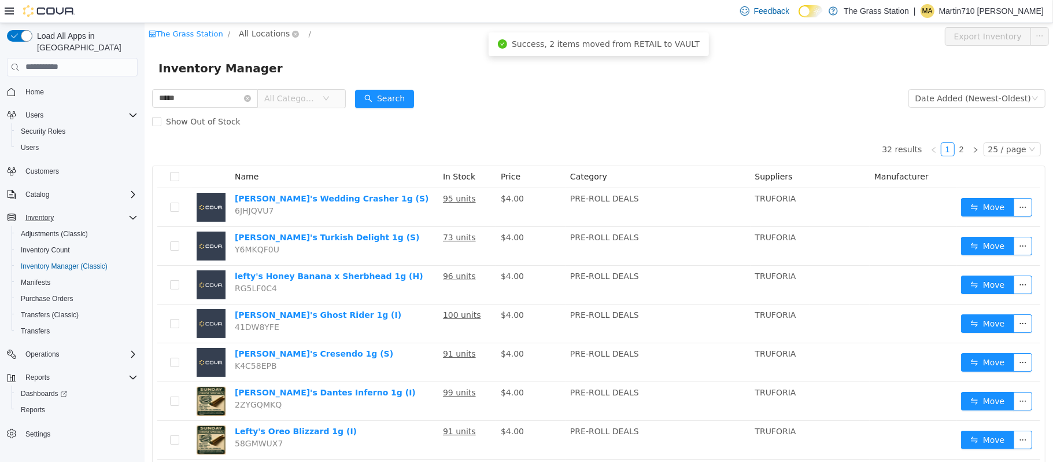
click at [255, 28] on span "All Locations" at bounding box center [263, 33] width 51 height 13
click at [289, 97] on span "[STREET_ADDRESS] NE" at bounding box center [304, 95] width 94 height 9
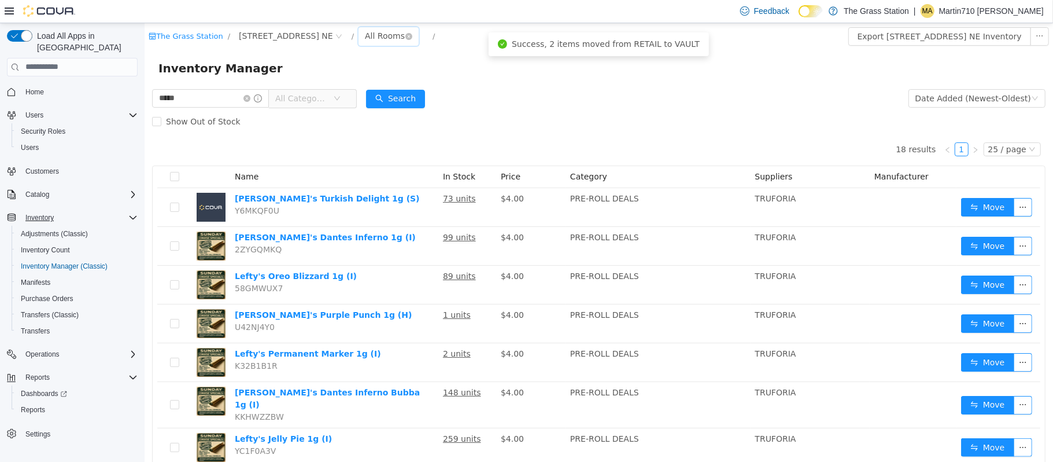
click at [368, 35] on div "All Rooms" at bounding box center [384, 35] width 40 height 17
click at [373, 99] on li "VAULT" at bounding box center [370, 96] width 69 height 19
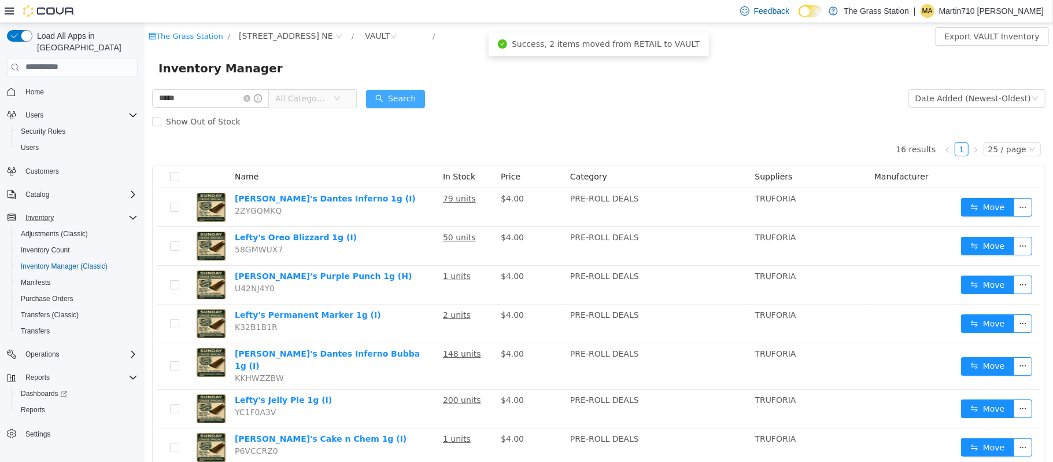
click at [417, 95] on button "Search" at bounding box center [395, 98] width 59 height 19
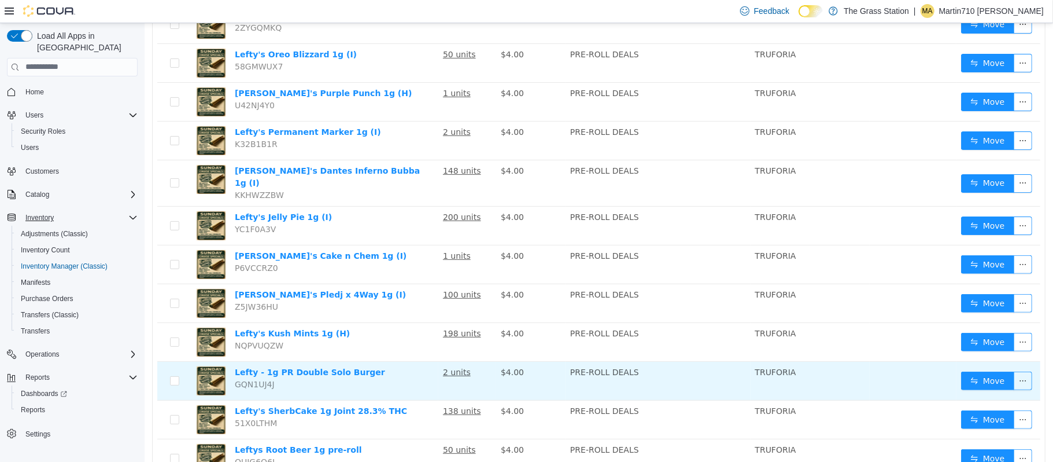
scroll to position [231, 0]
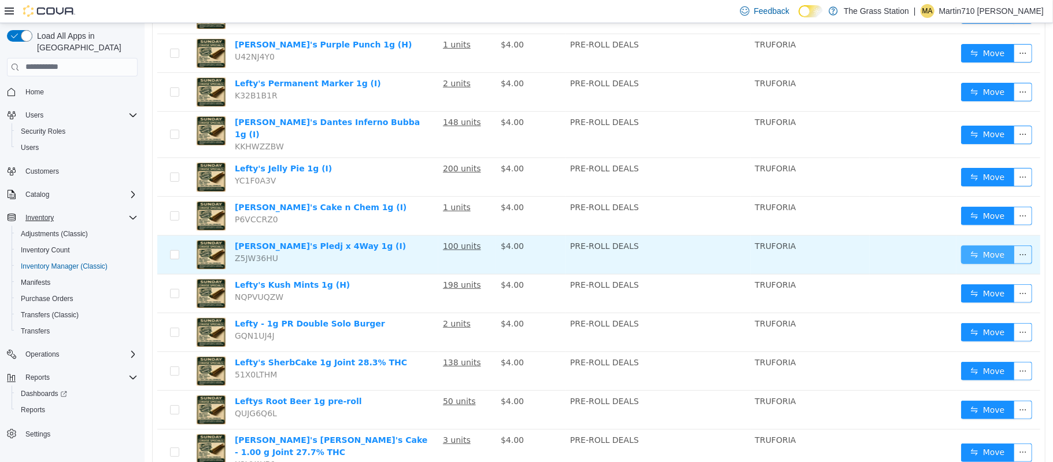
click at [978, 245] on button "Move" at bounding box center [987, 254] width 53 height 19
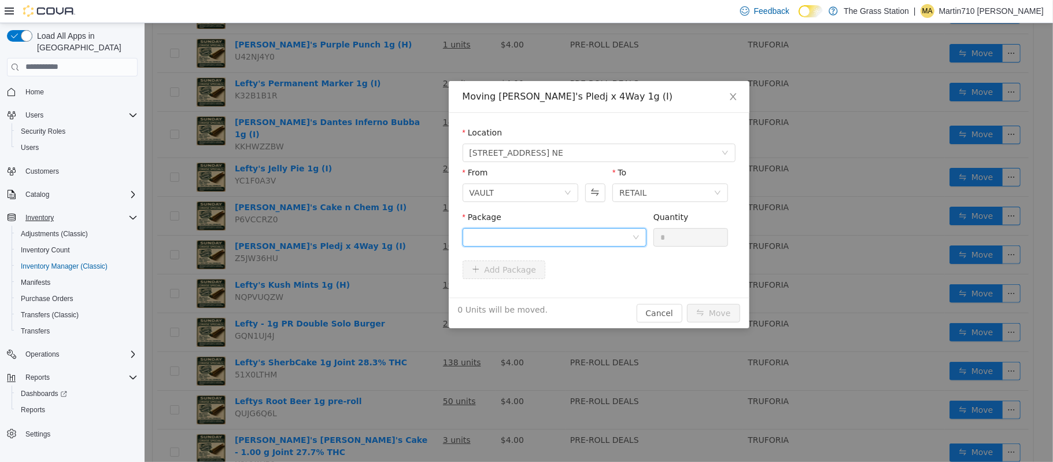
click at [570, 234] on div at bounding box center [550, 236] width 163 height 17
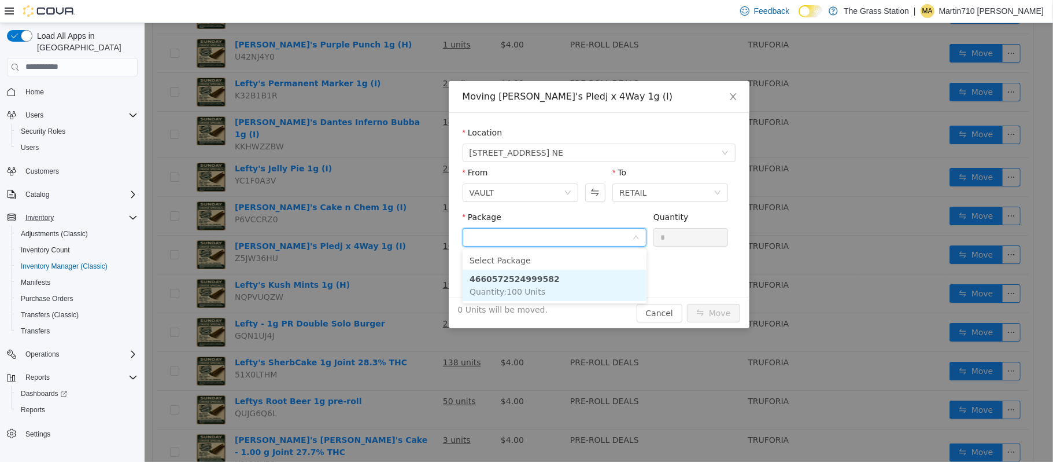
click at [567, 291] on li "4660572524999582 Quantity : 100 Units" at bounding box center [554, 284] width 184 height 31
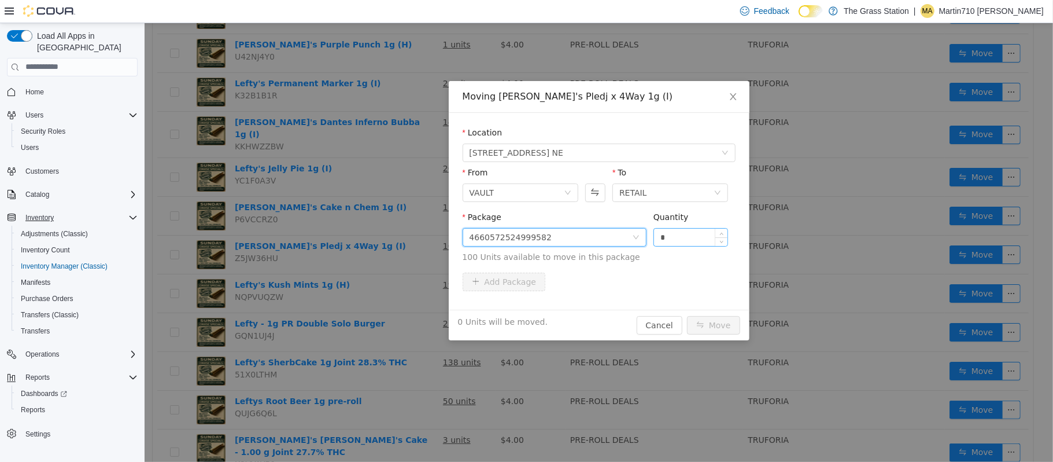
click at [682, 238] on input "*" at bounding box center [691, 236] width 74 height 17
type input "**"
click at [726, 321] on button "Move" at bounding box center [713, 324] width 53 height 19
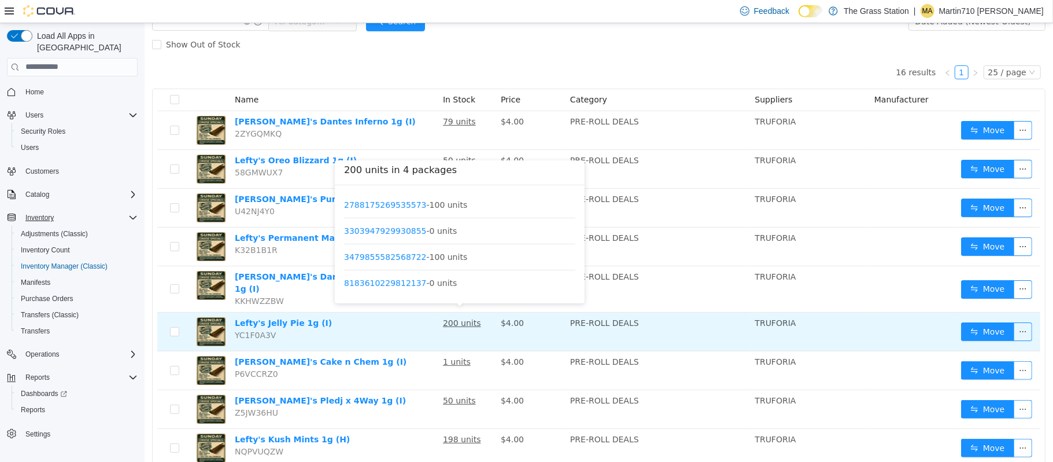
scroll to position [0, 0]
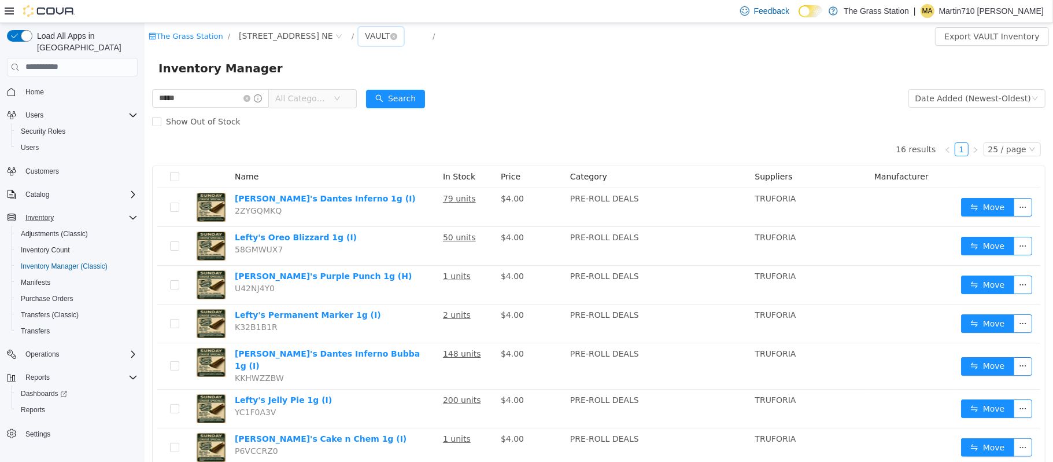
click at [364, 30] on div "VAULT" at bounding box center [376, 35] width 25 height 17
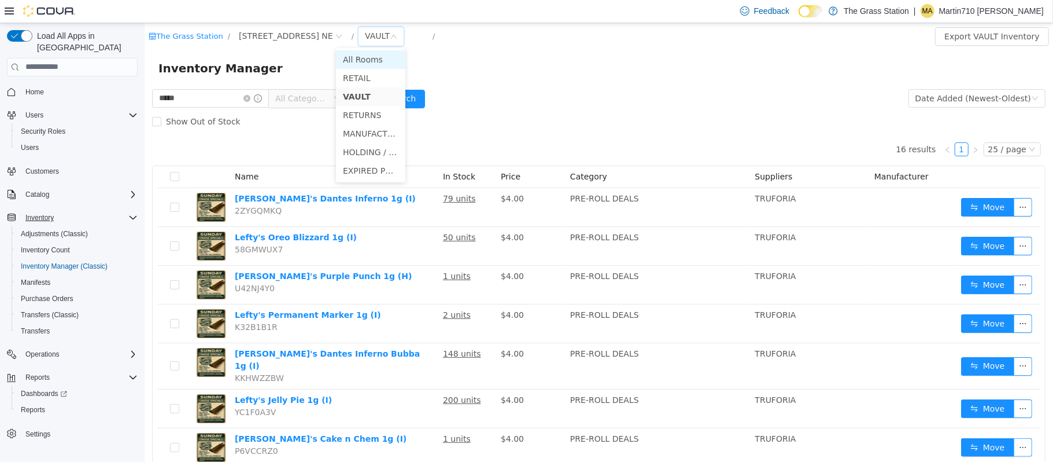
click at [392, 63] on li "All Rooms" at bounding box center [370, 59] width 69 height 19
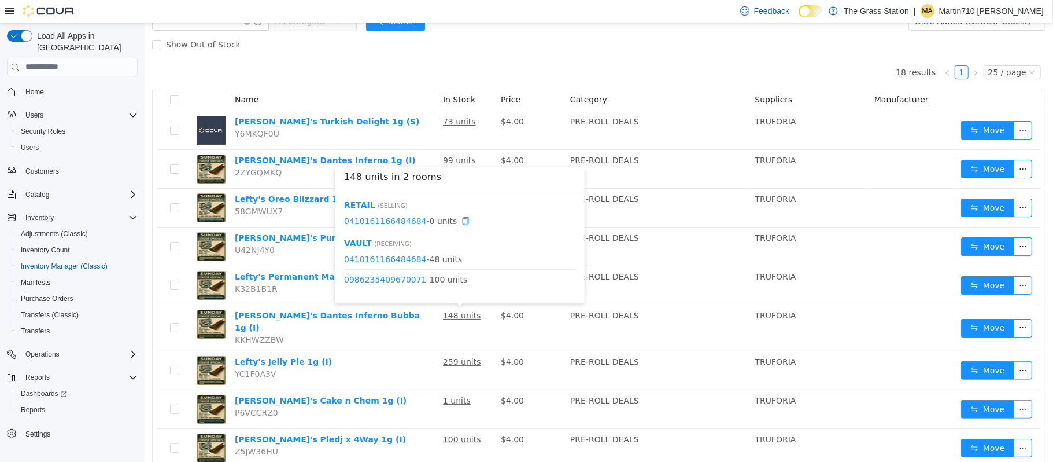
scroll to position [154, 0]
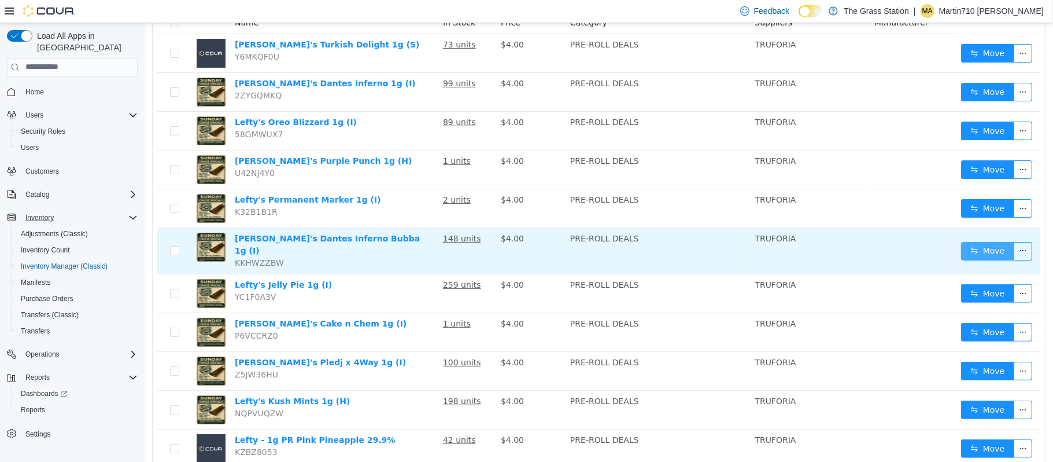
click at [986, 244] on button "Move" at bounding box center [987, 250] width 53 height 19
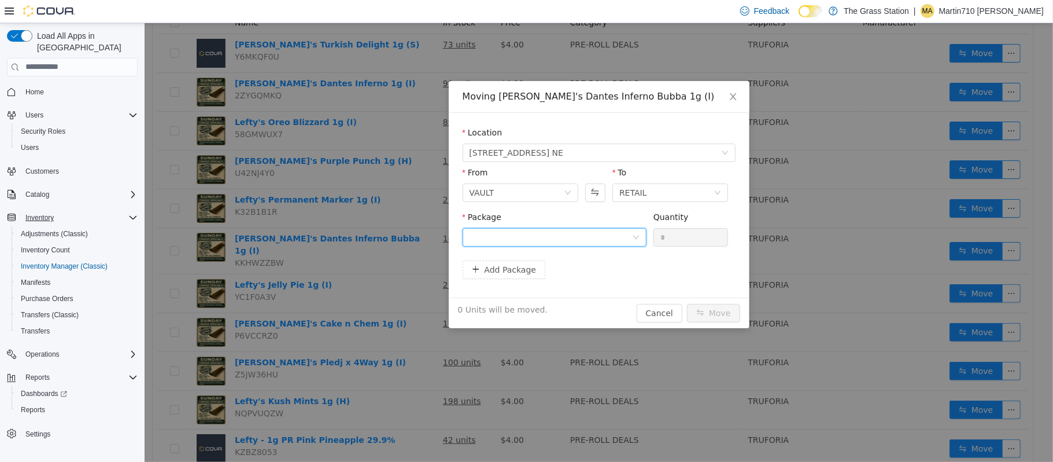
click at [576, 242] on div at bounding box center [550, 236] width 163 height 17
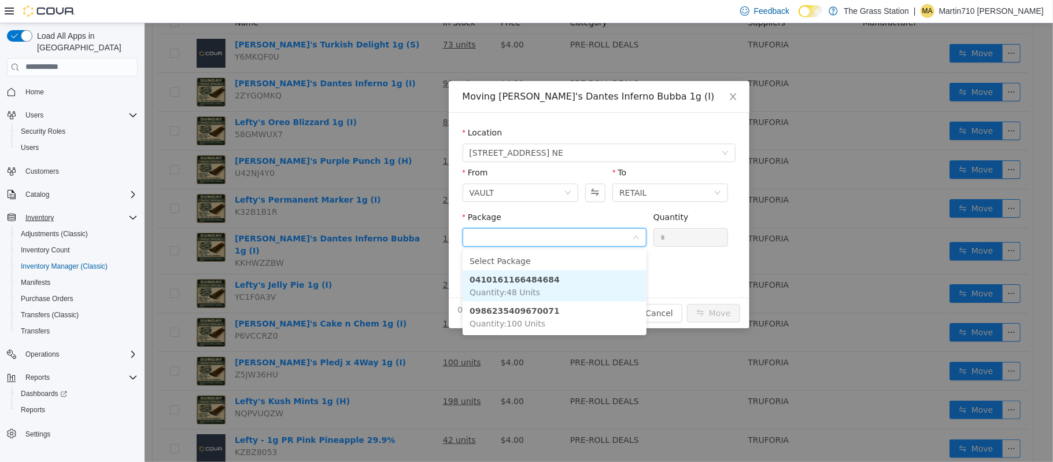
click at [580, 292] on li "0410161166484684 Quantity : 48 Units" at bounding box center [554, 285] width 184 height 31
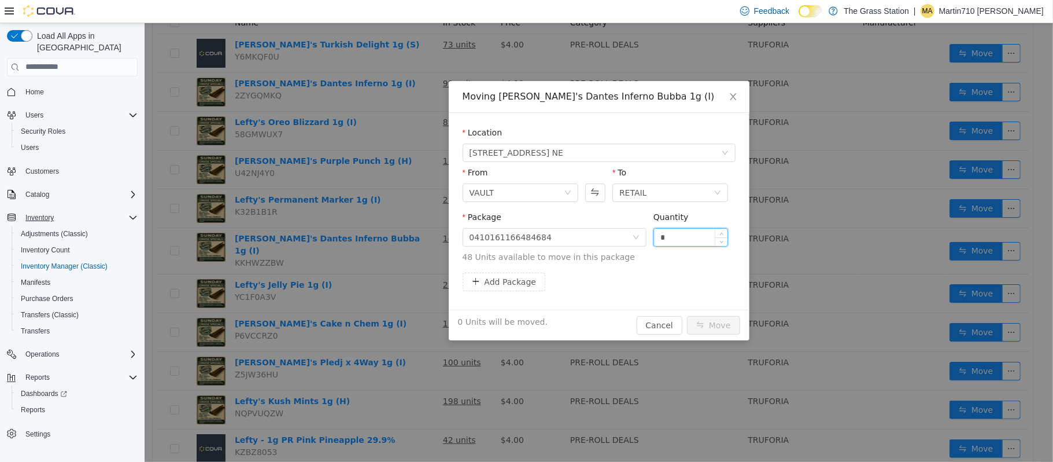
click at [685, 238] on input "*" at bounding box center [691, 236] width 74 height 17
type input "**"
click at [708, 331] on button "Move" at bounding box center [713, 324] width 53 height 19
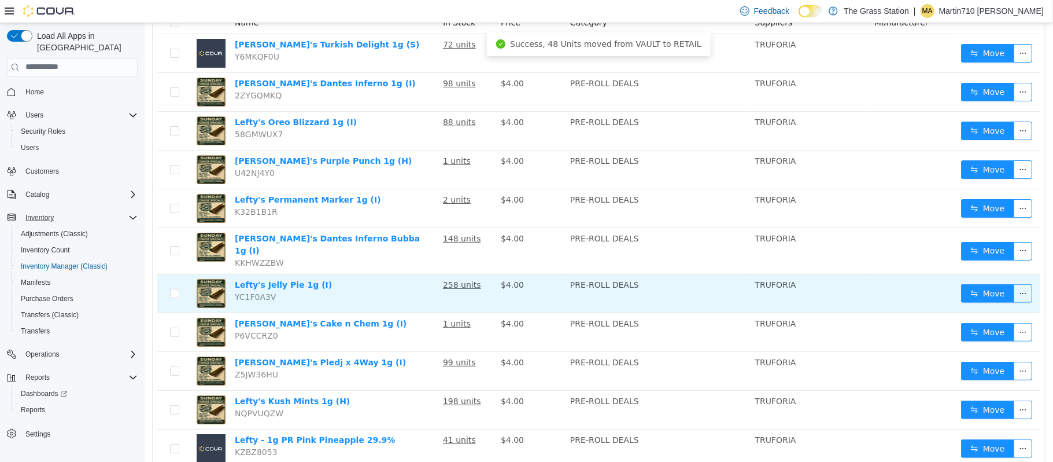
scroll to position [0, 0]
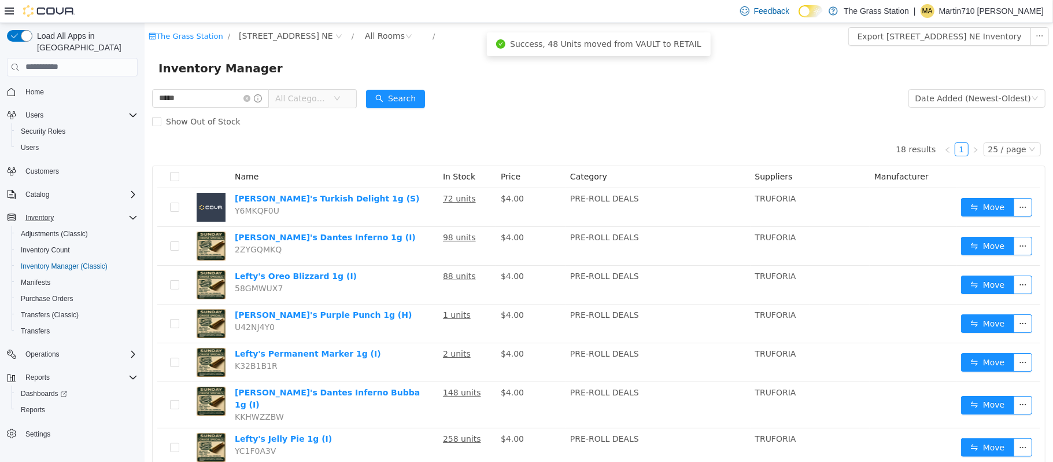
click at [447, 123] on div "Show Out of Stock" at bounding box center [599, 120] width 894 height 23
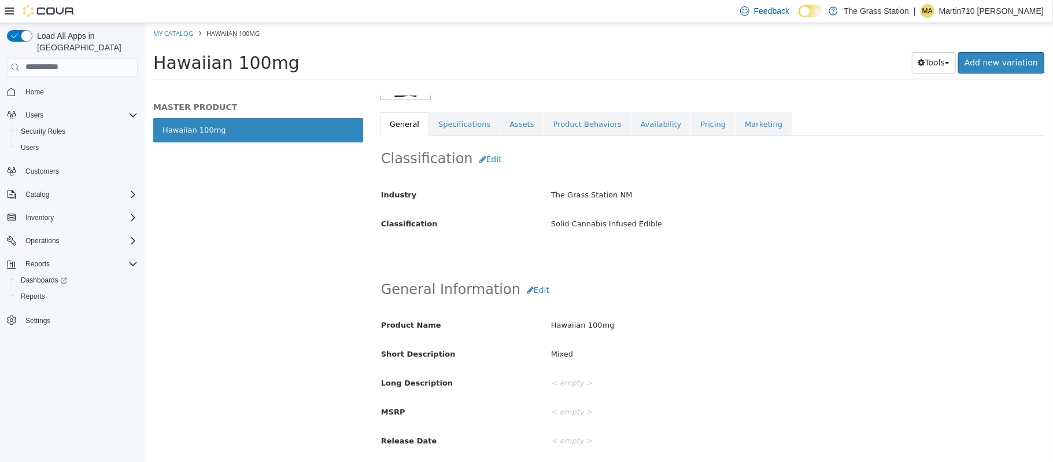
scroll to position [231, 0]
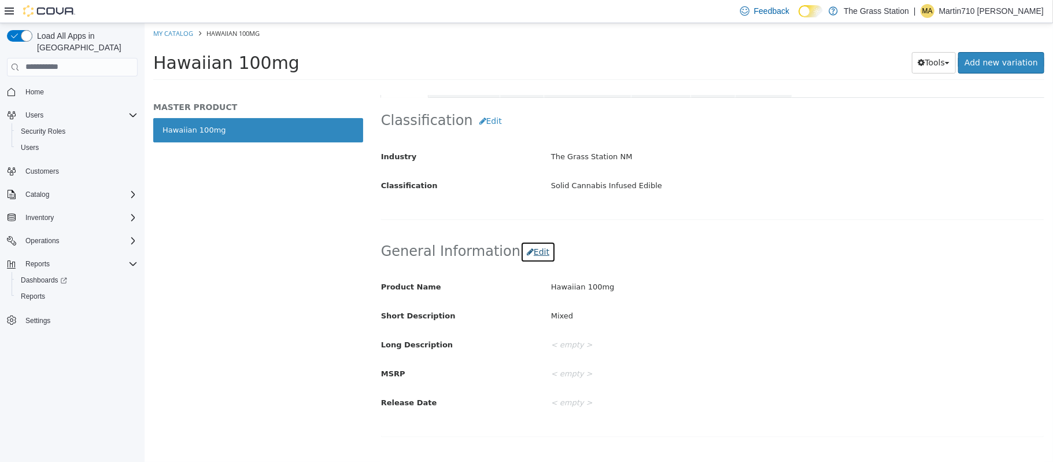
click at [524, 255] on button "Edit" at bounding box center [537, 251] width 35 height 21
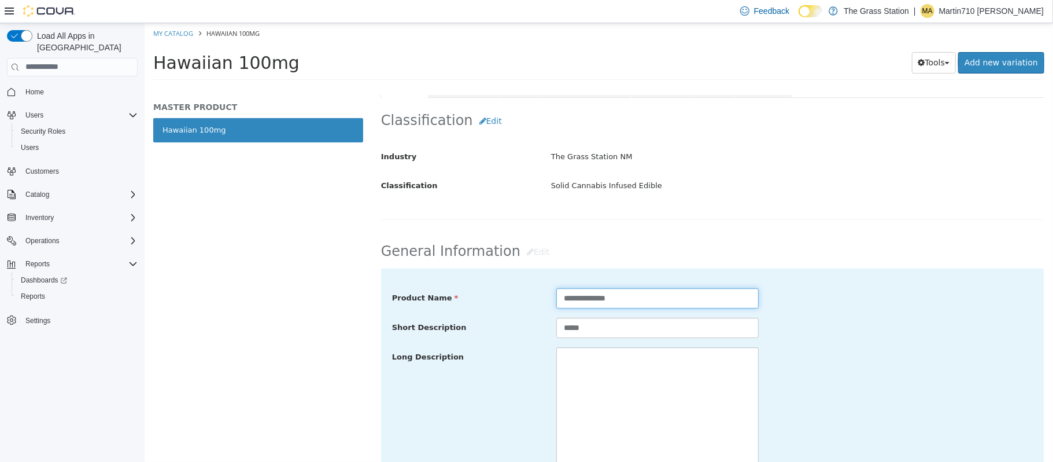
click at [593, 298] on input "**********" at bounding box center [657, 298] width 202 height 20
click at [558, 301] on input "**********" at bounding box center [657, 298] width 202 height 20
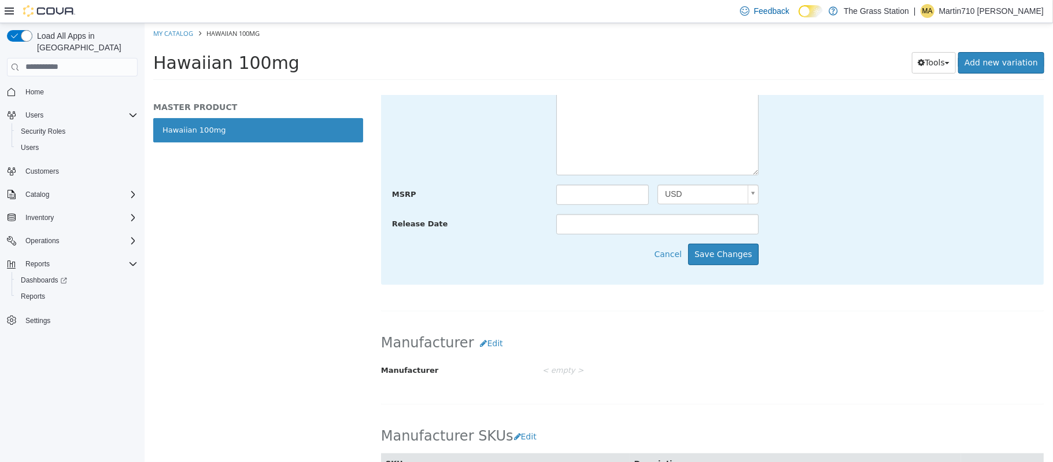
scroll to position [540, 0]
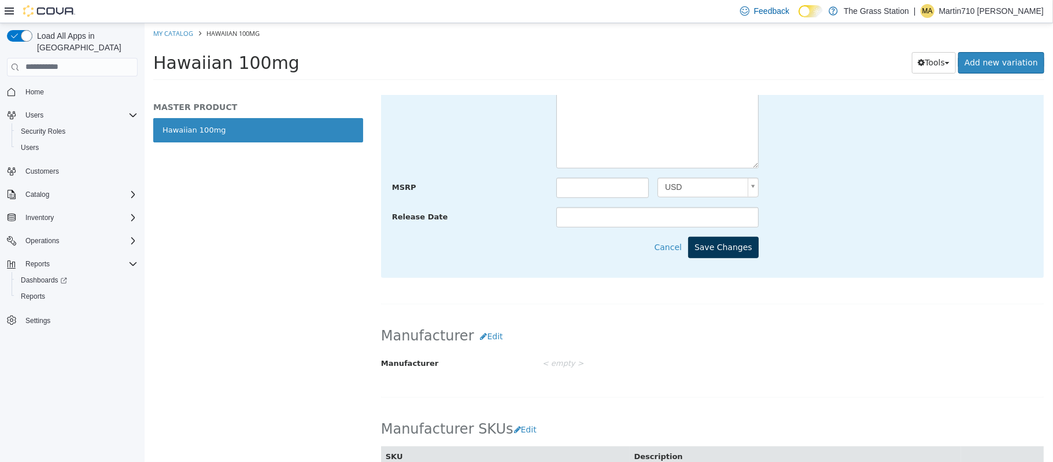
type input "**********"
click at [748, 250] on button "Save Changes" at bounding box center [723, 246] width 71 height 21
